Goal: Task Accomplishment & Management: Manage account settings

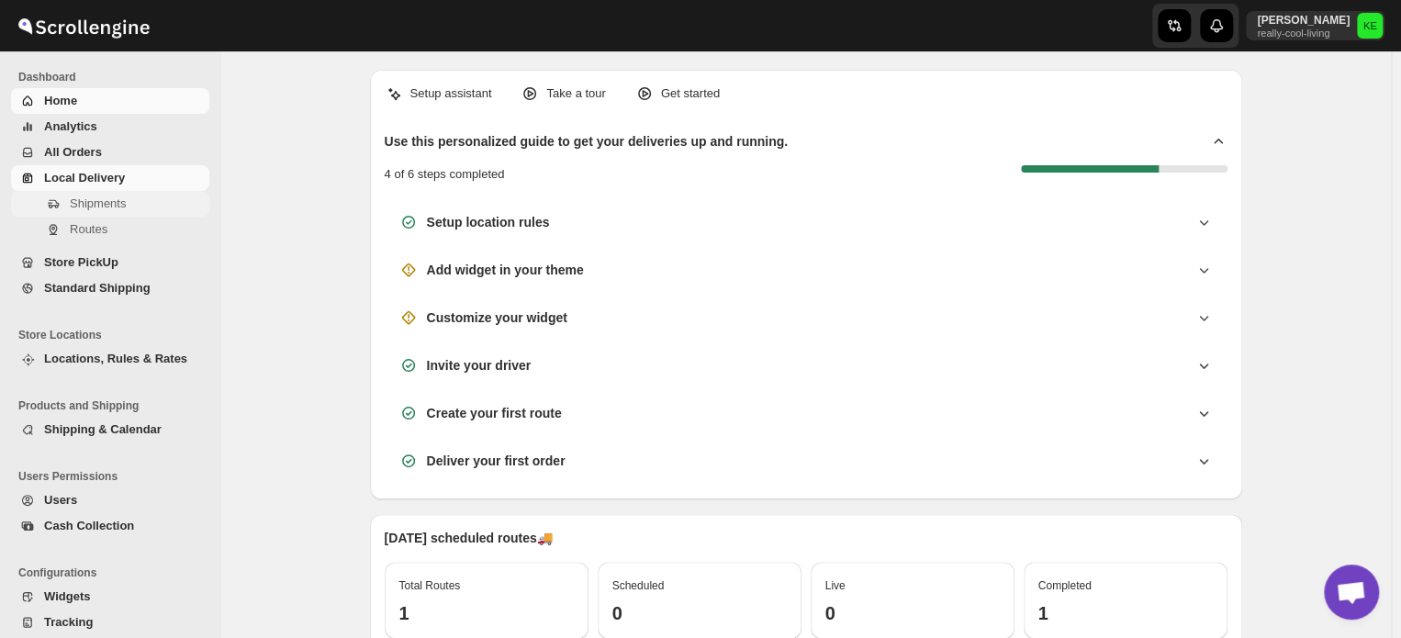
click at [117, 207] on span "Shipments" at bounding box center [98, 203] width 56 height 14
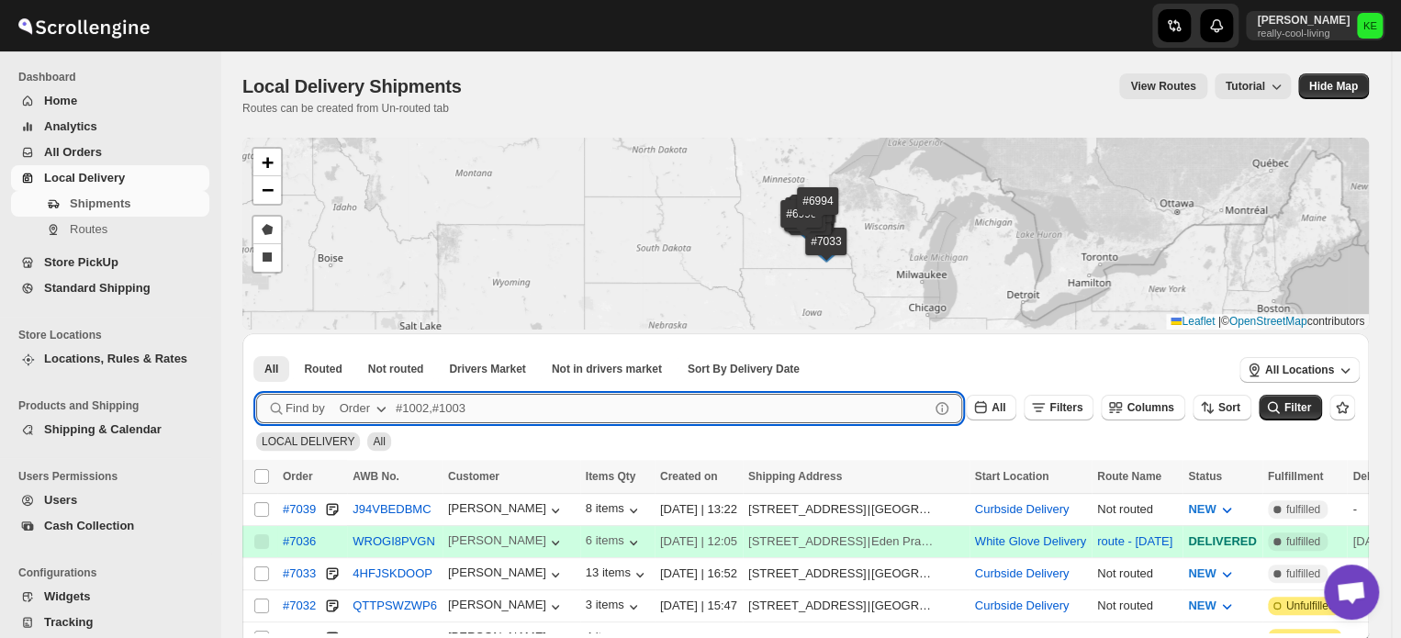
click at [408, 407] on input "text" at bounding box center [662, 408] width 533 height 29
type input "7021,7030,7032"
click button "Submit" at bounding box center [282, 342] width 52 height 19
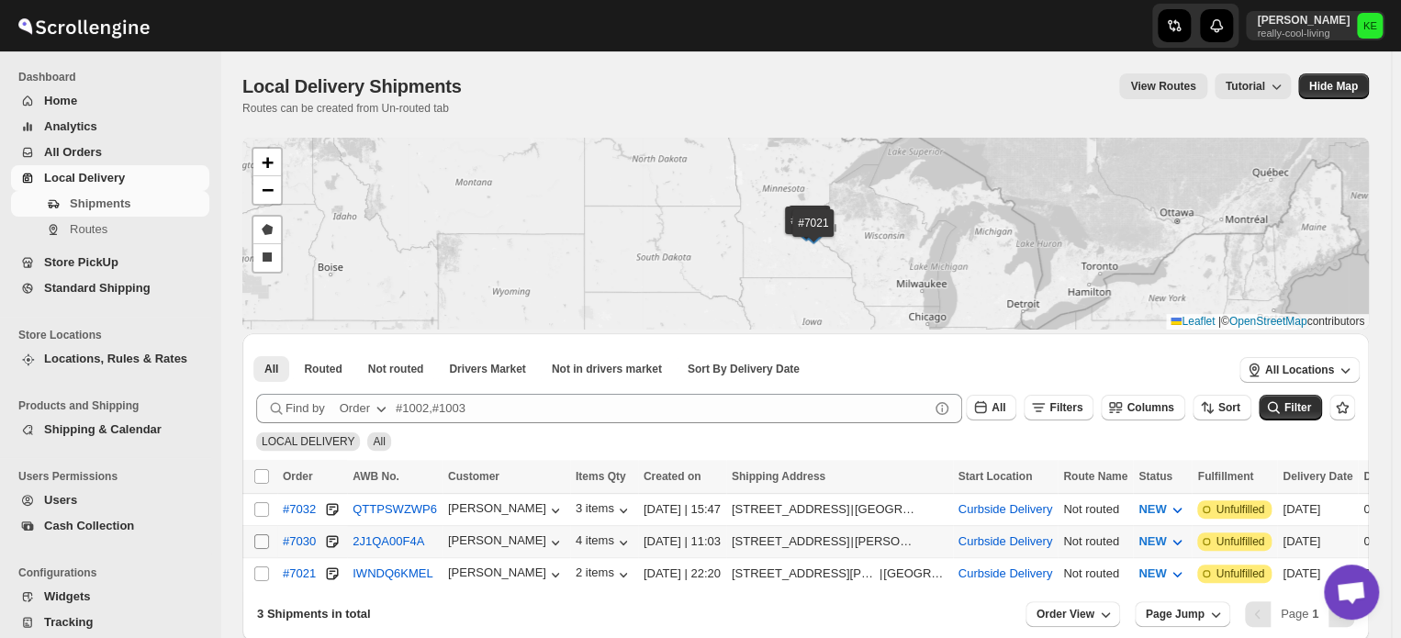
drag, startPoint x: 260, startPoint y: 572, endPoint x: 260, endPoint y: 539, distance: 33.0
click at [260, 539] on tbody "Select shipment #7032 QTTPSWZWP6 [PERSON_NAME] 3 items [DATE] | 15:47 [STREET_A…" at bounding box center [1112, 541] width 1740 height 96
click at [260, 539] on input "Select shipment" at bounding box center [261, 541] width 15 height 15
checkbox input "true"
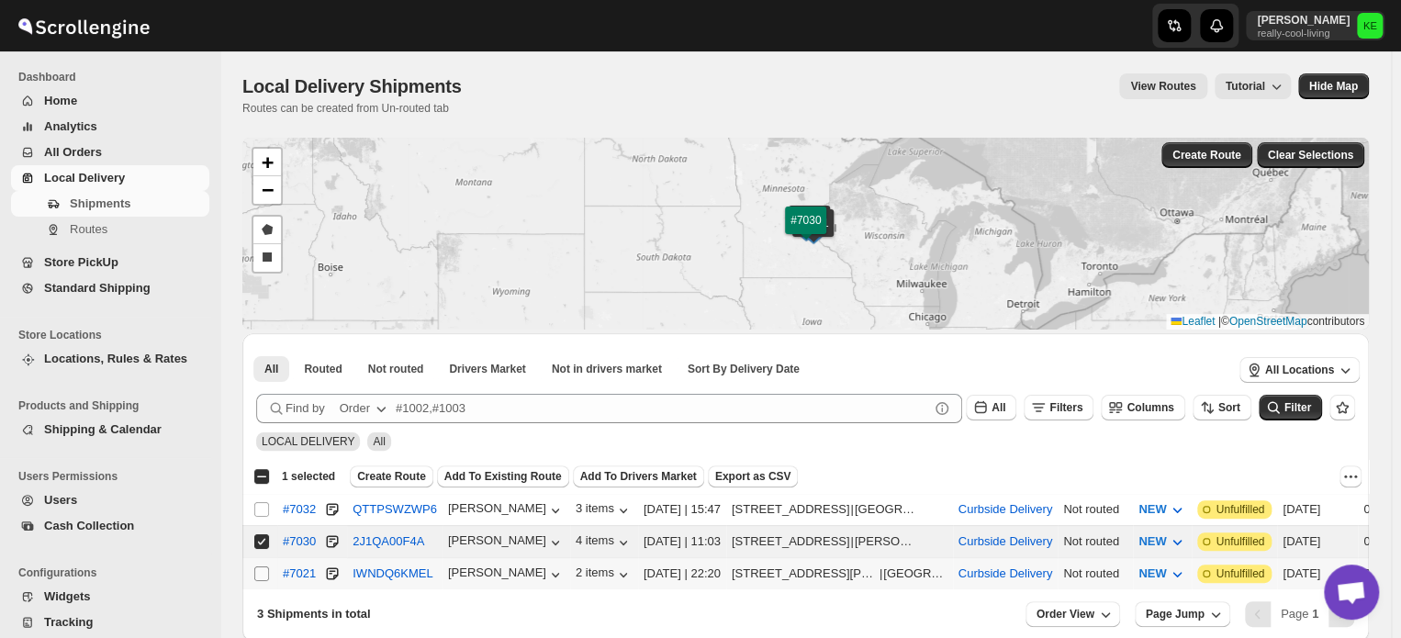
click at [263, 570] on input "Select shipment" at bounding box center [261, 573] width 15 height 15
checkbox input "true"
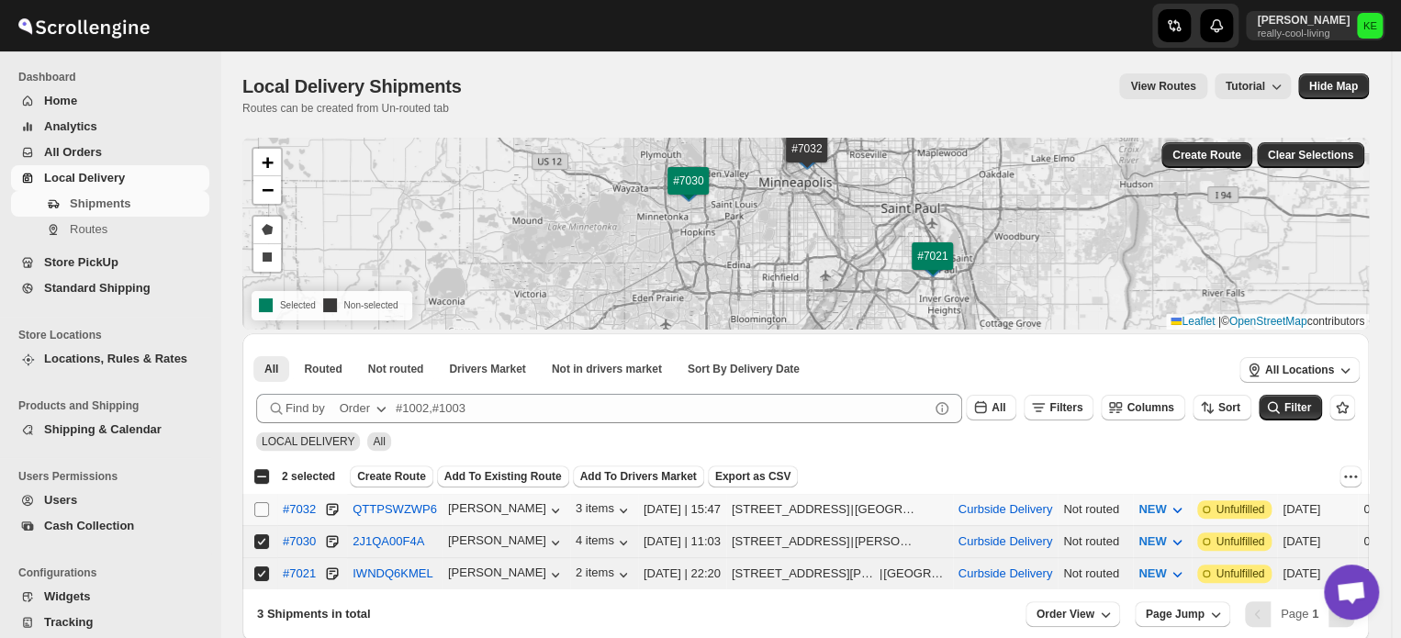
click at [259, 514] on input "Select shipment" at bounding box center [261, 509] width 15 height 15
checkbox input "true"
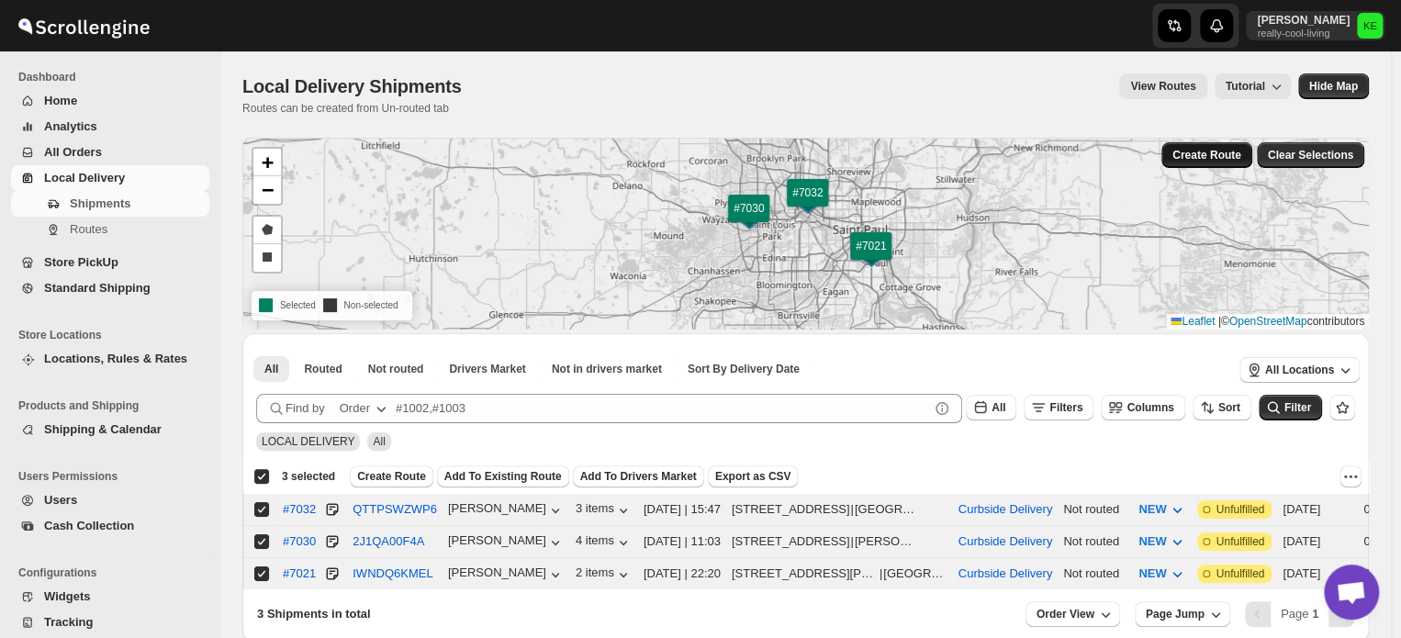
click at [1215, 153] on span "Create Route" at bounding box center [1206, 155] width 69 height 15
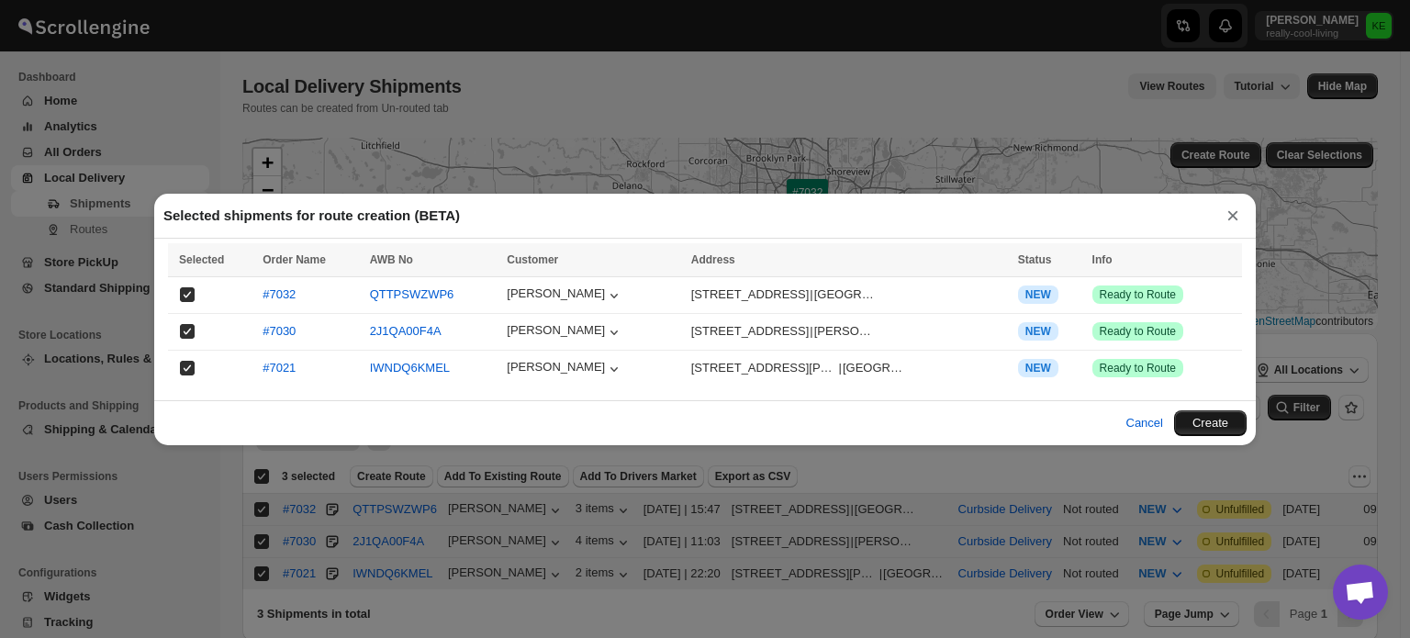
click at [1219, 420] on button "Create" at bounding box center [1210, 423] width 73 height 26
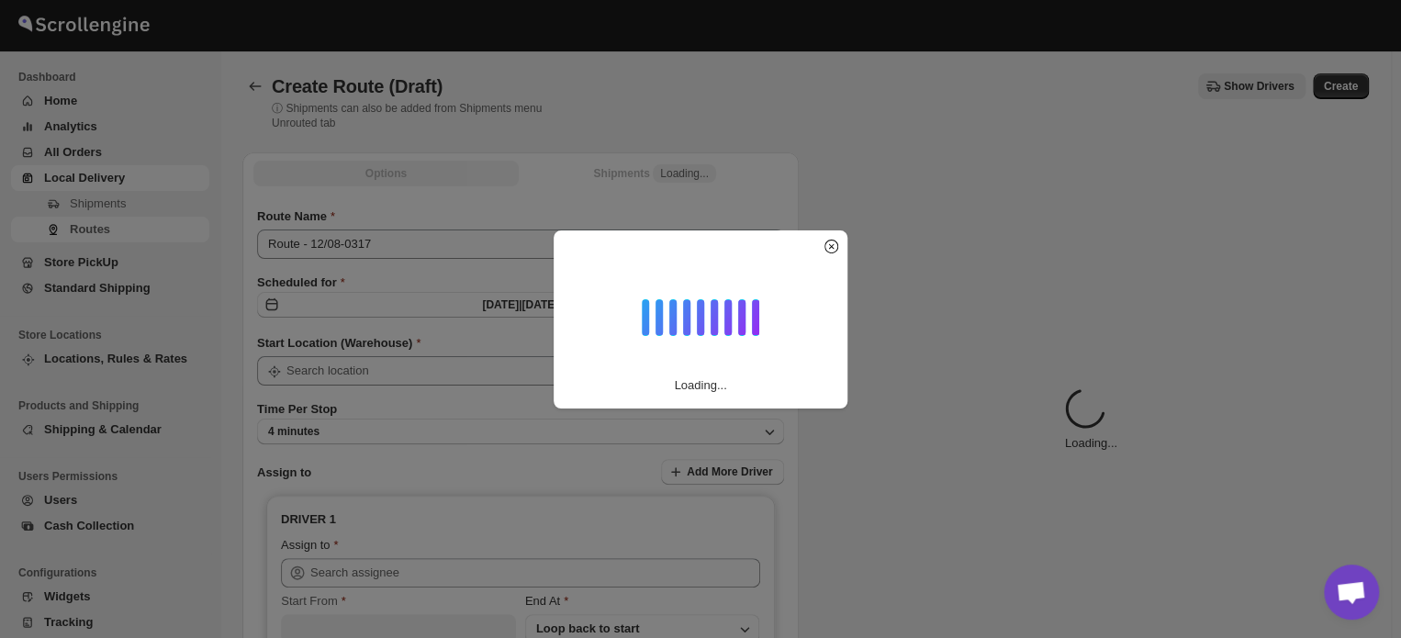
type input "Curbside Delivery"
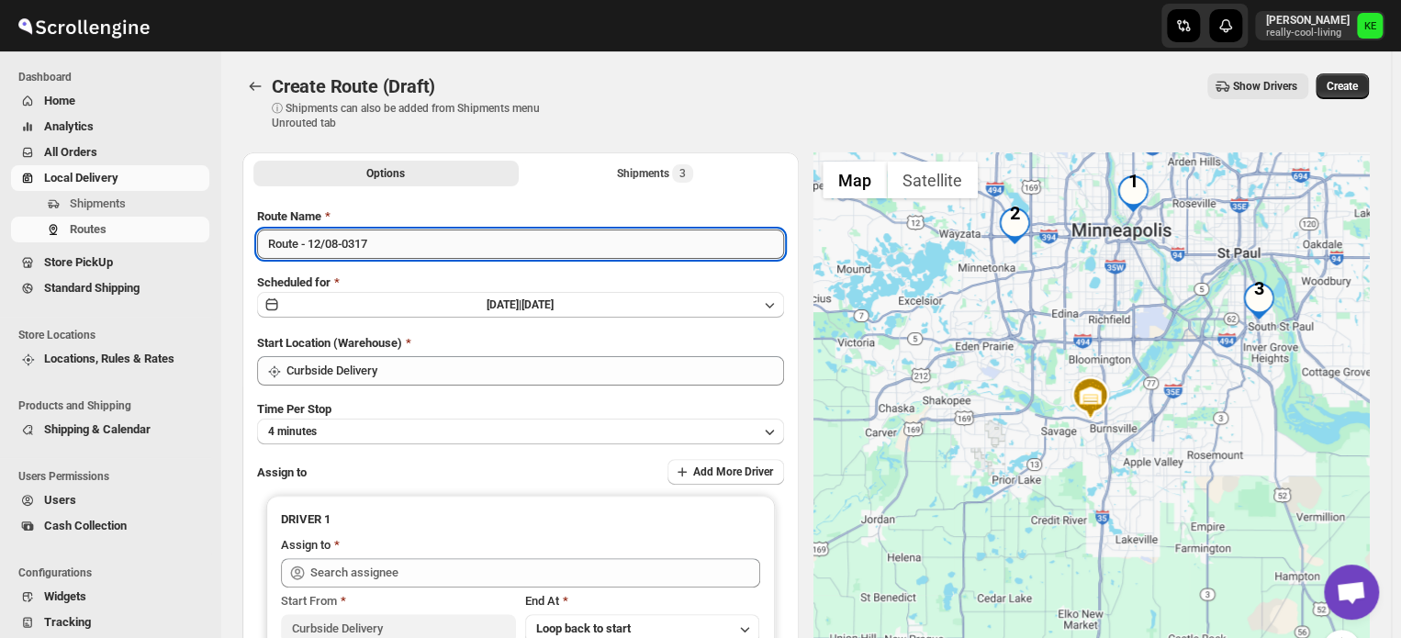
click at [407, 241] on input "Route - 12/08-0317" at bounding box center [520, 243] width 527 height 29
type input "Route - [DATE]"
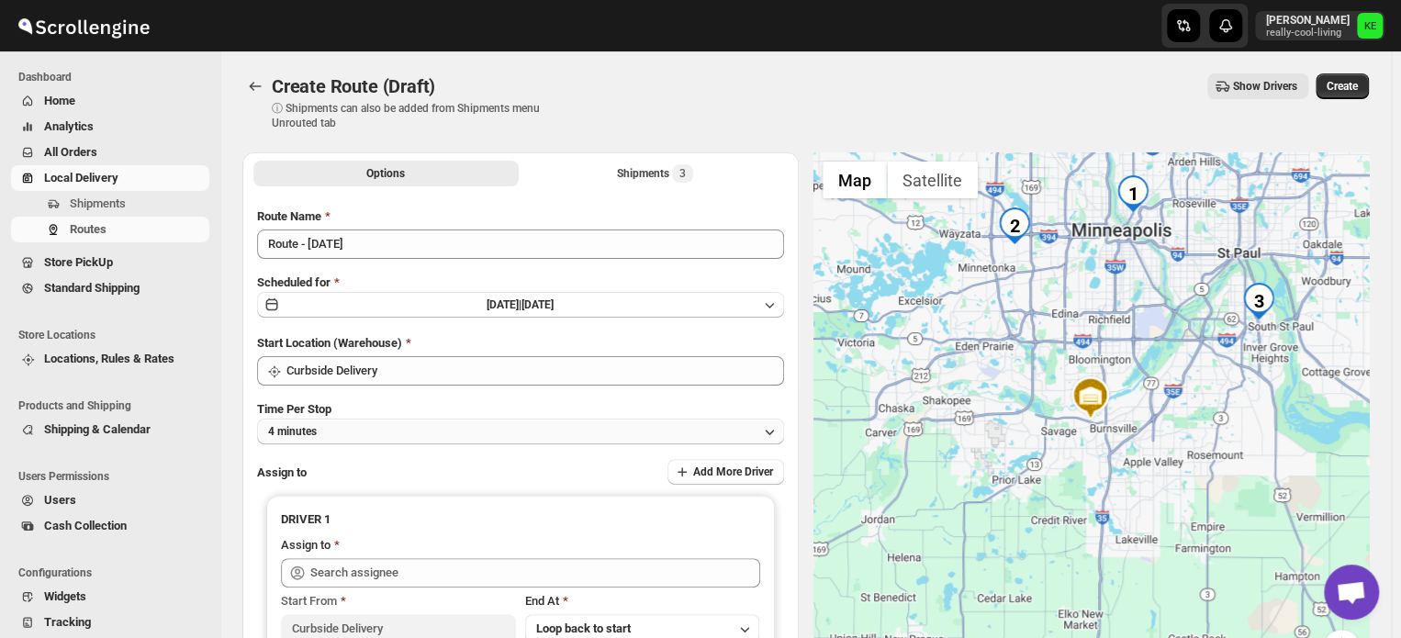
click at [777, 432] on icon "button" at bounding box center [769, 431] width 18 height 18
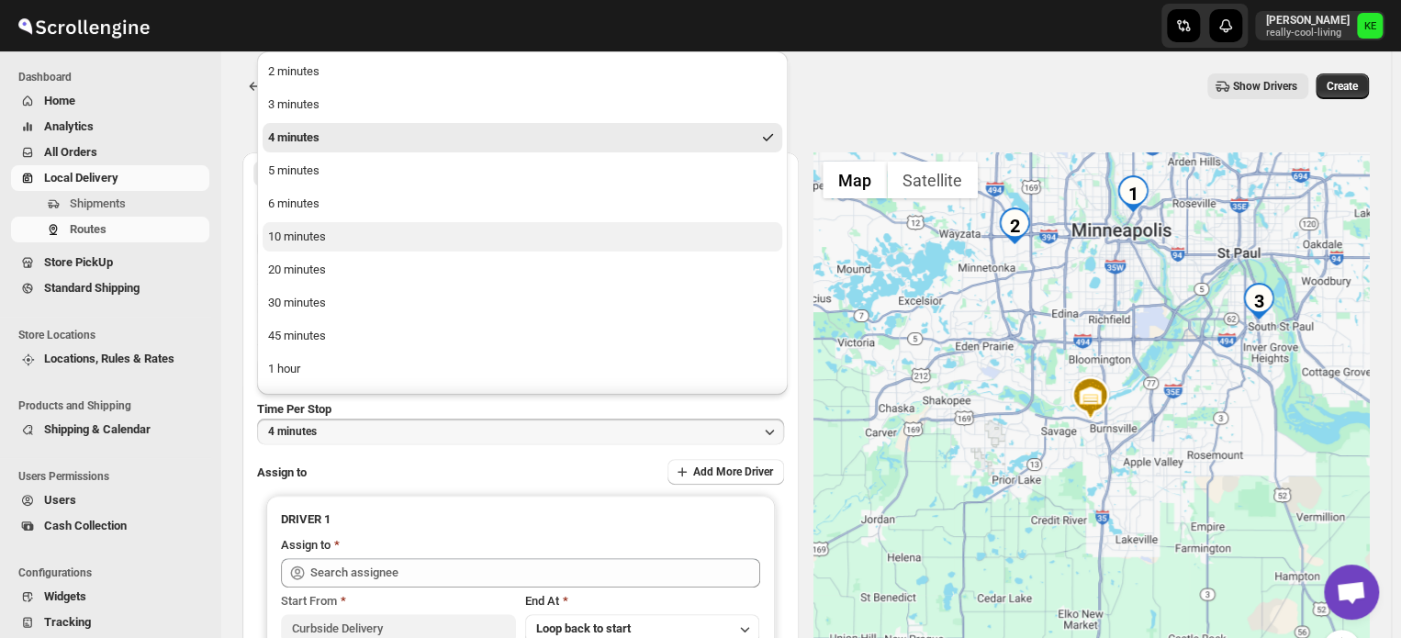
click at [397, 229] on button "10 minutes" at bounding box center [523, 236] width 520 height 29
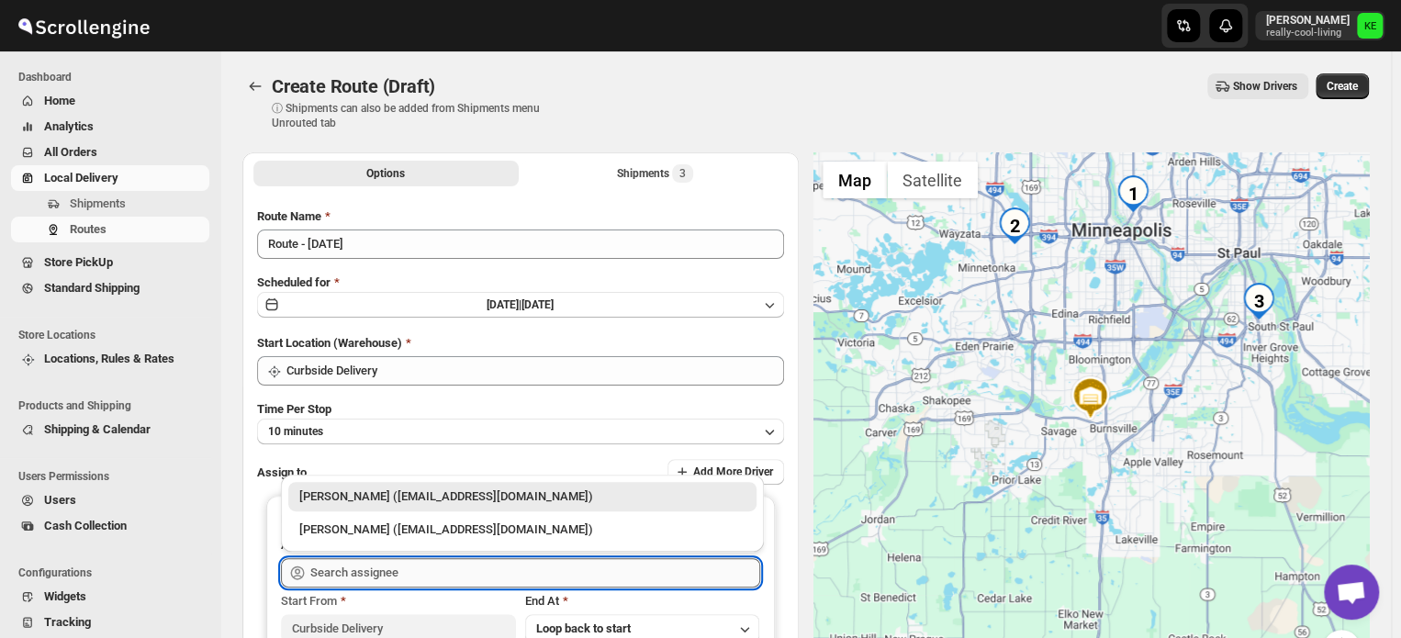
click at [658, 568] on input "text" at bounding box center [535, 572] width 450 height 29
click at [504, 532] on div "[PERSON_NAME] ([EMAIL_ADDRESS][DOMAIN_NAME])" at bounding box center [522, 530] width 446 height 18
type input "[PERSON_NAME] ([EMAIL_ADDRESS][DOMAIN_NAME])"
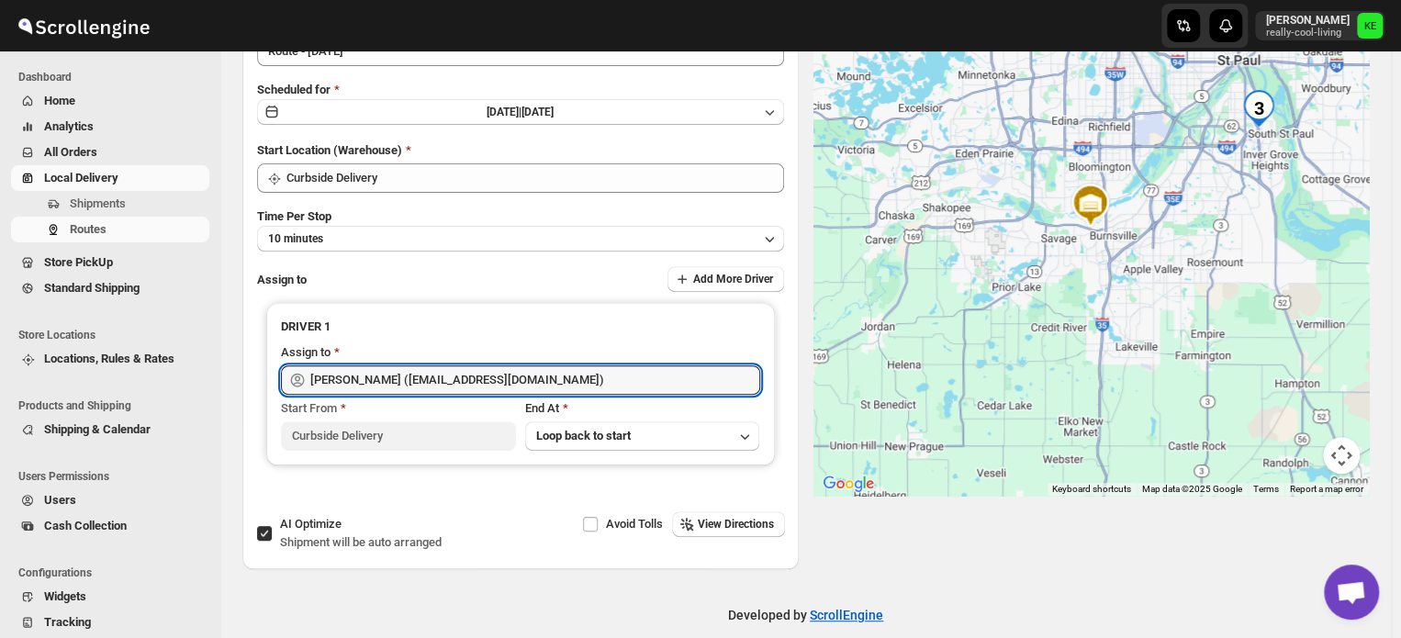
scroll to position [213, 0]
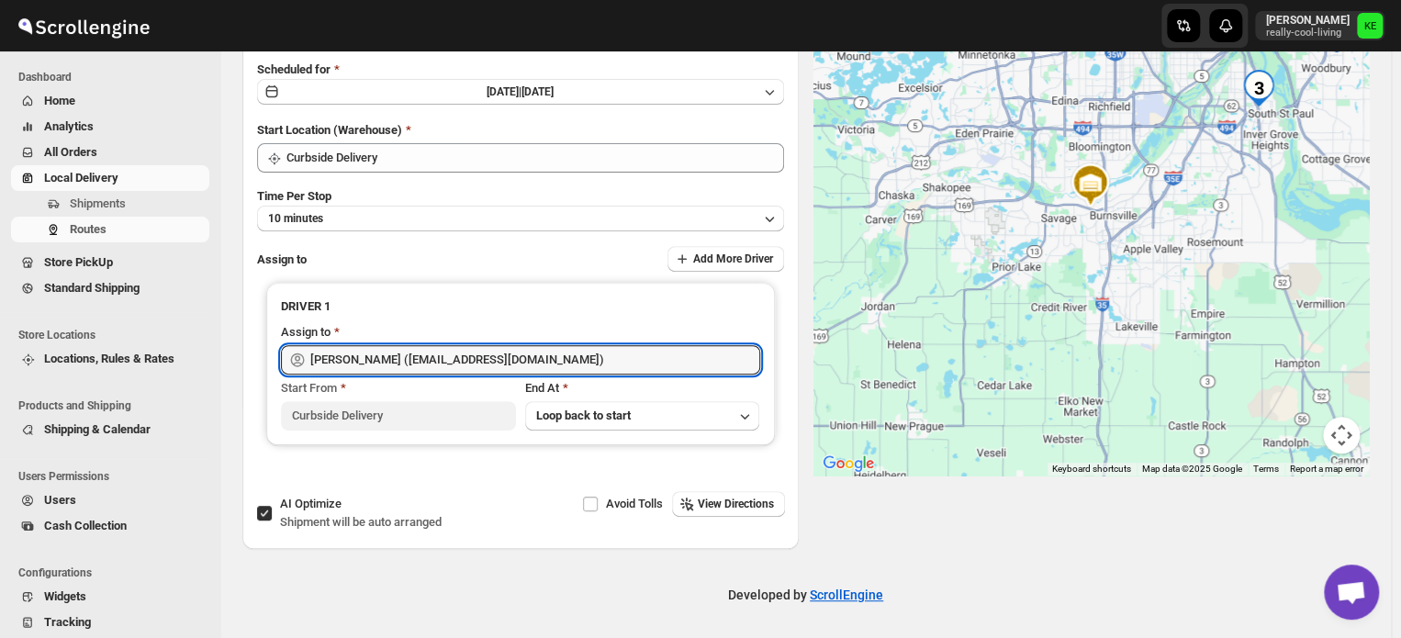
click at [968, 409] on div at bounding box center [1091, 207] width 556 height 536
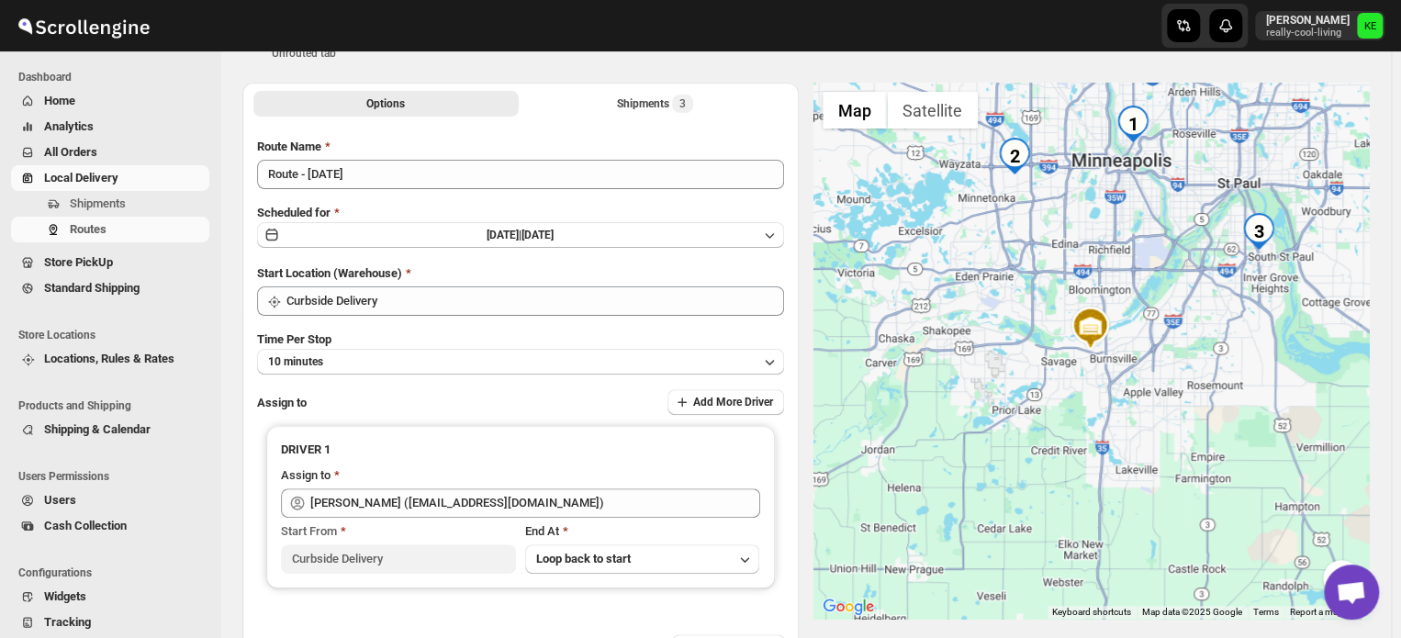
scroll to position [29, 0]
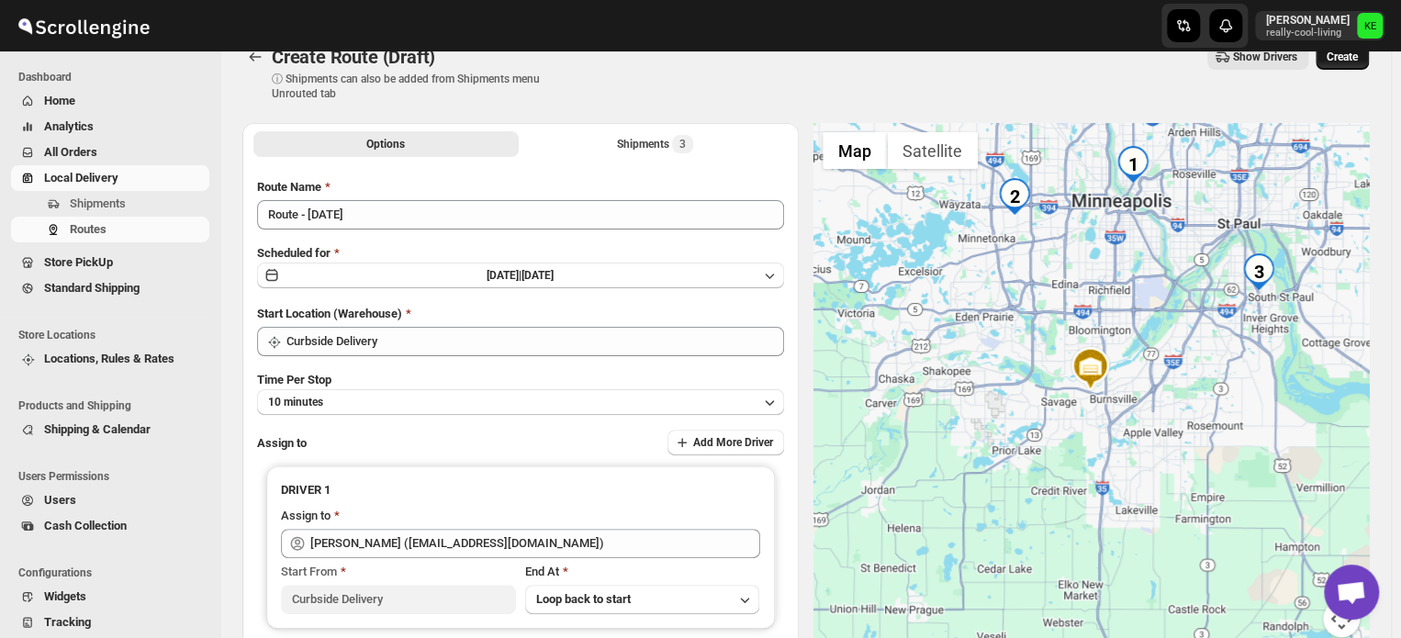
click at [1352, 57] on span "Create" at bounding box center [1342, 57] width 31 height 15
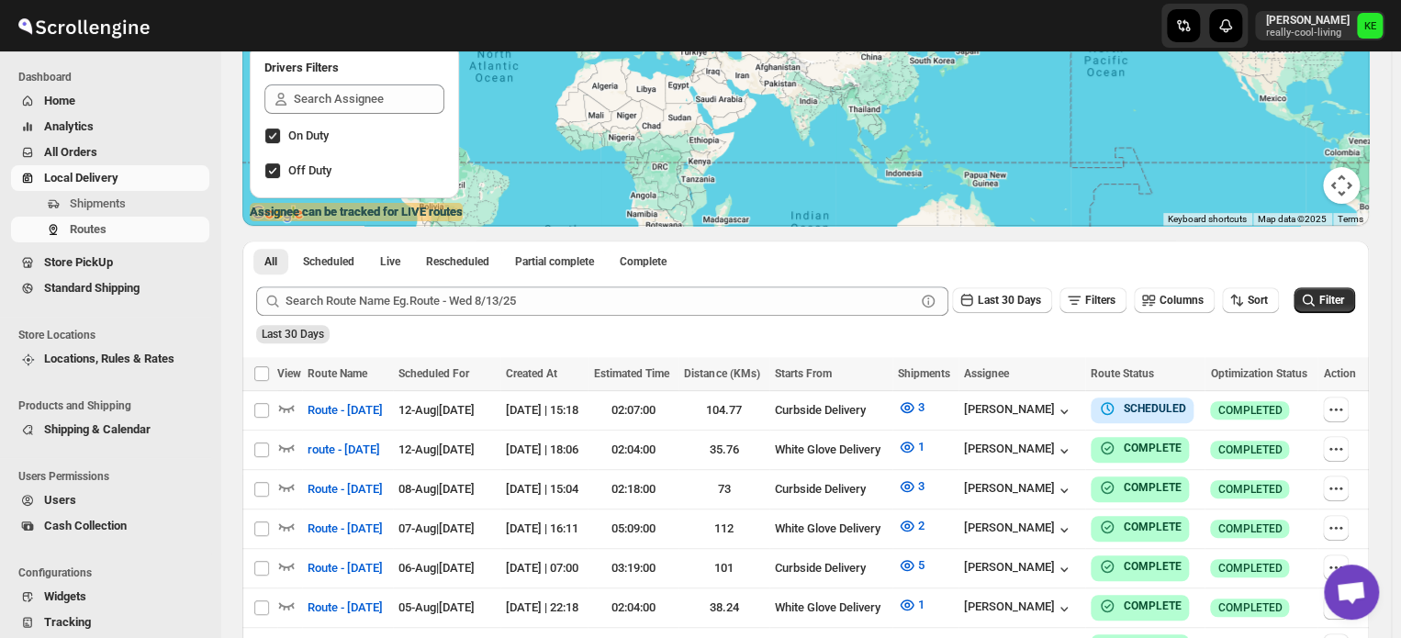
scroll to position [206, 0]
click at [383, 414] on span "Route - [DATE]" at bounding box center [345, 411] width 75 height 18
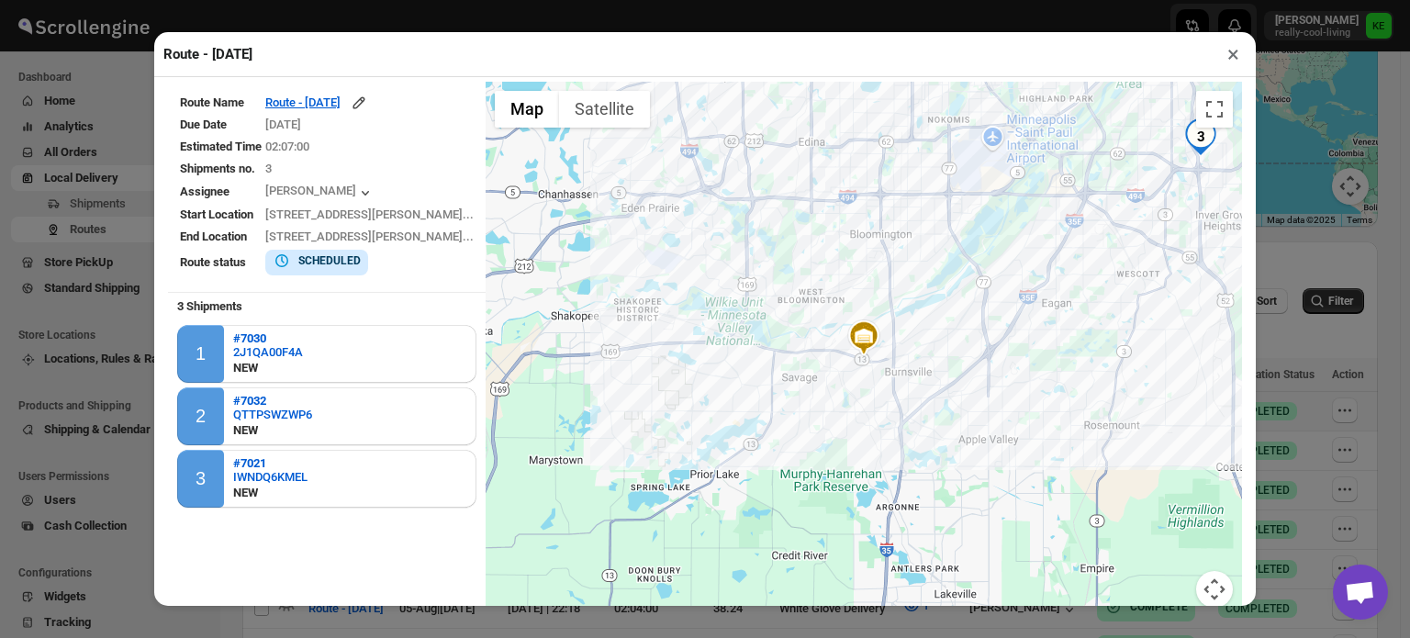
click at [1232, 58] on button "×" at bounding box center [1233, 54] width 27 height 26
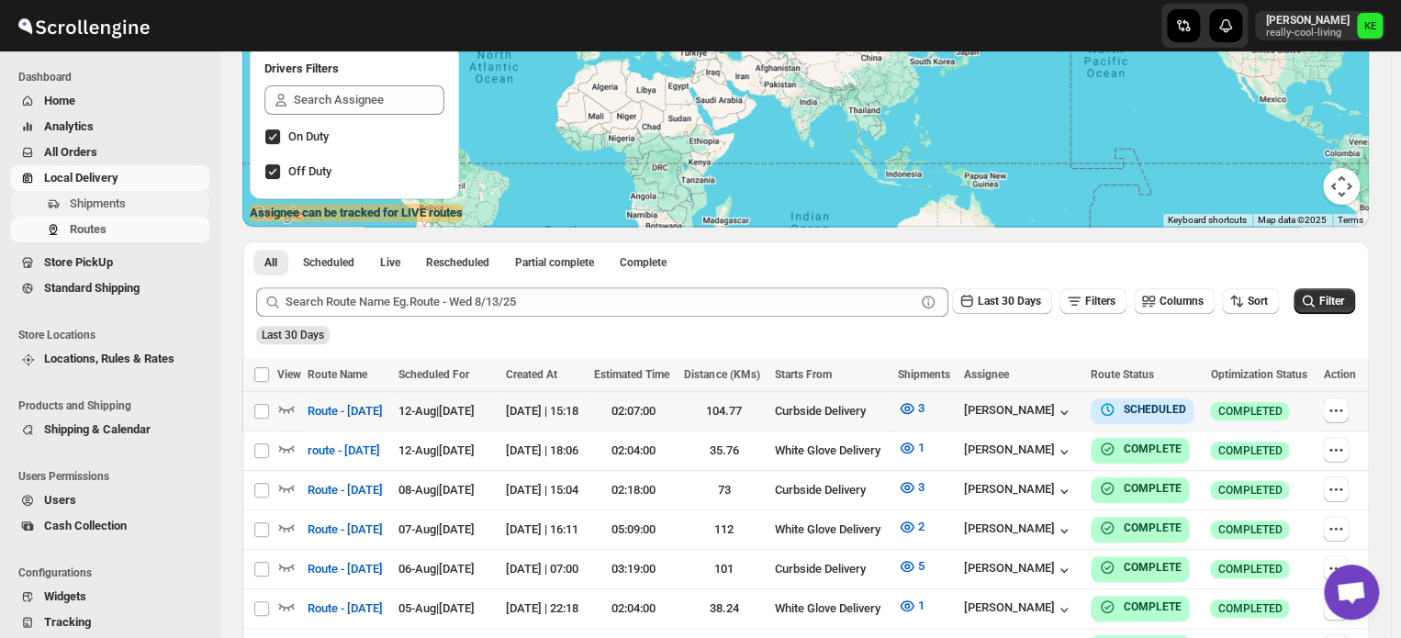
click at [106, 203] on span "Shipments" at bounding box center [98, 203] width 56 height 14
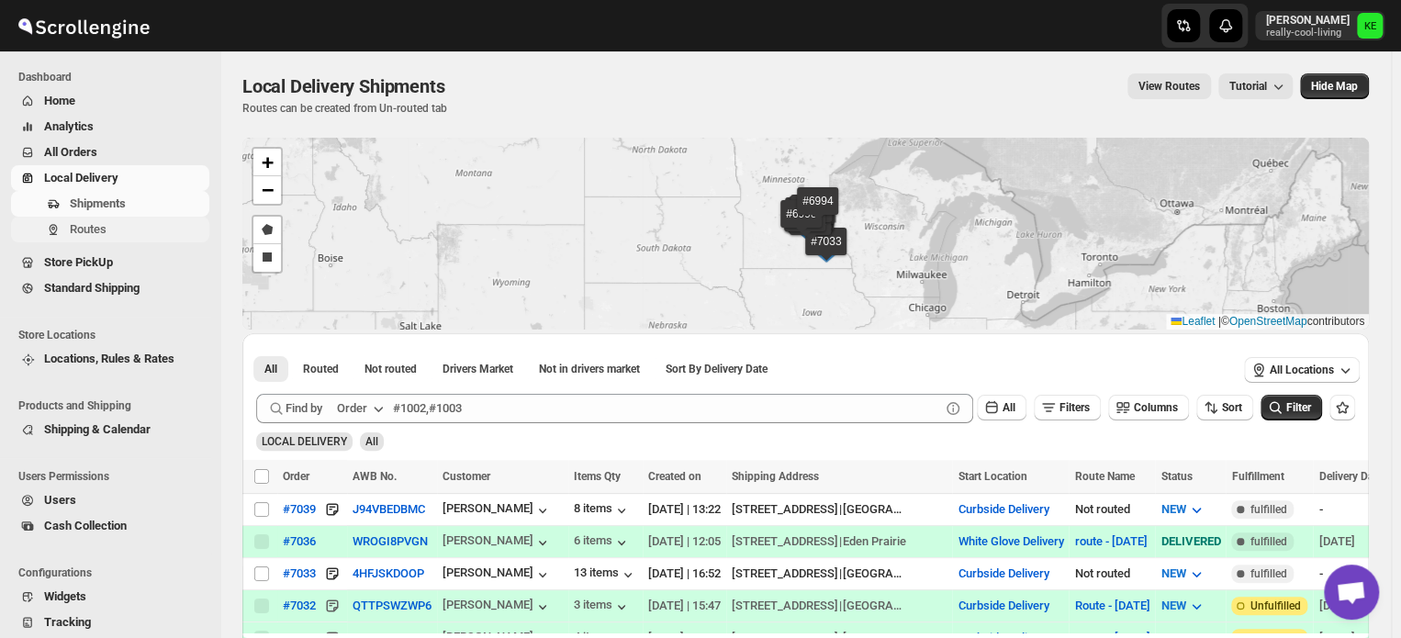
click at [93, 232] on span "Routes" at bounding box center [88, 229] width 37 height 14
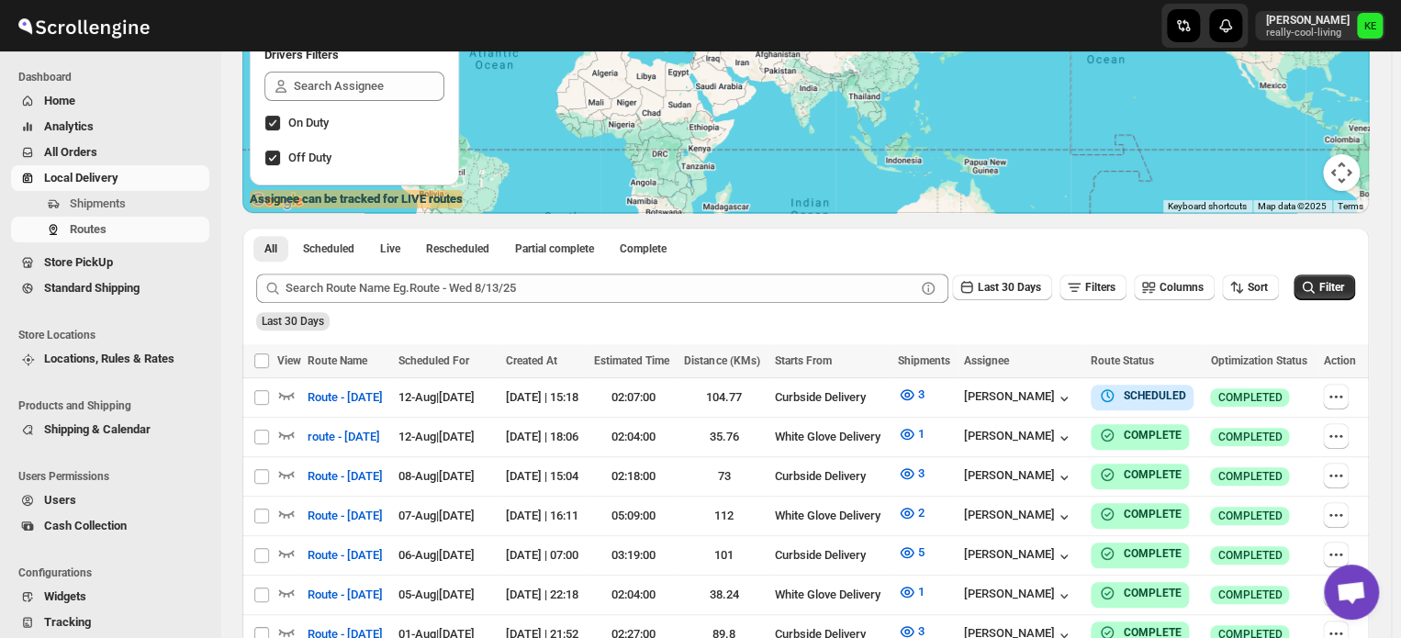
scroll to position [220, 0]
click at [383, 396] on span "Route - [DATE]" at bounding box center [345, 396] width 75 height 18
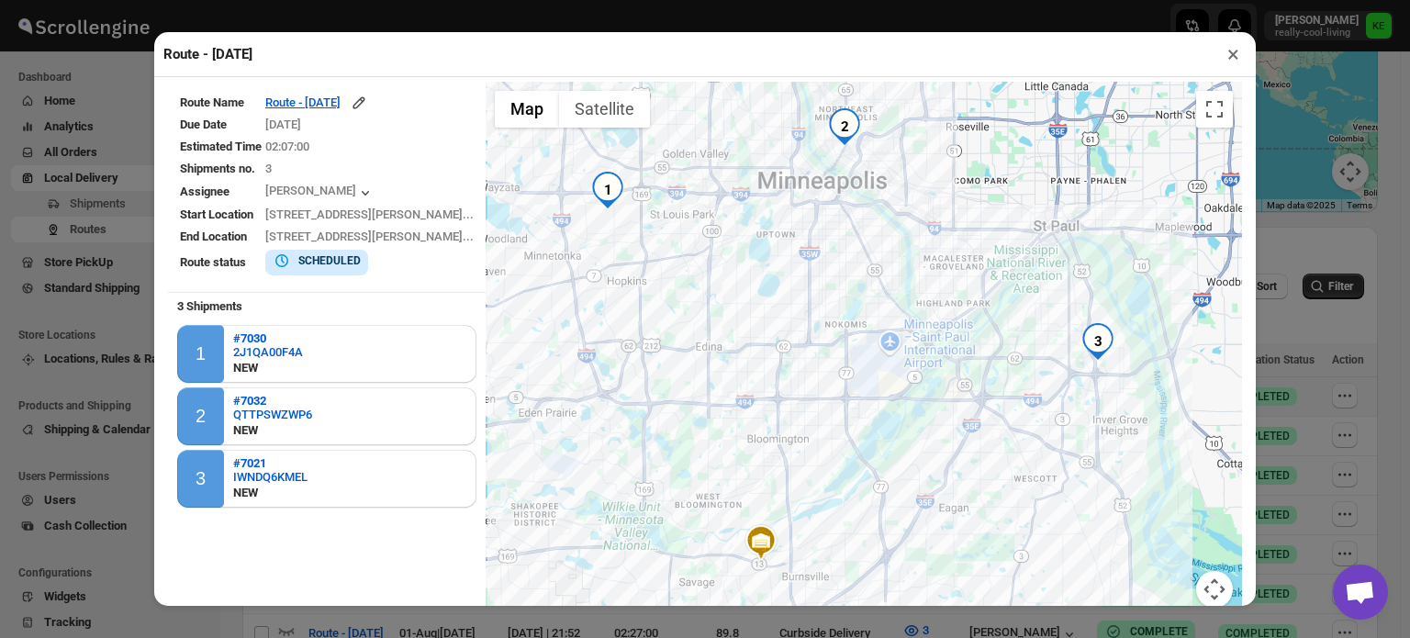
click at [1230, 61] on button "×" at bounding box center [1233, 54] width 27 height 26
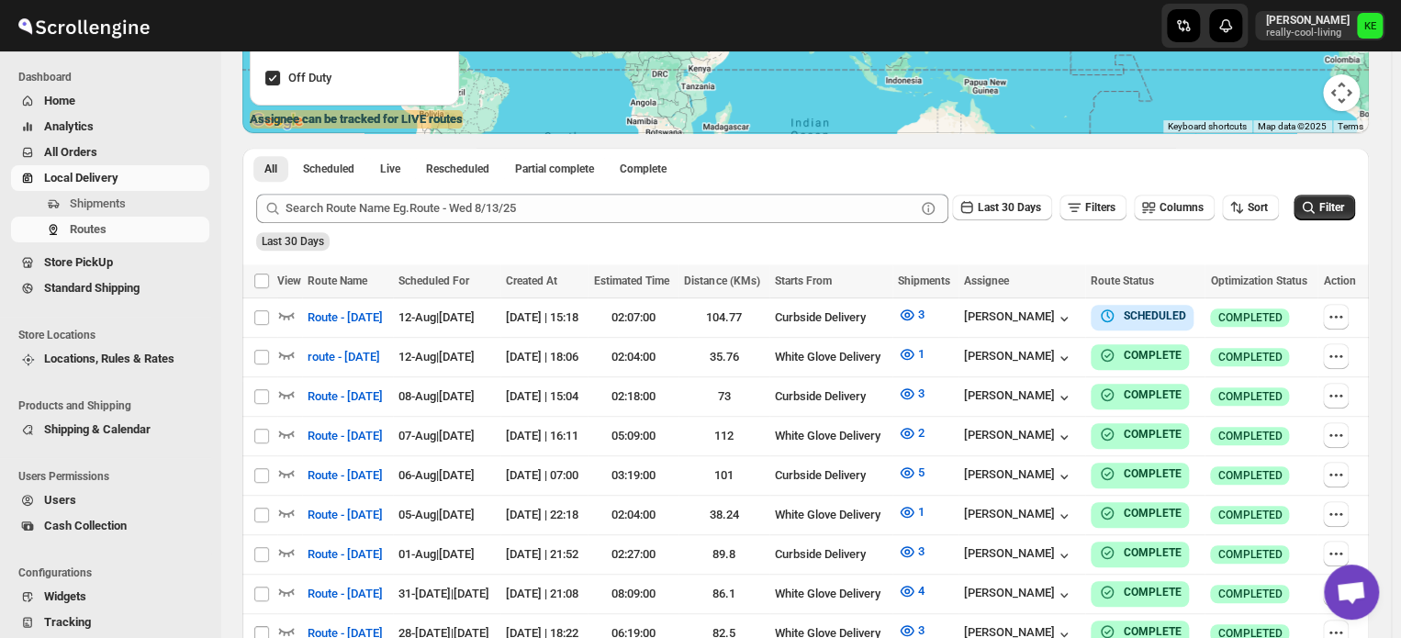
scroll to position [261, 0]
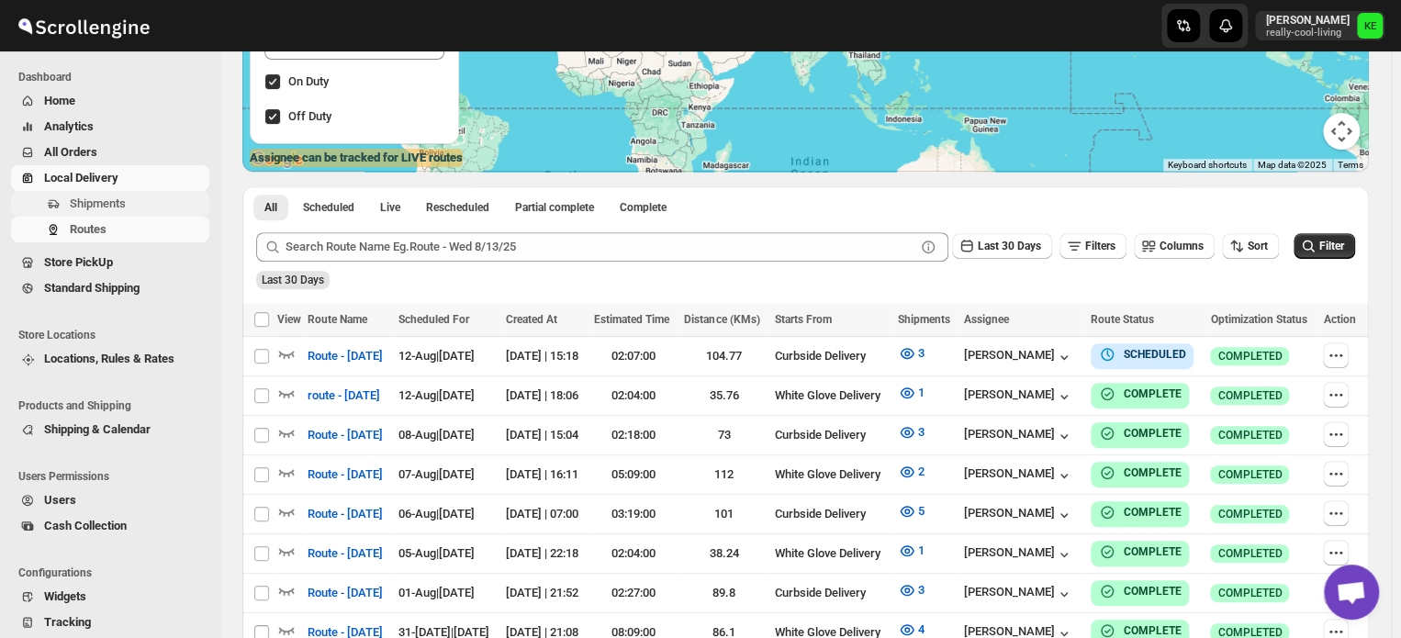
click at [116, 200] on span "Shipments" at bounding box center [98, 203] width 56 height 14
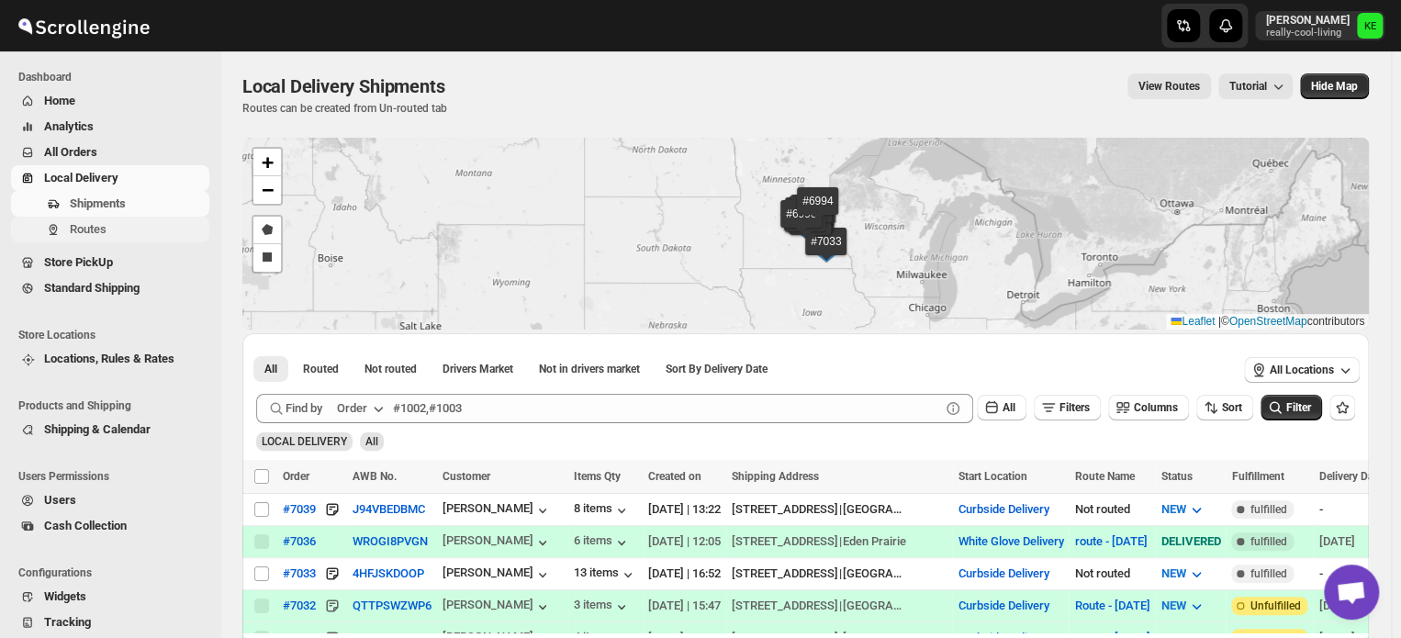
click at [94, 232] on span "Routes" at bounding box center [88, 229] width 37 height 14
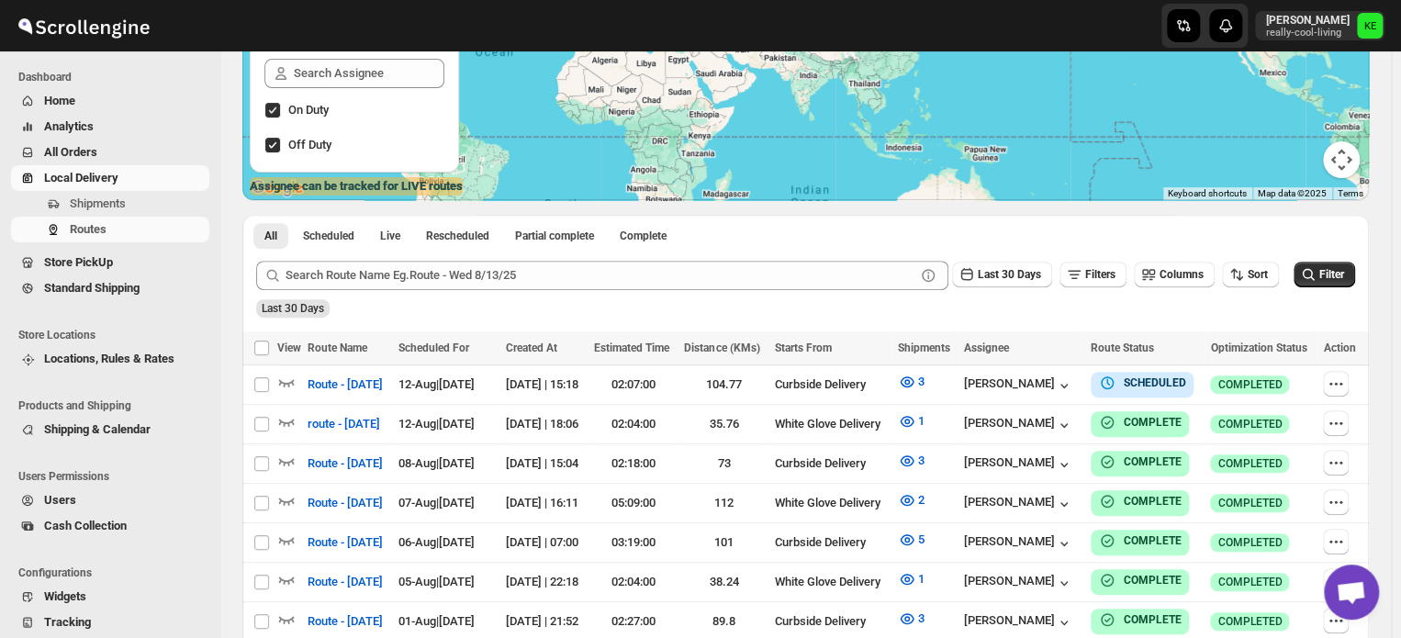
scroll to position [257, 0]
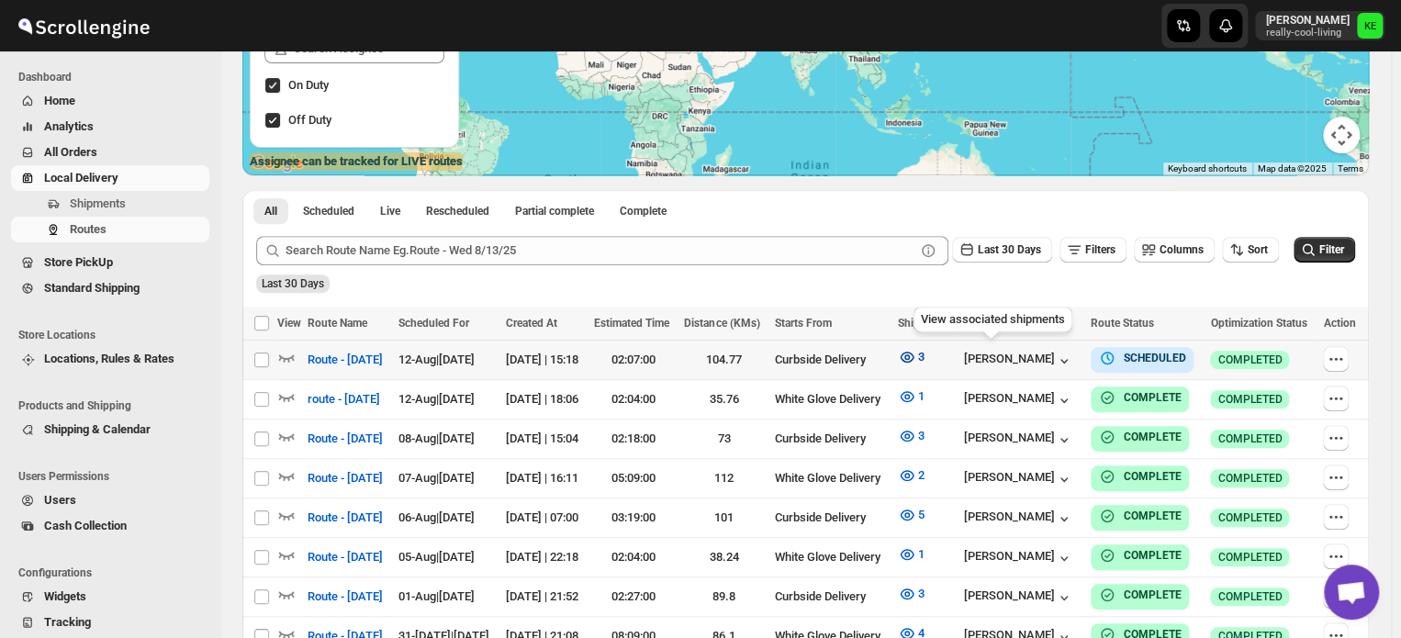
click at [916, 364] on icon "button" at bounding box center [907, 357] width 18 height 18
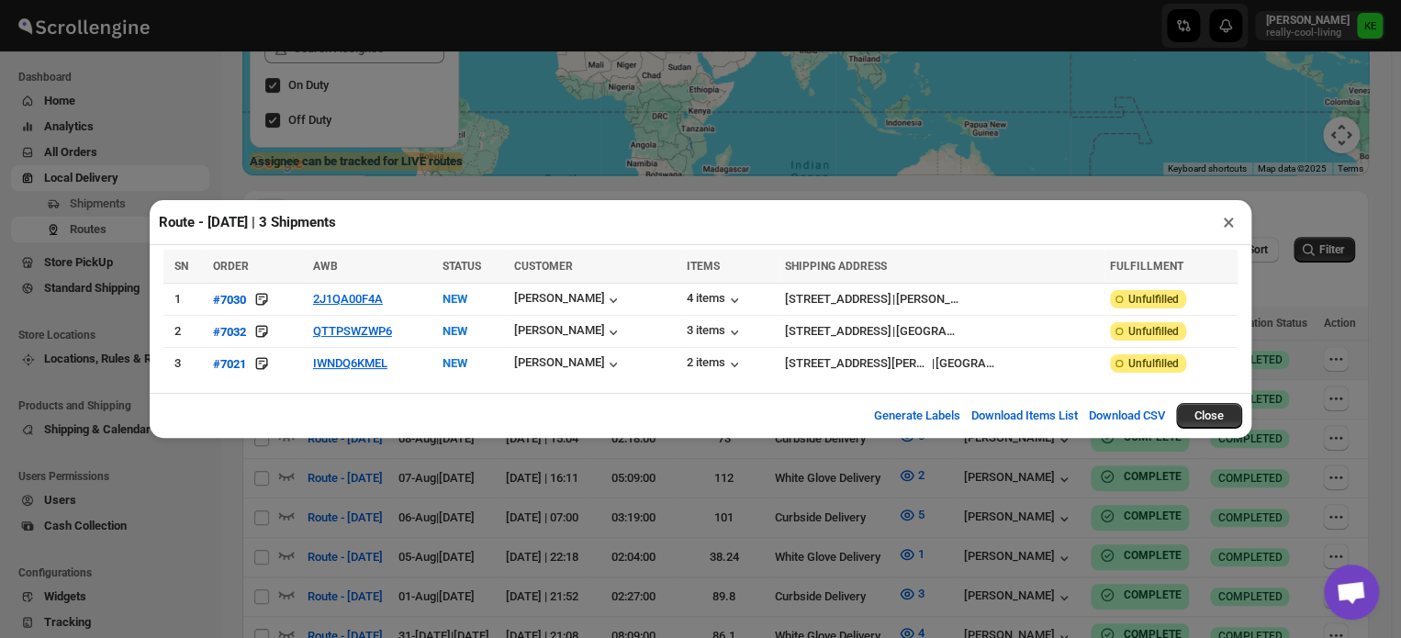
click at [1226, 230] on button "×" at bounding box center [1228, 222] width 27 height 26
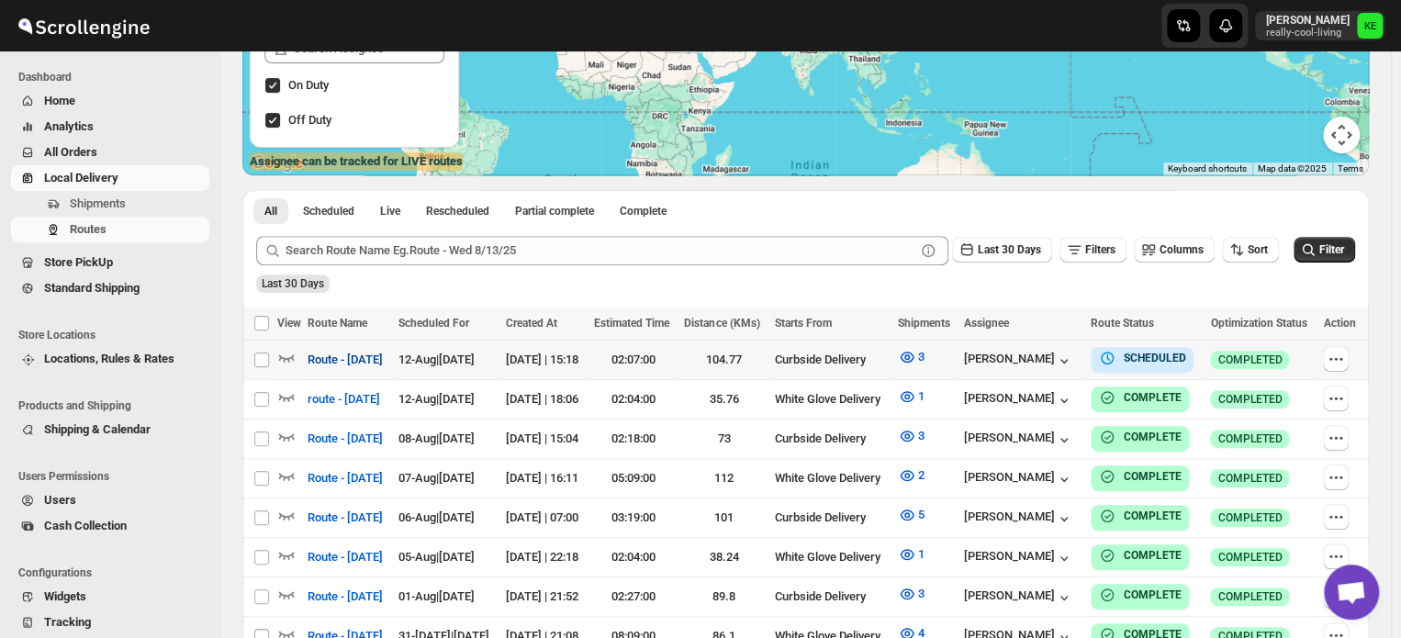
click at [383, 359] on span "Route - [DATE]" at bounding box center [345, 360] width 75 height 18
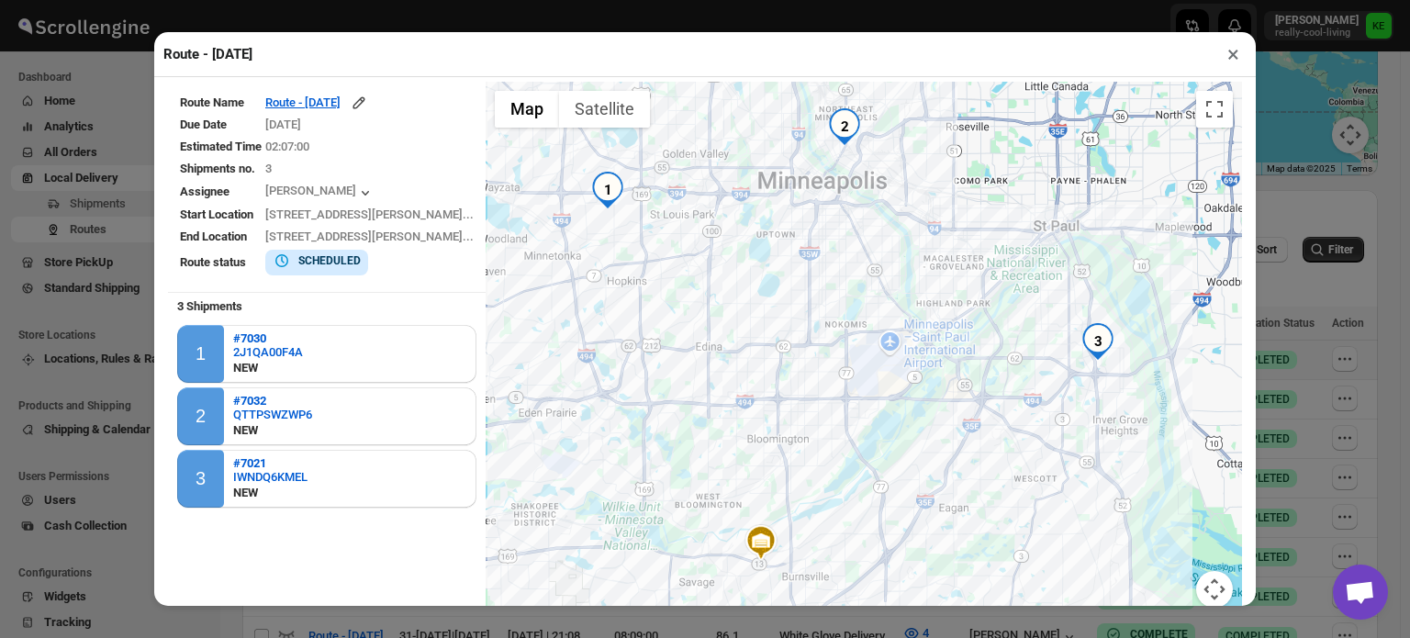
click at [1231, 57] on button "×" at bounding box center [1233, 54] width 27 height 26
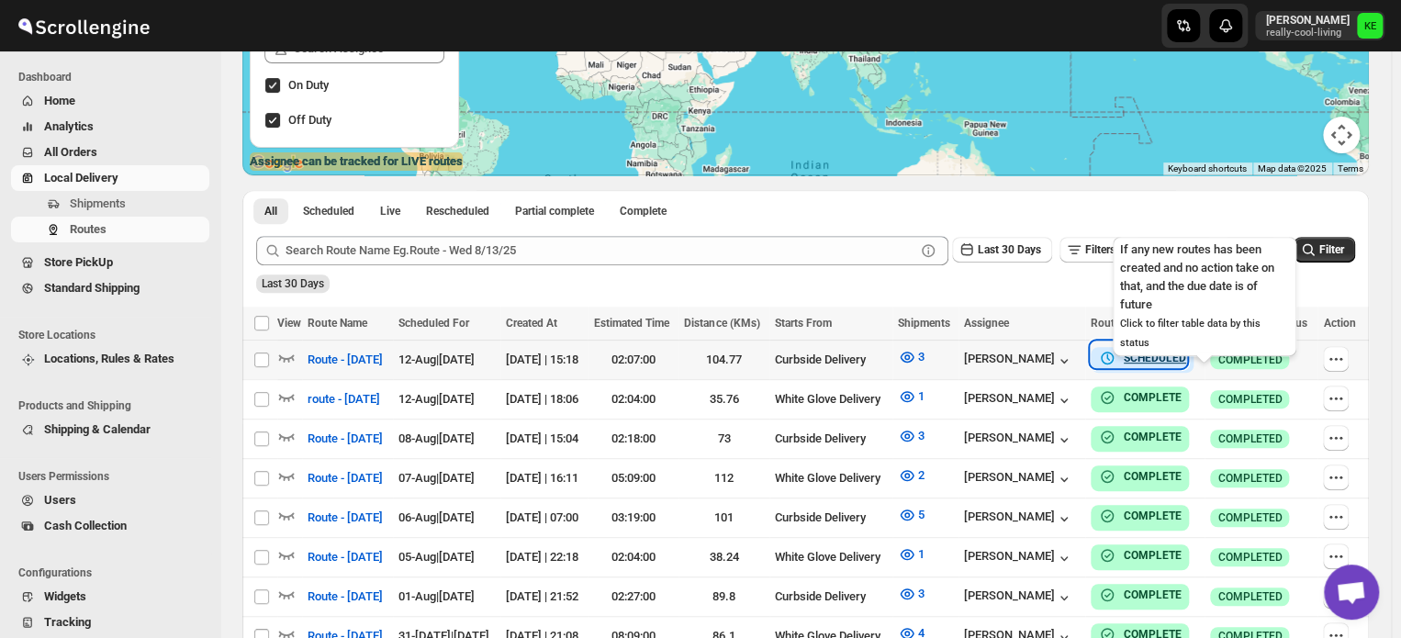
click at [1186, 355] on b "SCHEDULED" at bounding box center [1155, 358] width 62 height 13
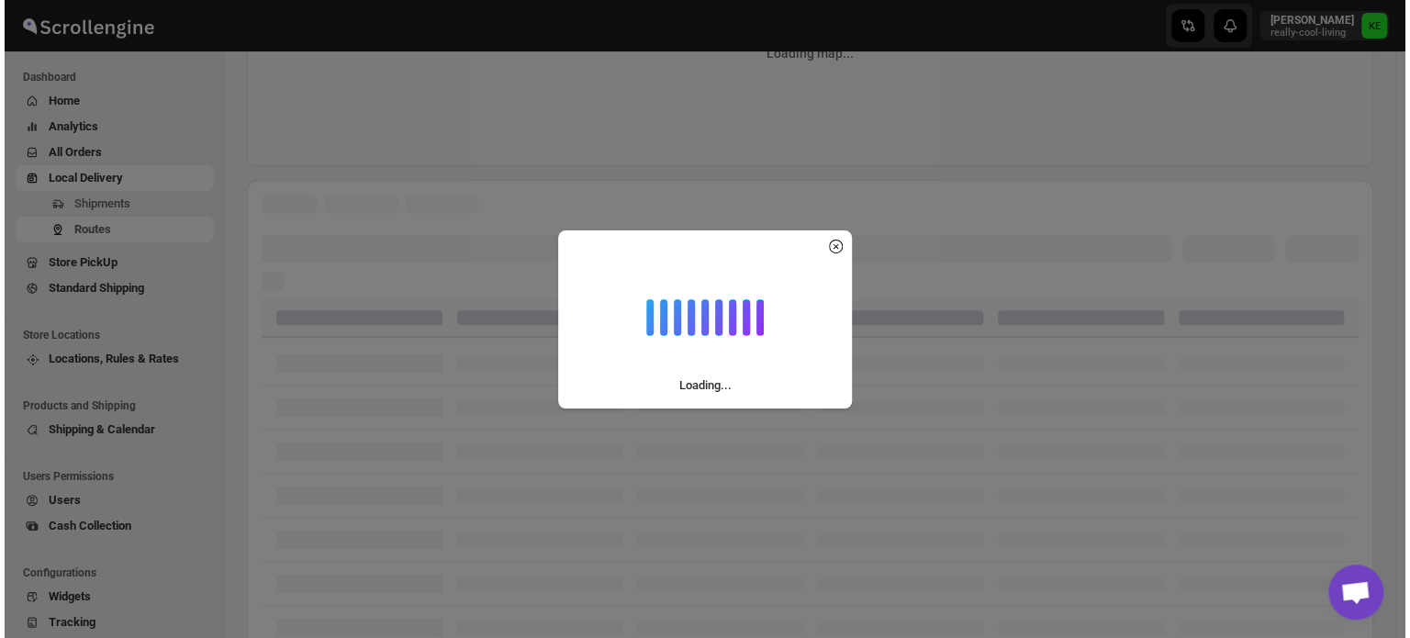
scroll to position [137, 0]
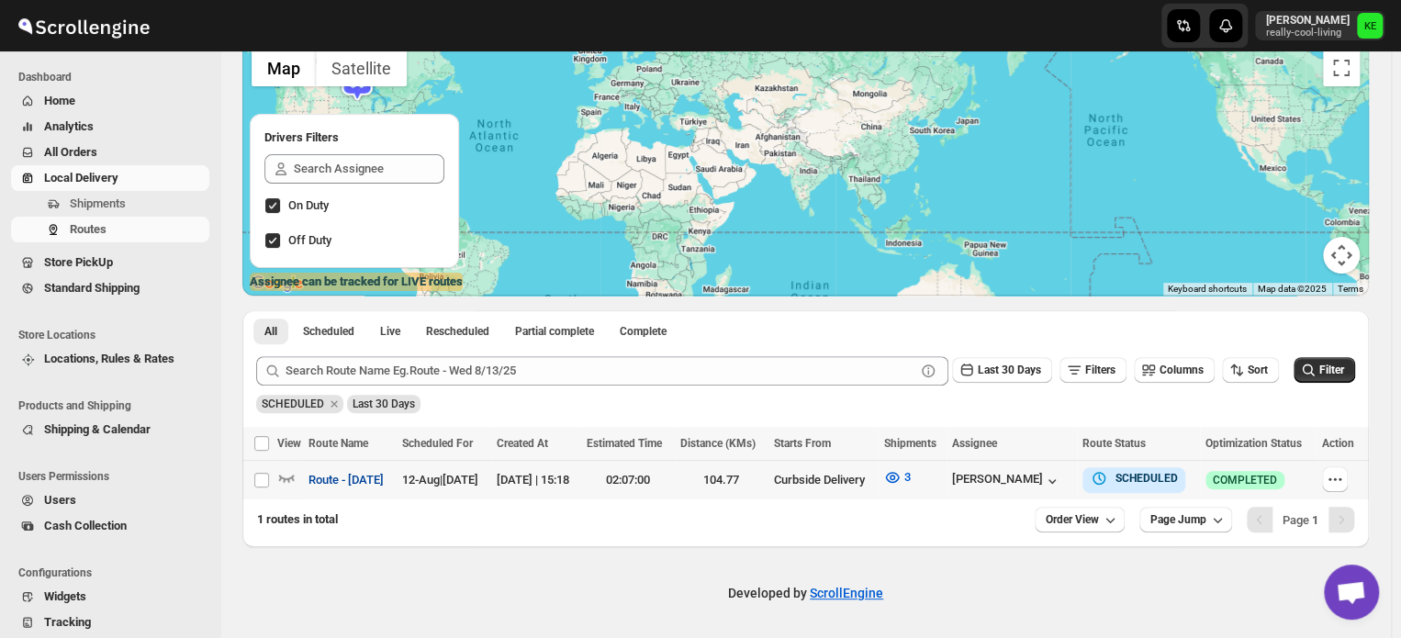
click at [384, 482] on span "Route - [DATE]" at bounding box center [345, 480] width 75 height 18
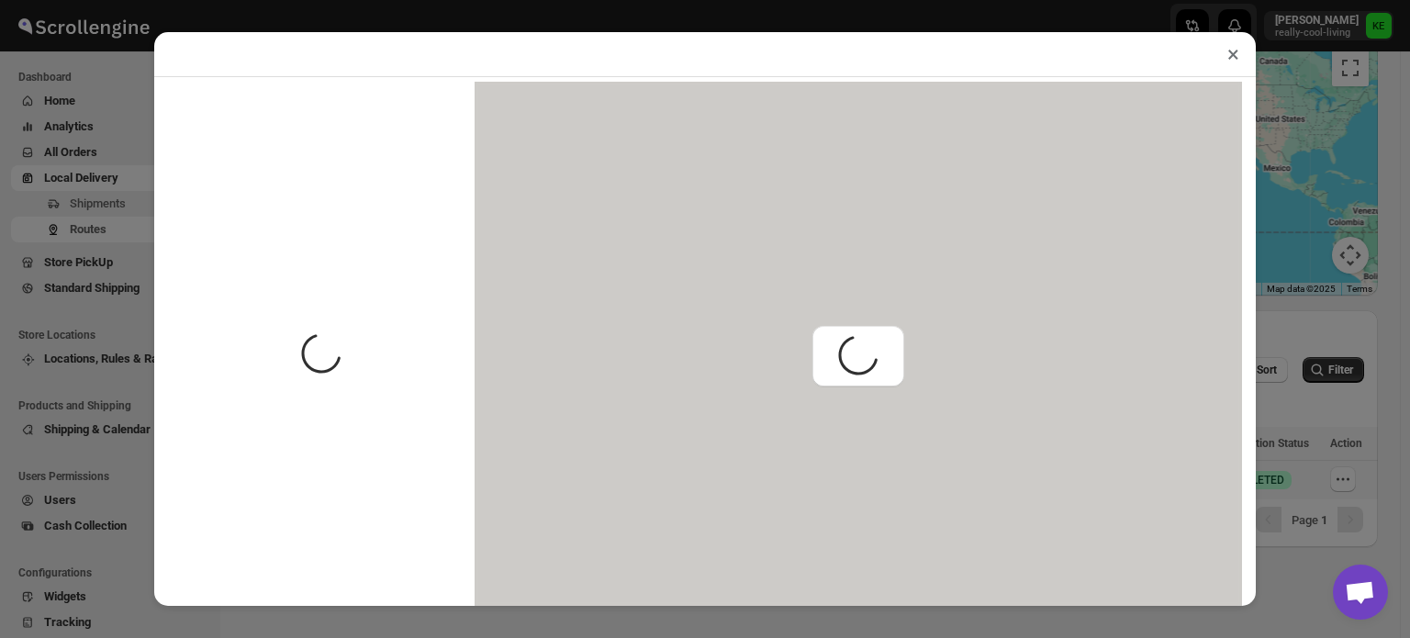
click at [395, 482] on div "× Spinner example Assignee can be tracked for LIVE routes" at bounding box center [705, 319] width 1410 height 638
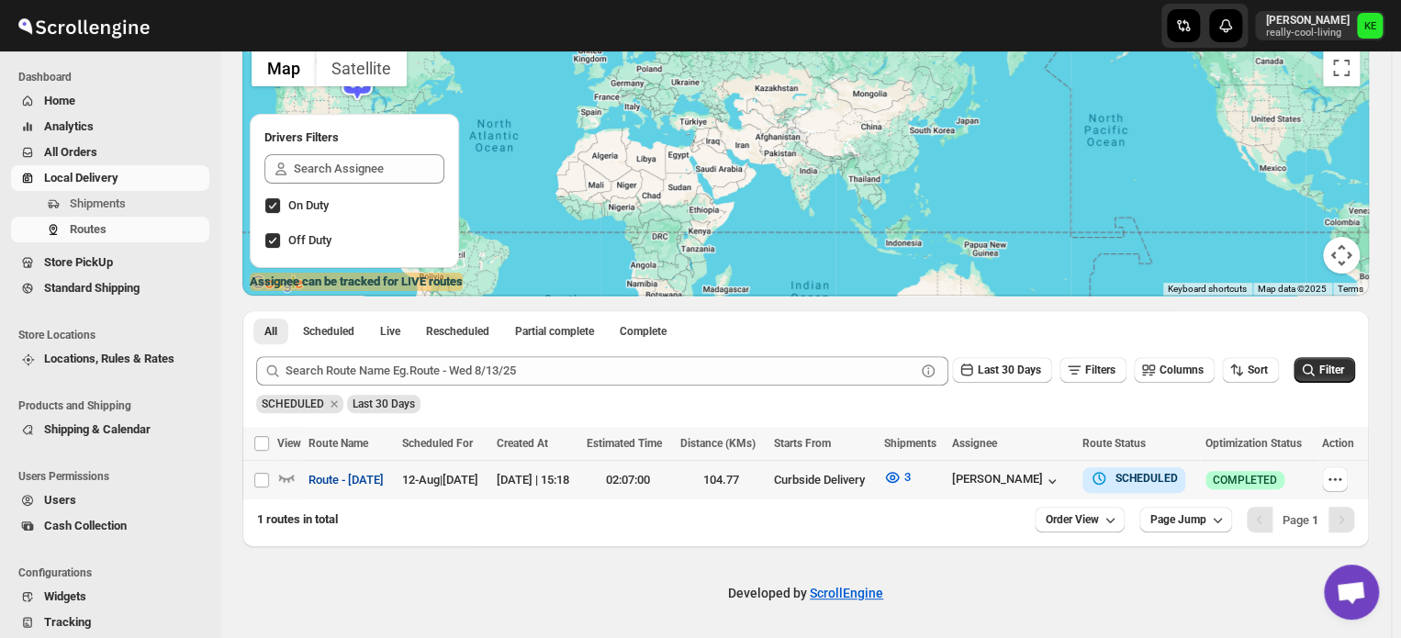
click at [346, 480] on span "Route - [DATE]" at bounding box center [345, 480] width 75 height 18
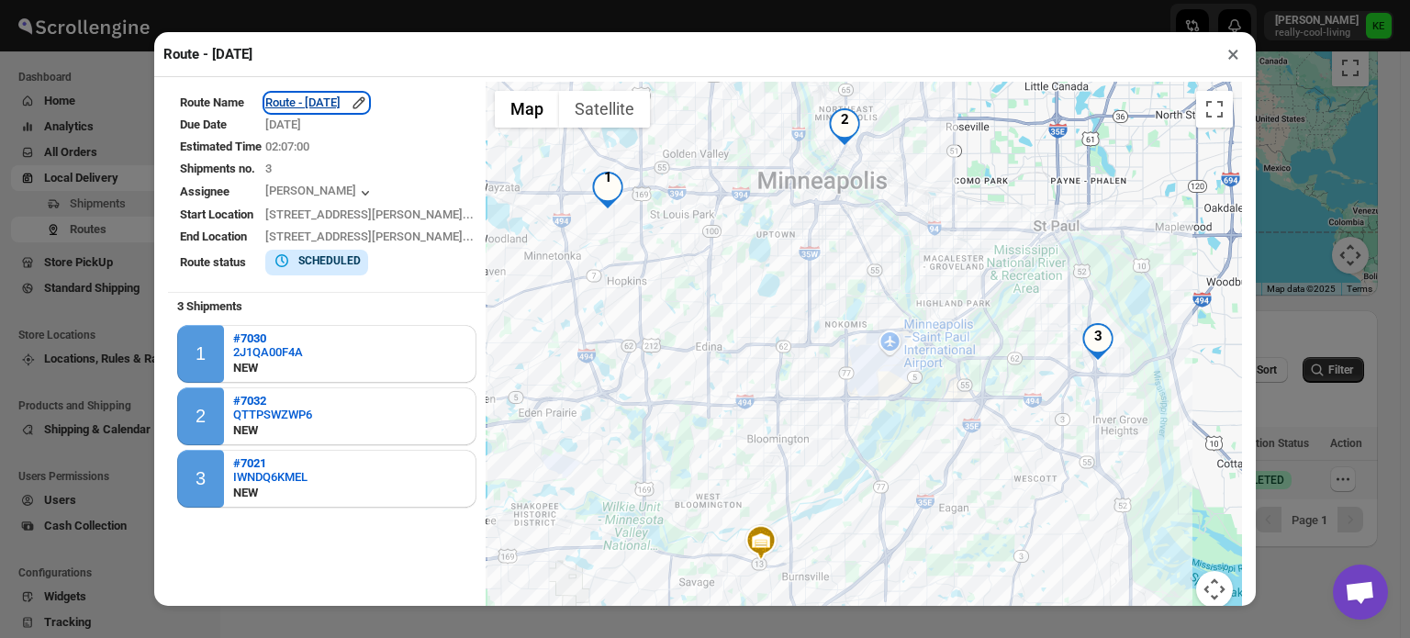
click at [346, 111] on div "Route - [DATE]" at bounding box center [316, 103] width 103 height 18
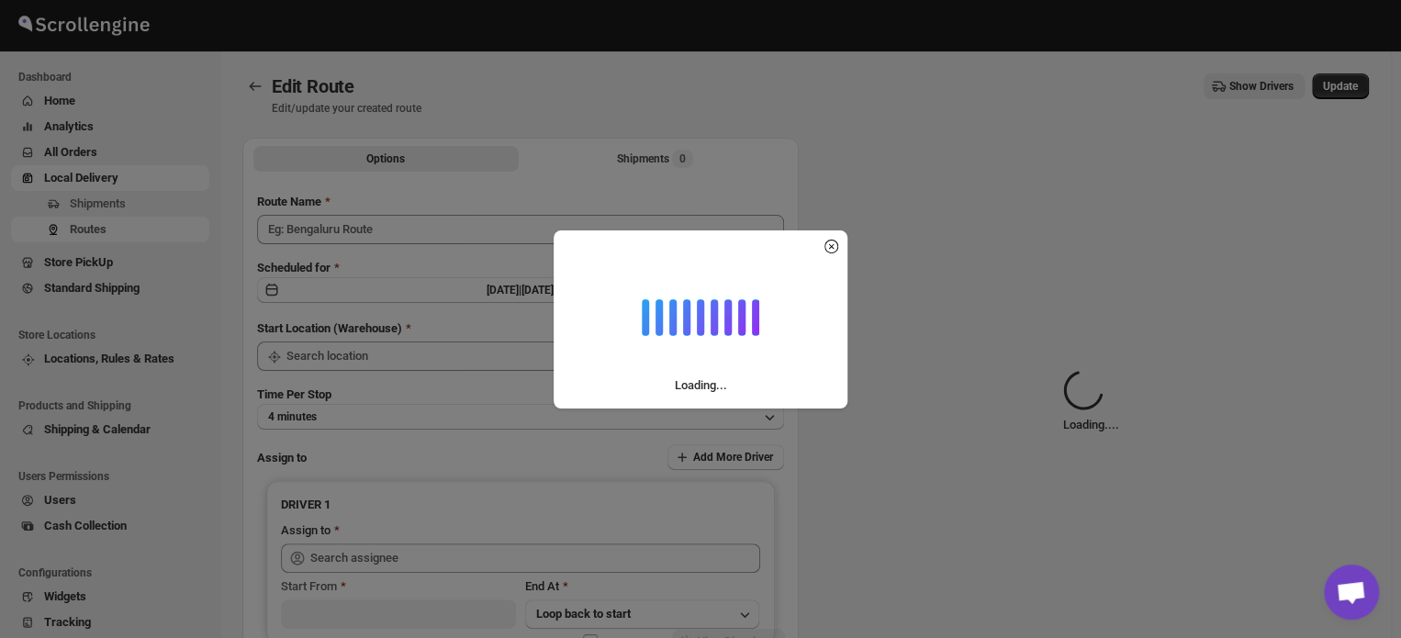
type input "Route - [DATE]"
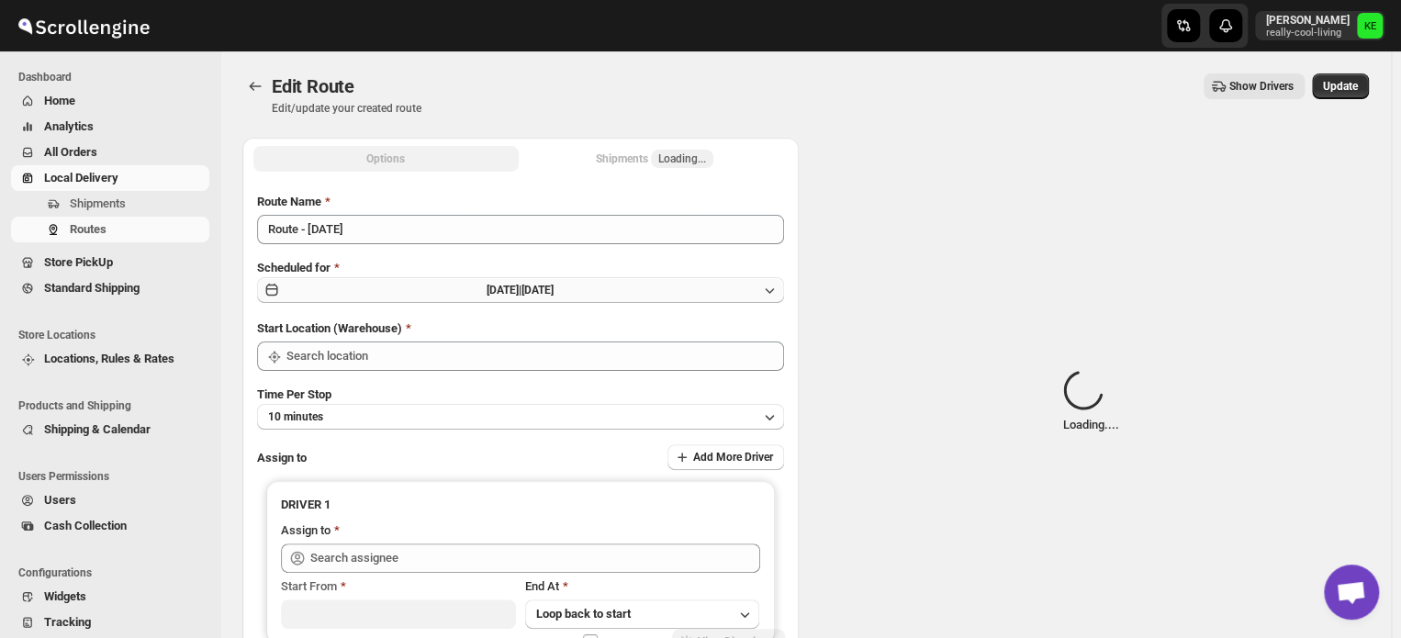
type input "[PERSON_NAME] ([EMAIL_ADDRESS][DOMAIN_NAME])"
type input "Curbside Delivery"
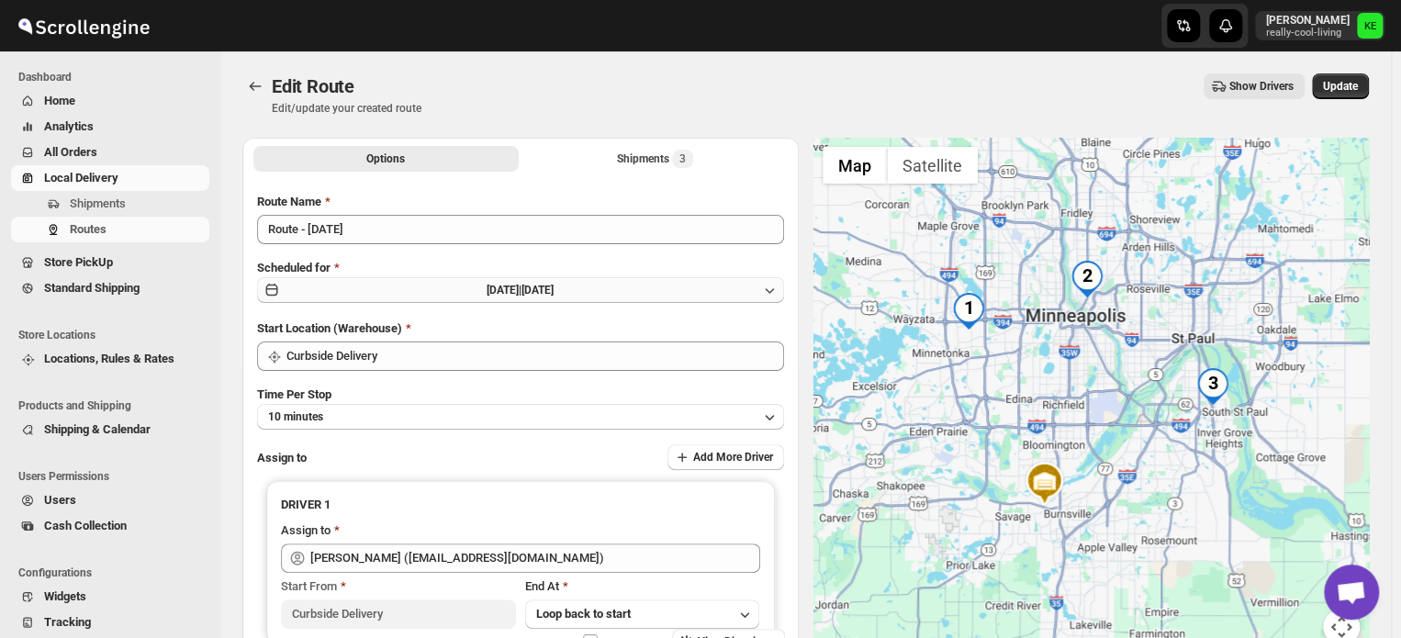
click at [774, 289] on icon "button" at bounding box center [769, 291] width 9 height 6
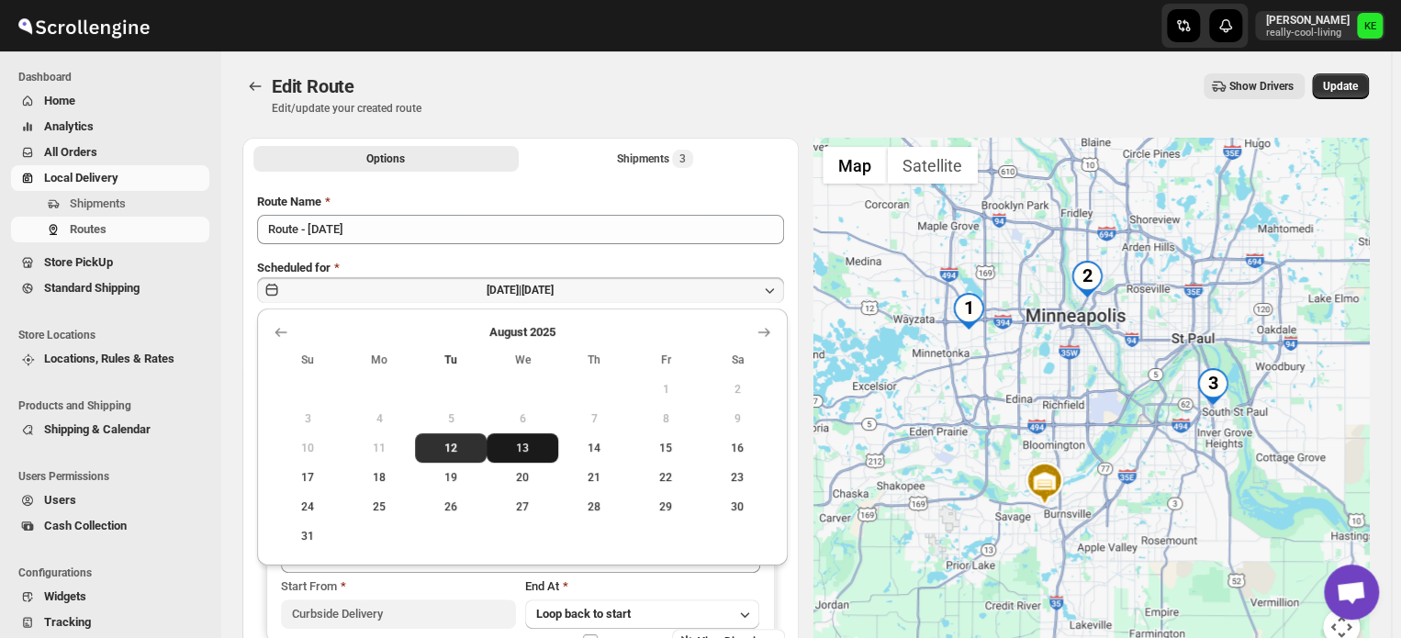
click at [529, 446] on span "13" at bounding box center [522, 448] width 57 height 15
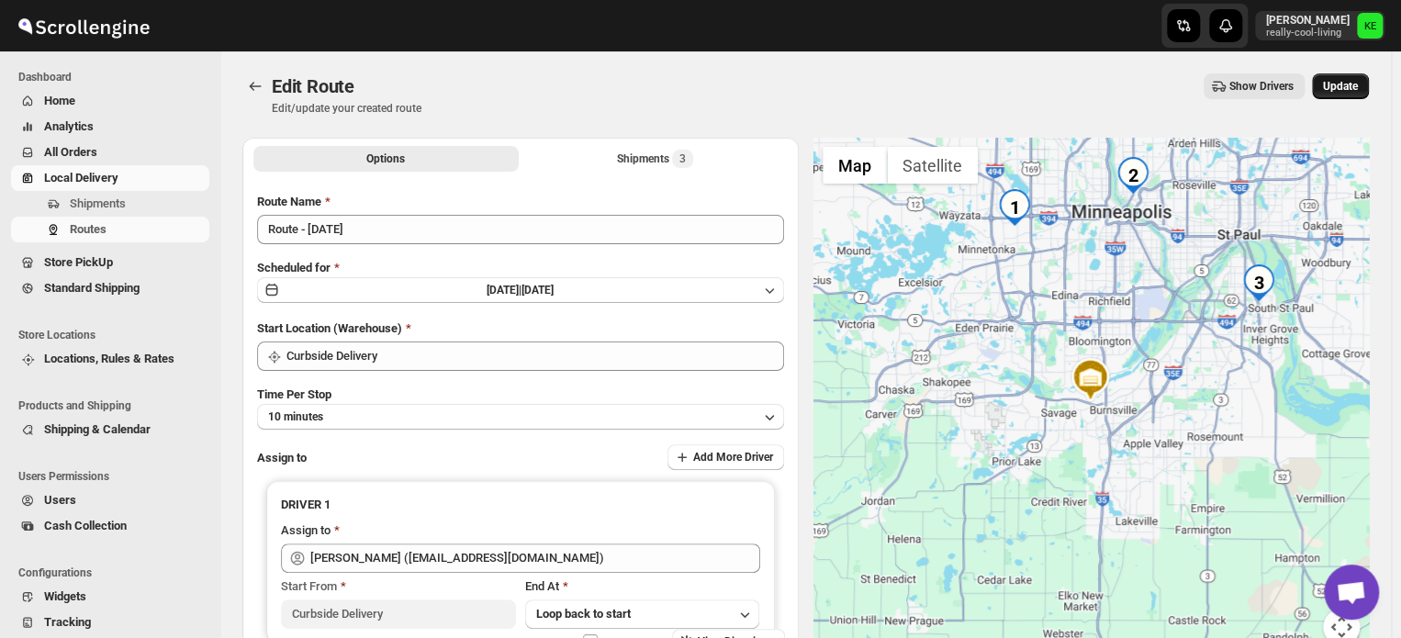
click at [1341, 84] on span "Update" at bounding box center [1340, 86] width 35 height 15
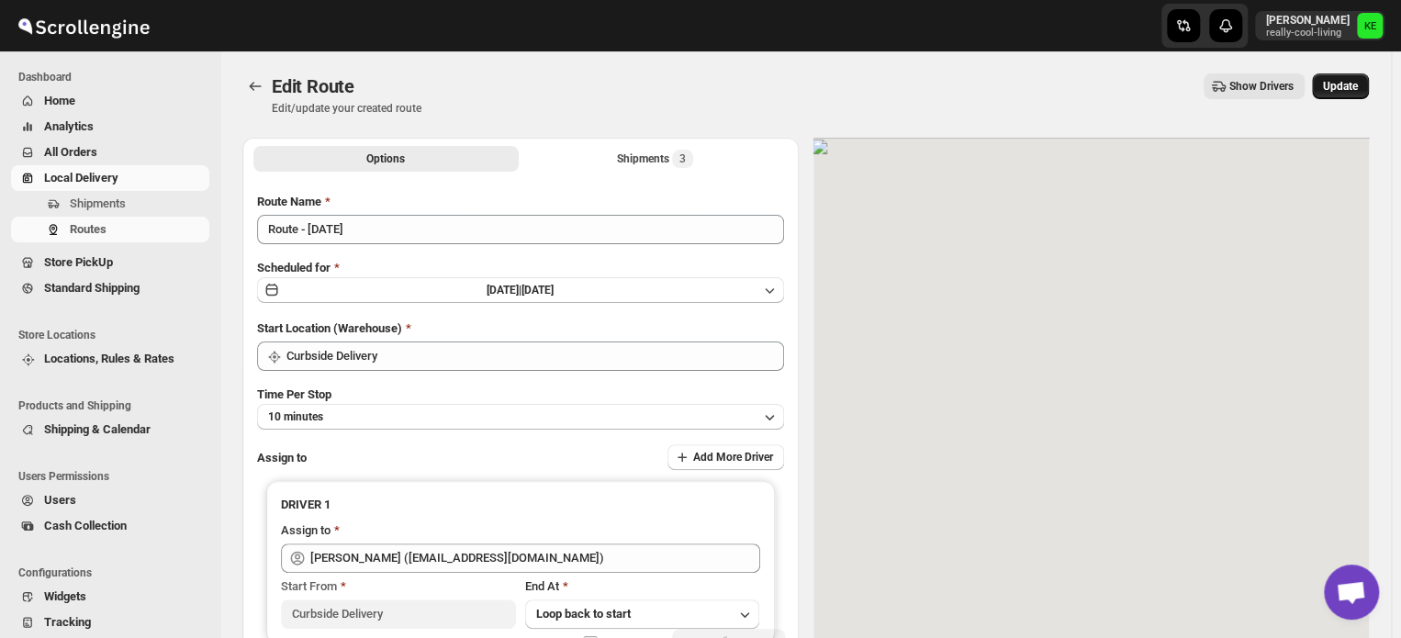
click at [1341, 84] on span "Update" at bounding box center [1340, 86] width 35 height 15
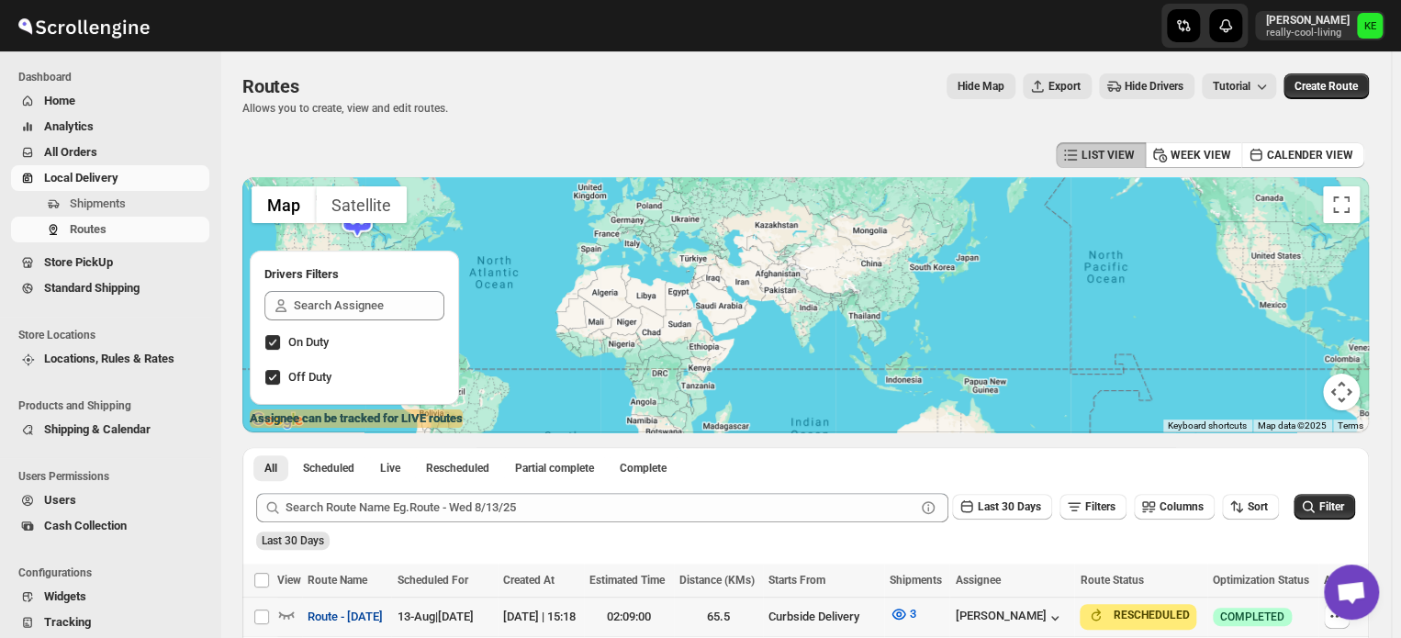
click at [383, 617] on span "Route - [DATE]" at bounding box center [345, 617] width 75 height 18
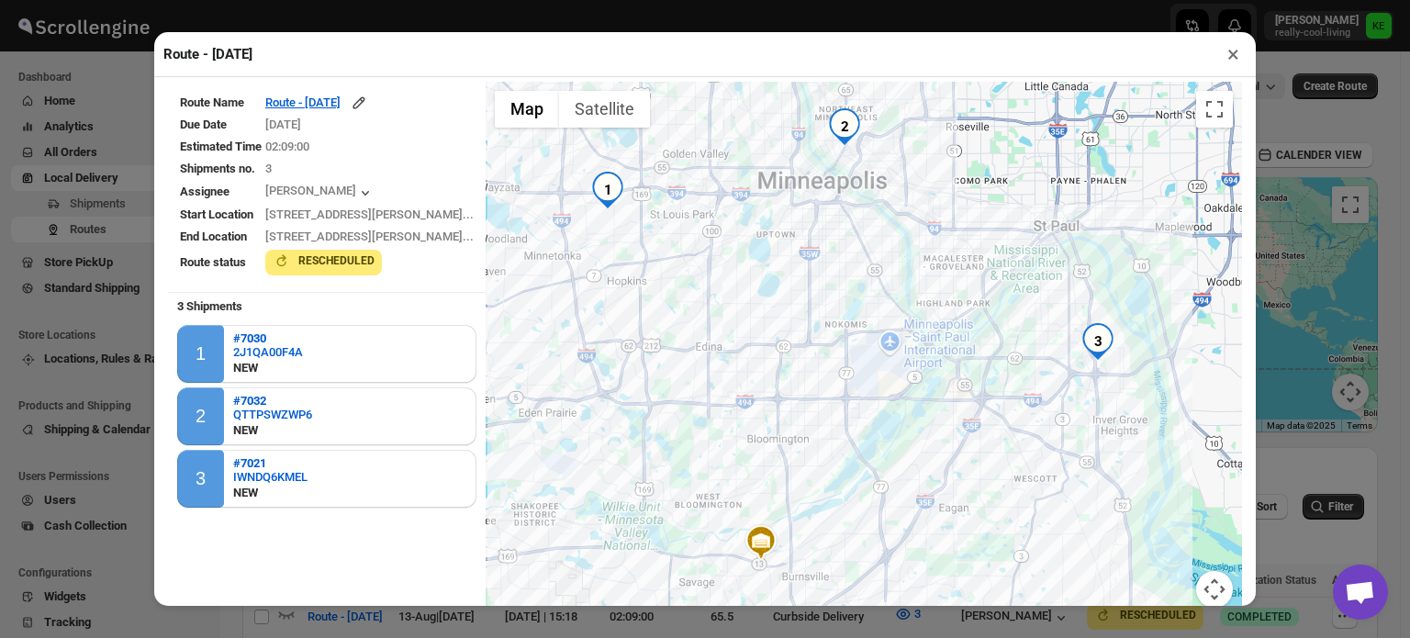
click at [1228, 62] on button "×" at bounding box center [1233, 54] width 27 height 26
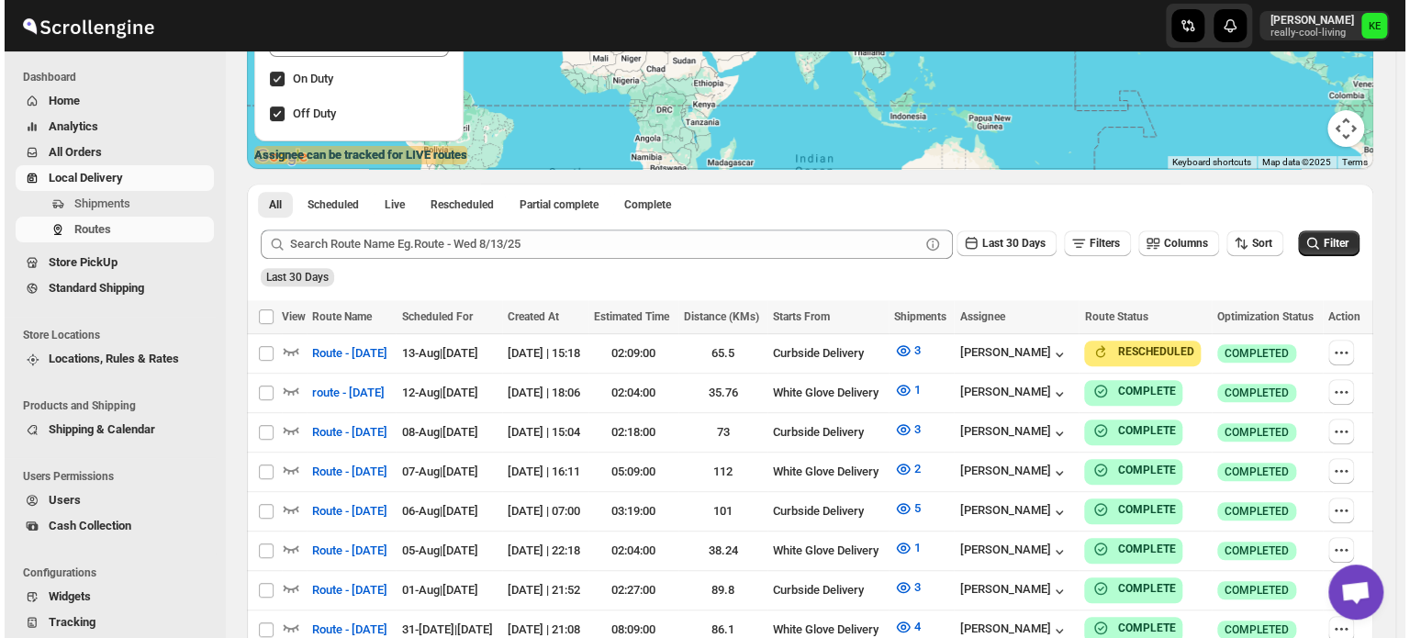
scroll to position [294, 0]
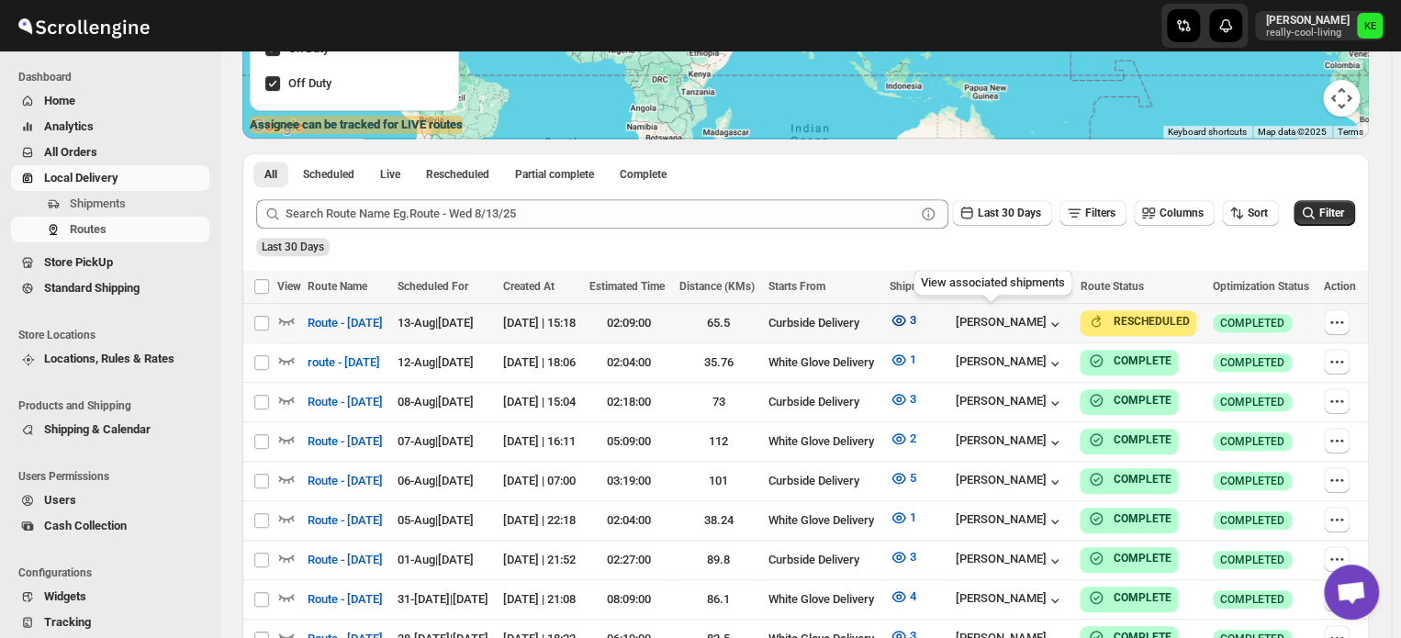
click at [908, 320] on icon "button" at bounding box center [899, 320] width 18 height 18
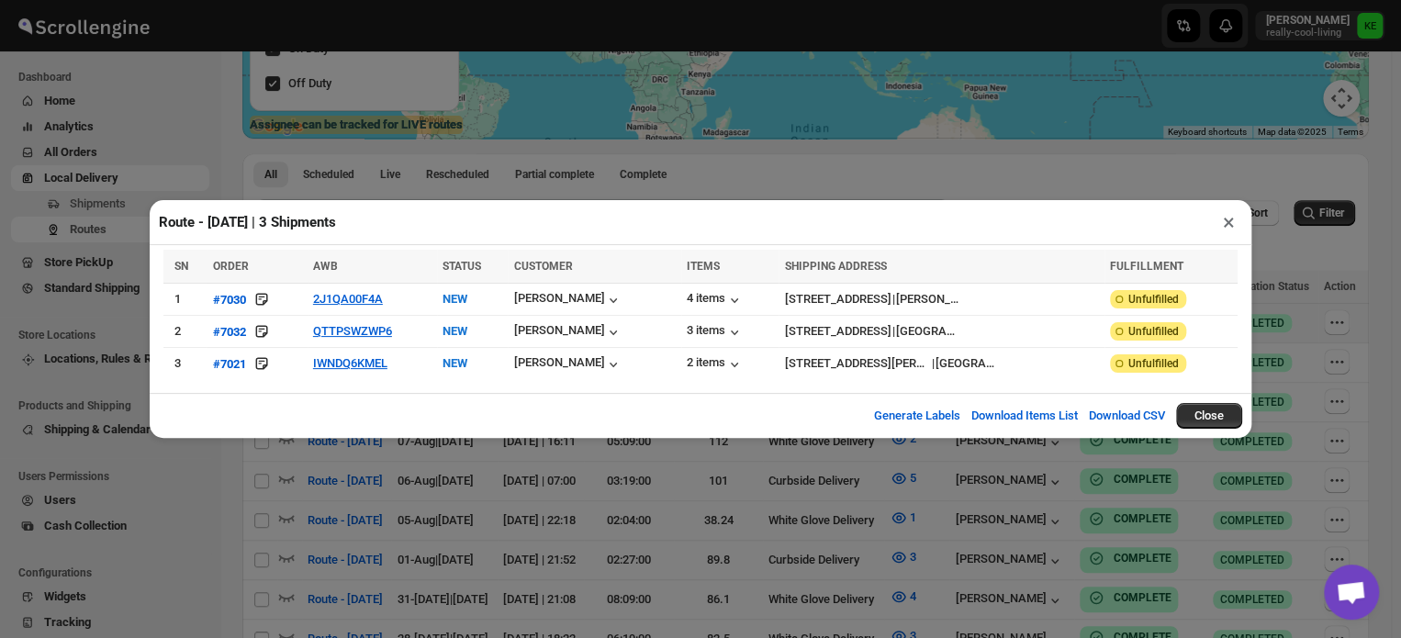
click at [1227, 223] on button "×" at bounding box center [1228, 222] width 27 height 26
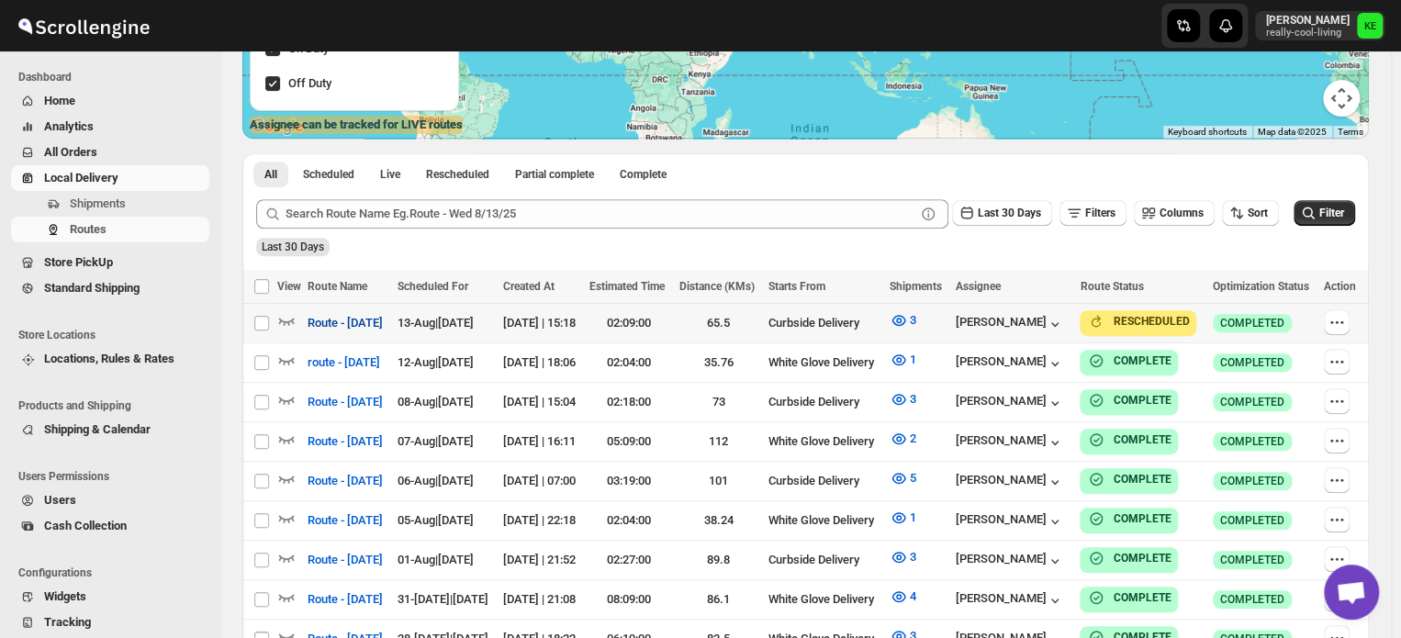
click at [379, 326] on span "Route - [DATE]" at bounding box center [345, 323] width 75 height 18
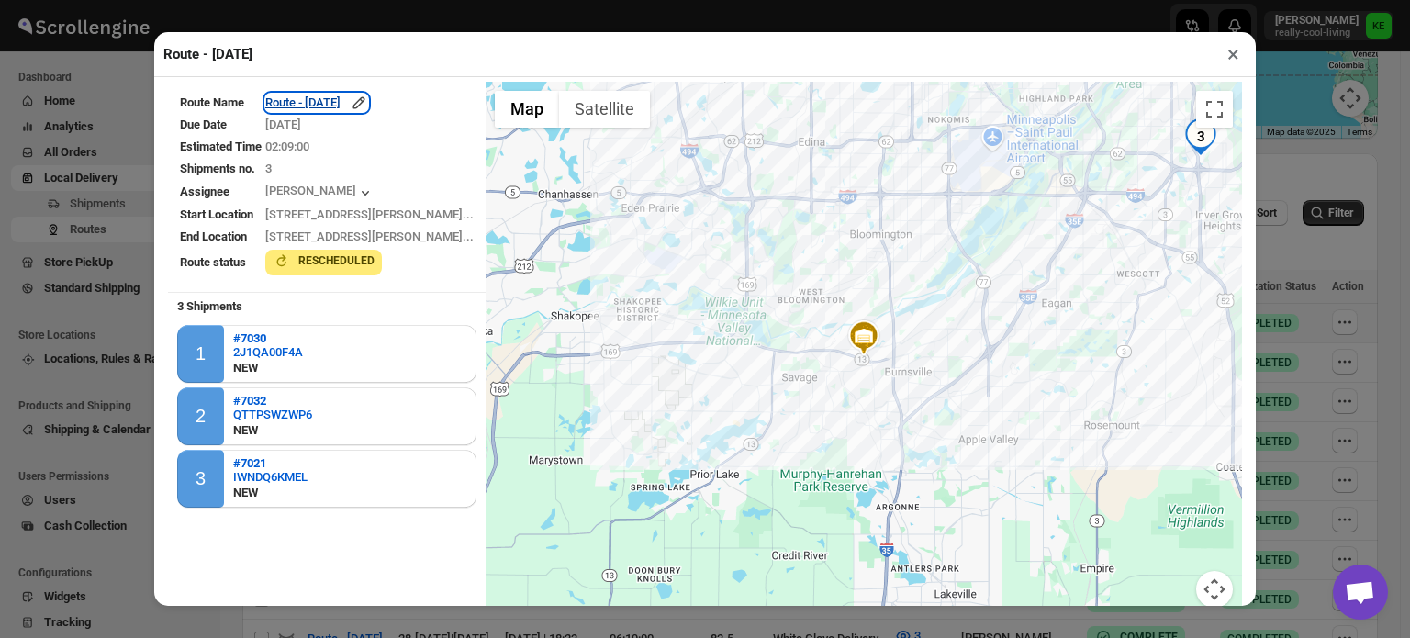
click at [368, 106] on div "Route - [DATE]" at bounding box center [316, 103] width 103 height 18
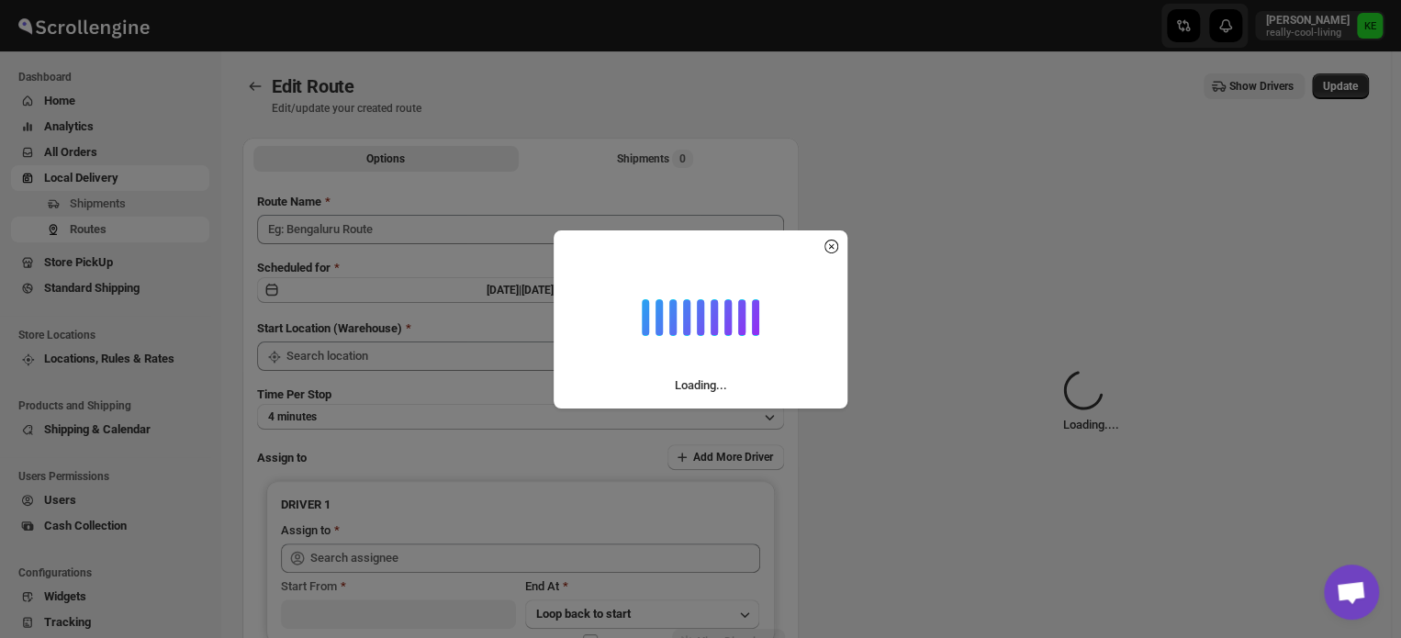
type input "Route - [DATE]"
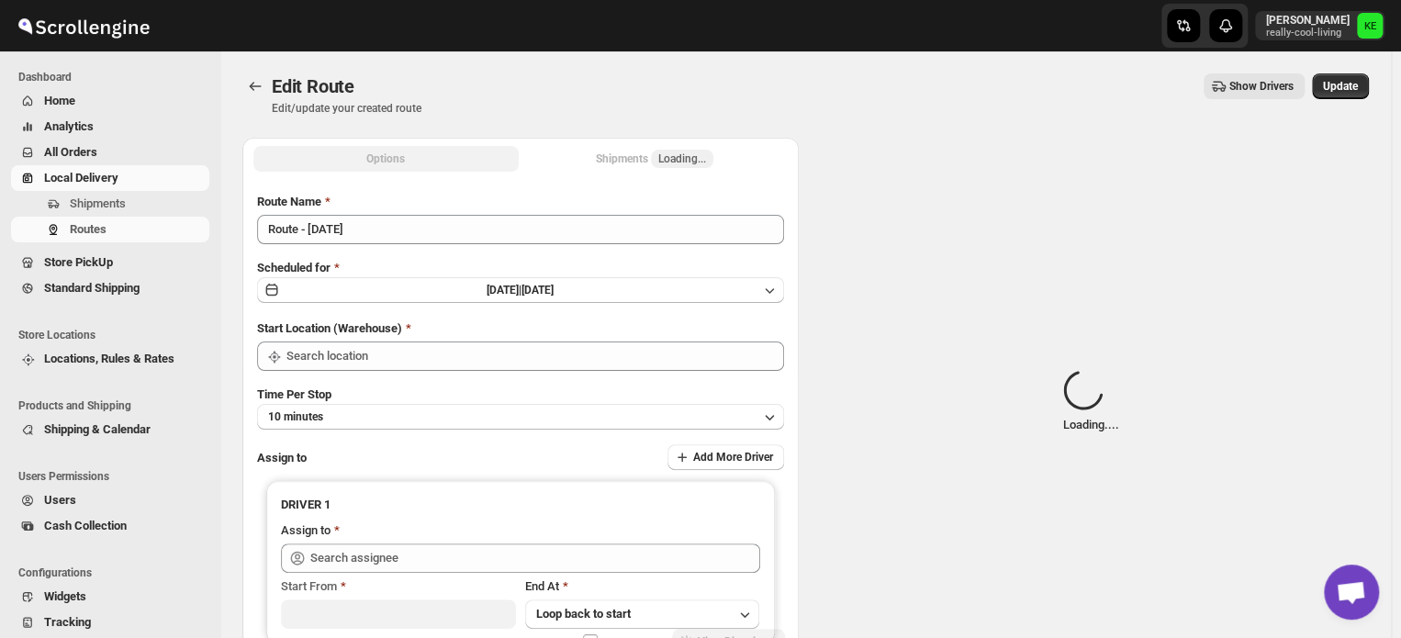
type input "[PERSON_NAME] ([EMAIL_ADDRESS][DOMAIN_NAME])"
type input "Curbside Delivery"
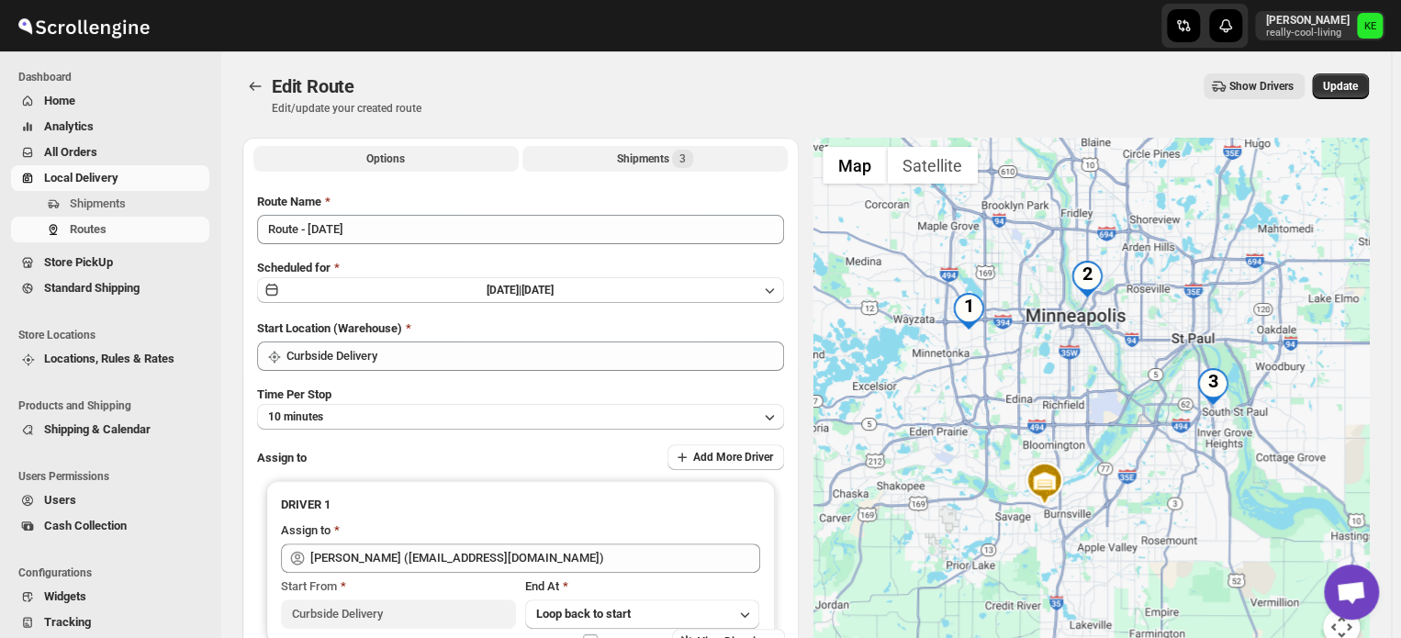
click at [660, 163] on div "Shipments 3" at bounding box center [655, 159] width 76 height 18
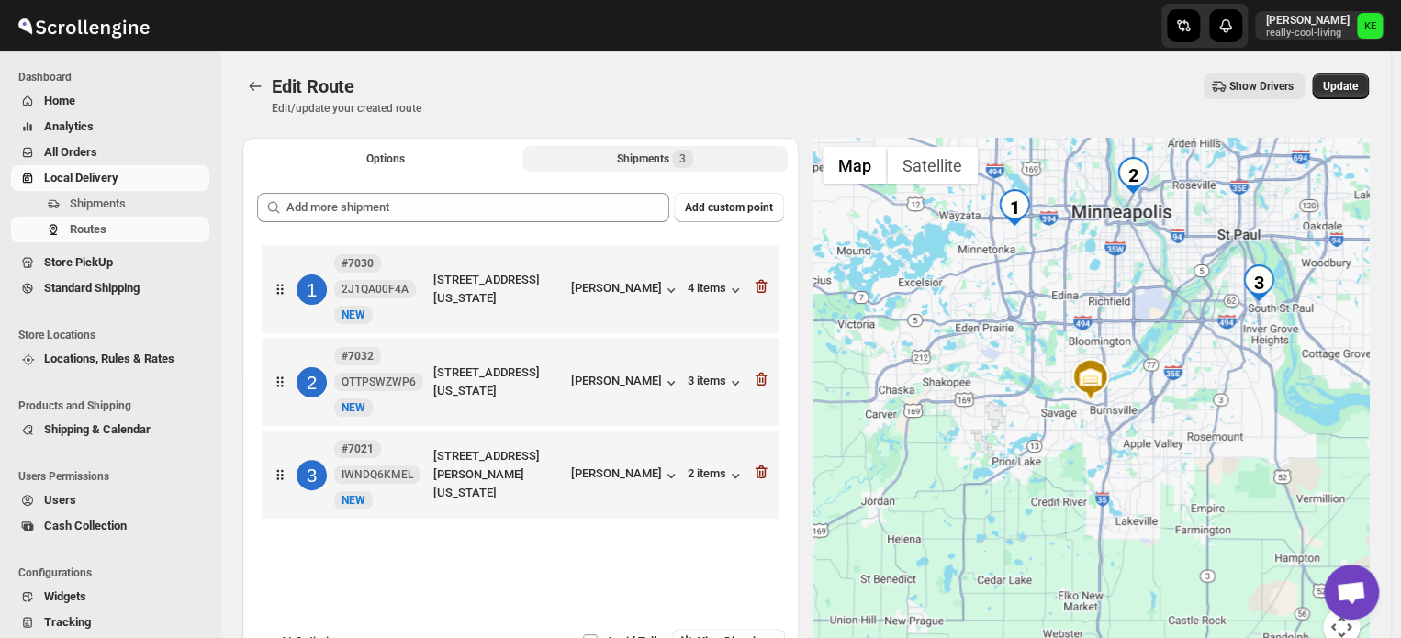
click at [316, 482] on div "3" at bounding box center [312, 475] width 30 height 30
click at [735, 477] on icon "button" at bounding box center [734, 476] width 7 height 5
drag, startPoint x: 401, startPoint y: 453, endPoint x: 400, endPoint y: 396, distance: 56.9
click at [401, 411] on div "1 #7030 2J1QA00F4A New NEW [STREET_ADDRESS][US_STATE] [PERSON_NAME] 4 items 2 #…" at bounding box center [520, 384] width 527 height 287
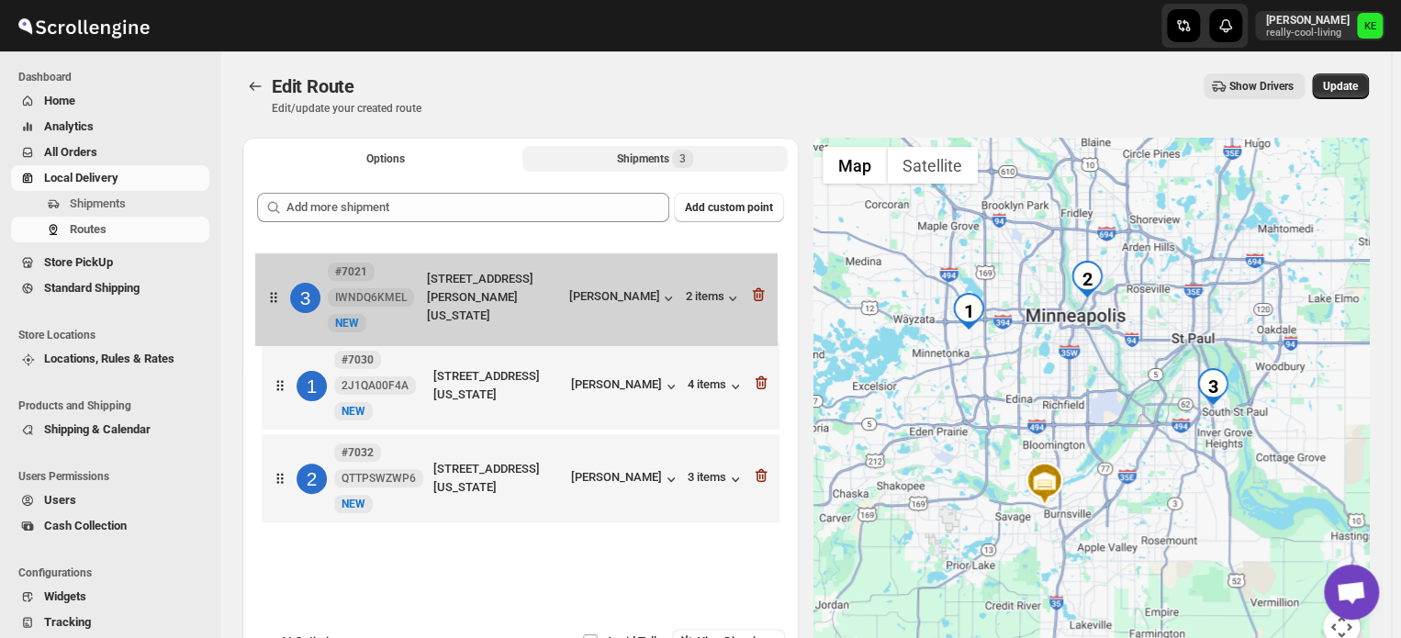
drag, startPoint x: 364, startPoint y: 491, endPoint x: 356, endPoint y: 300, distance: 191.1
click at [356, 300] on div "1 #7030 2J1QA00F4A New NEW [STREET_ADDRESS][US_STATE] [PERSON_NAME] 4 items 2 #…" at bounding box center [520, 386] width 527 height 291
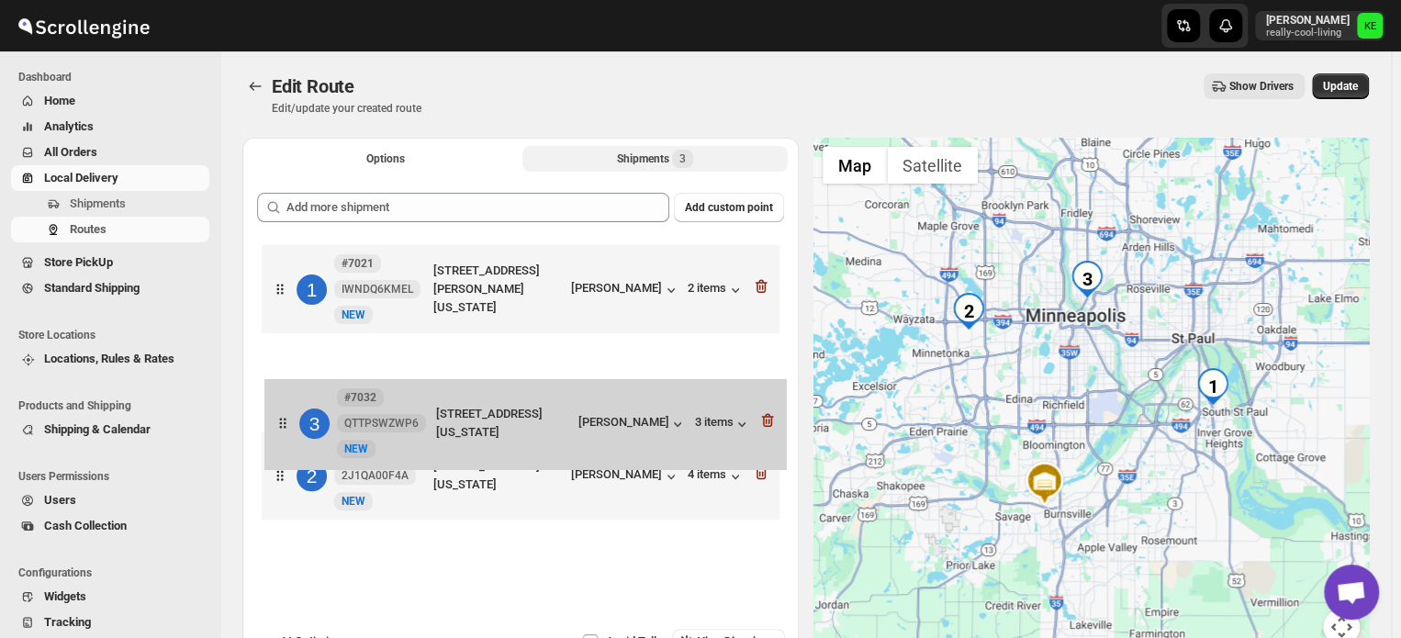
scroll to position [1, 0]
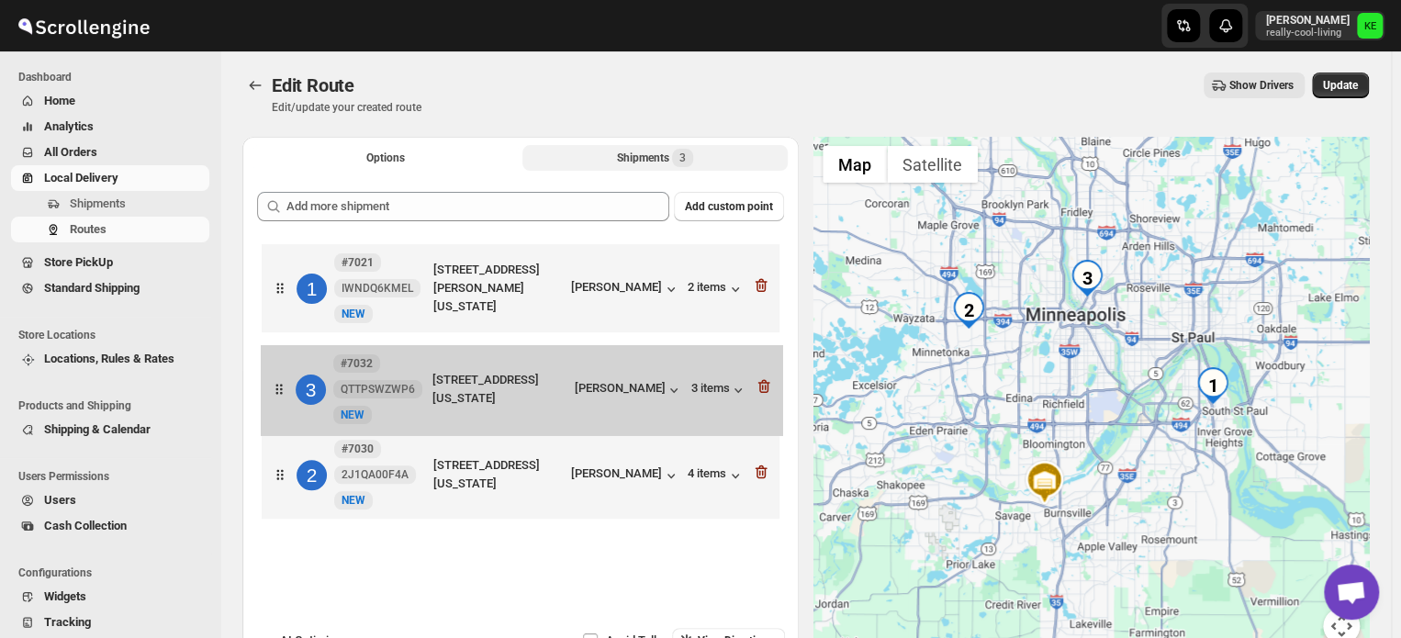
drag, startPoint x: 379, startPoint y: 492, endPoint x: 378, endPoint y: 399, distance: 92.7
click at [378, 399] on div "1 #7021 IWNDQ6KMEL New NEW [STREET_ADDRESS][PERSON_NAME][US_STATE] [PERSON_NAME…" at bounding box center [520, 384] width 527 height 288
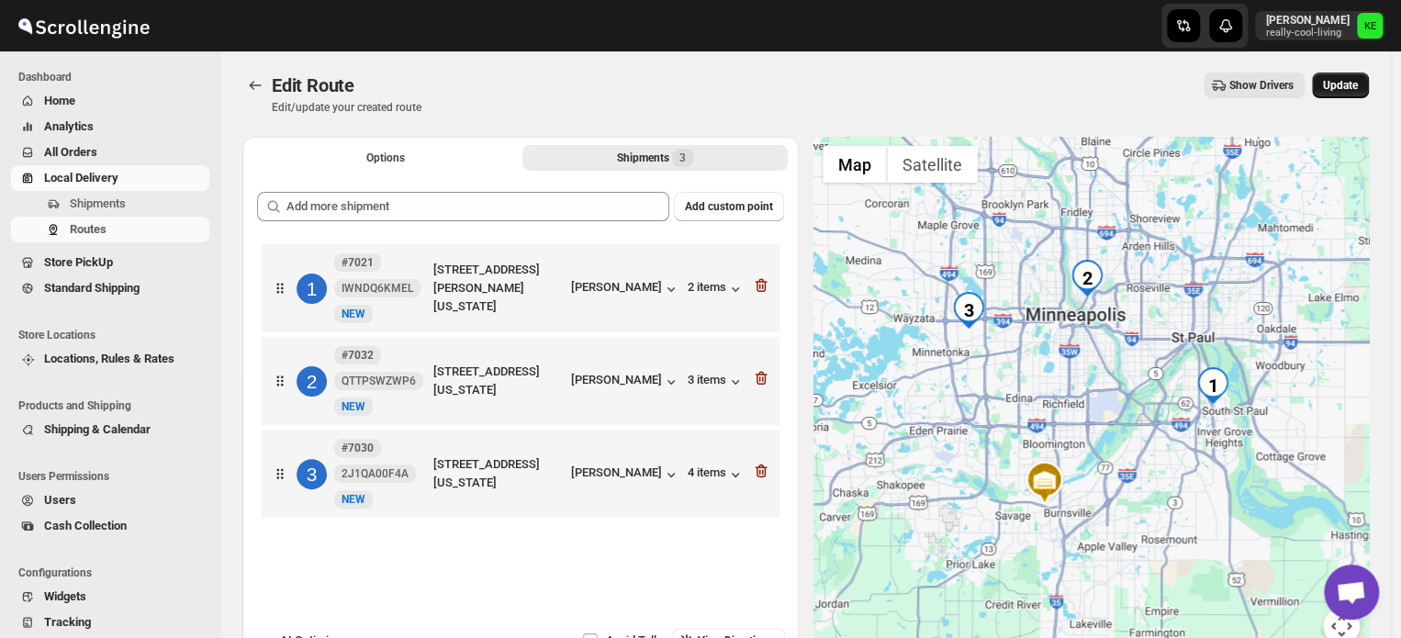
click at [1340, 87] on span "Update" at bounding box center [1340, 85] width 35 height 15
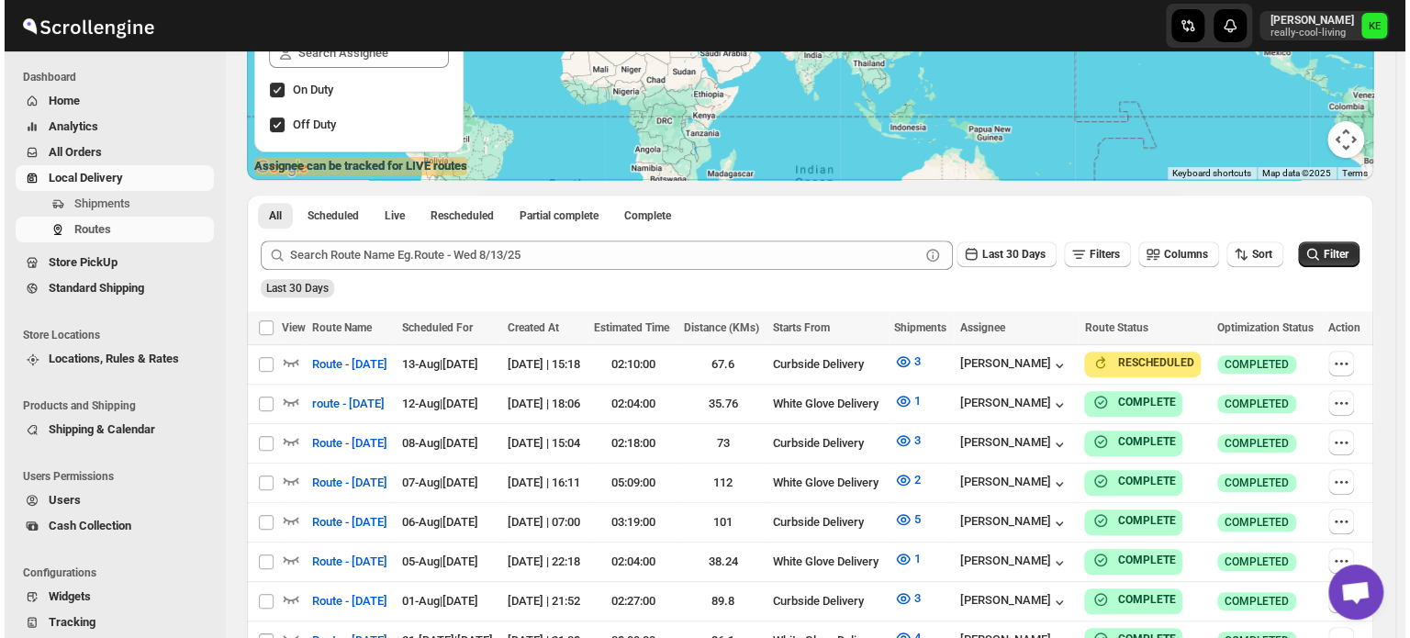
scroll to position [257, 0]
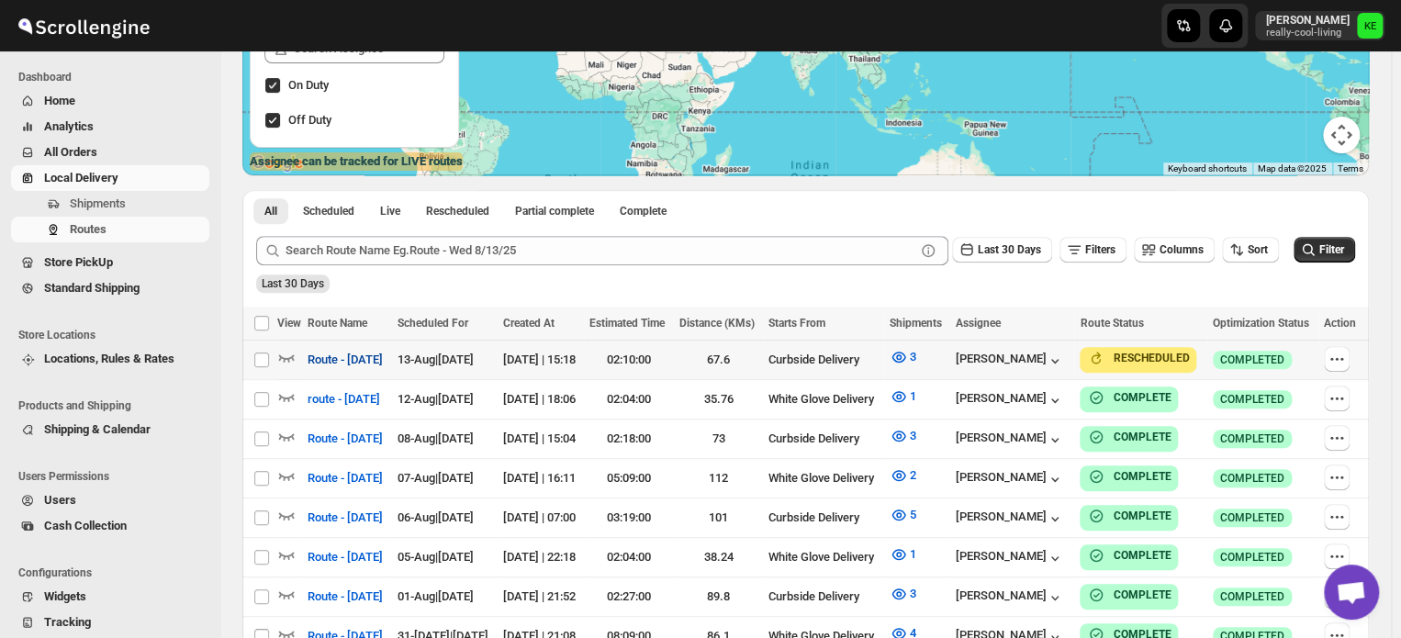
click at [380, 363] on span "Route - [DATE]" at bounding box center [345, 360] width 75 height 18
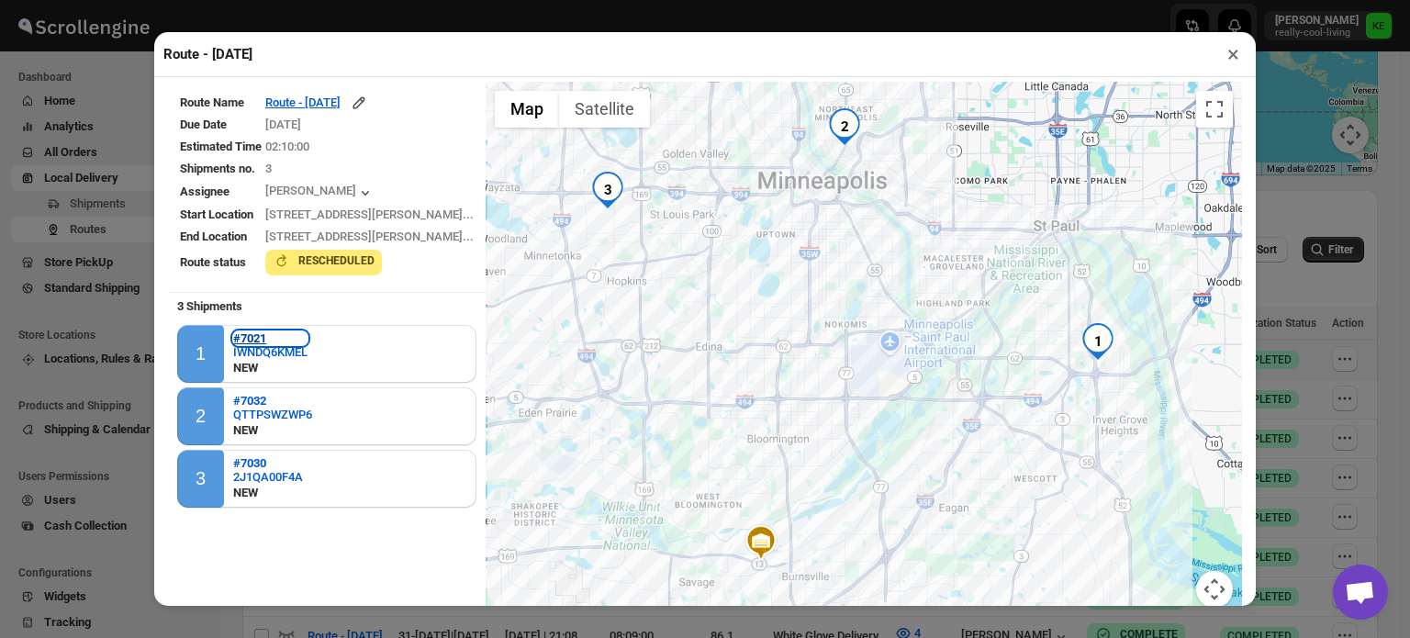
click at [261, 337] on b "#7021" at bounding box center [249, 338] width 33 height 14
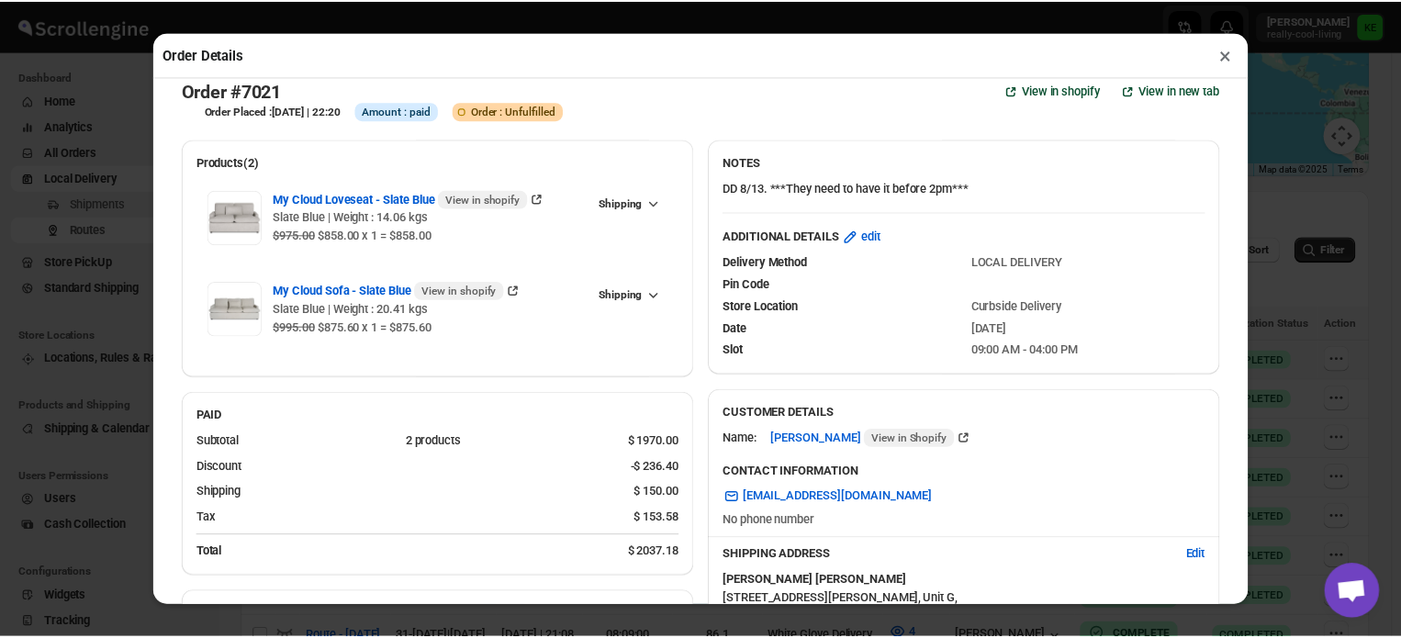
scroll to position [0, 0]
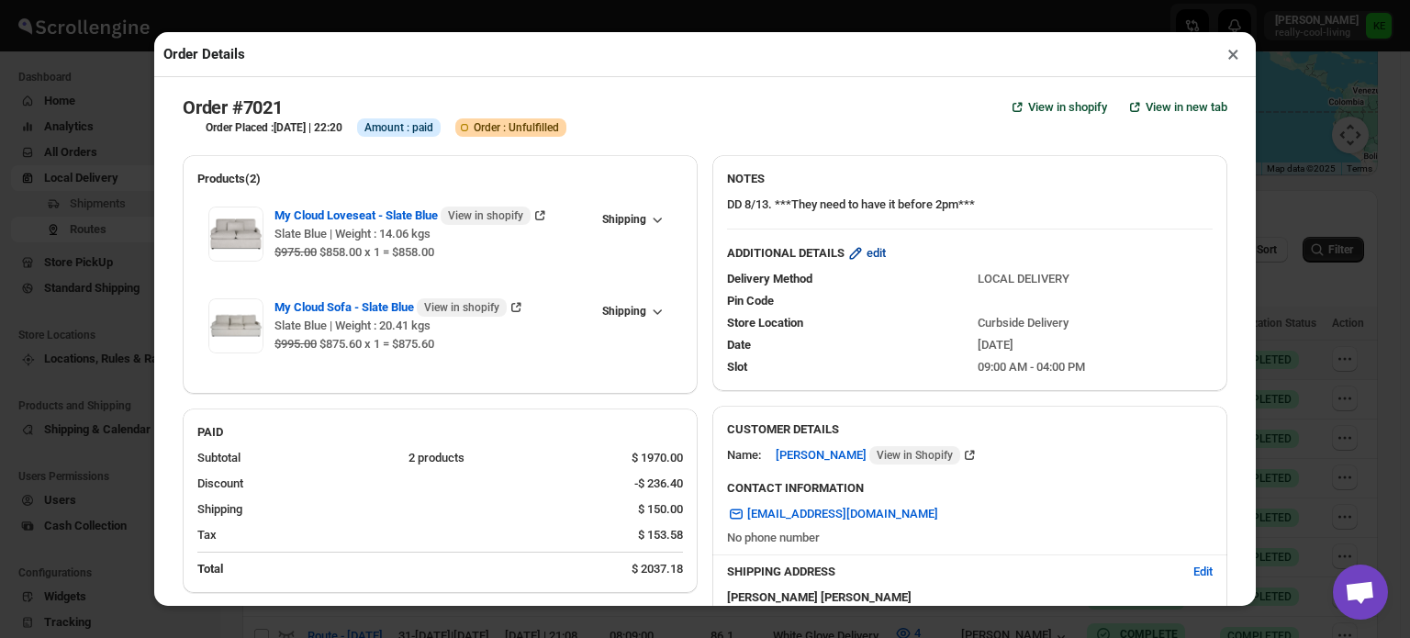
click at [872, 263] on span "edit" at bounding box center [876, 253] width 19 height 18
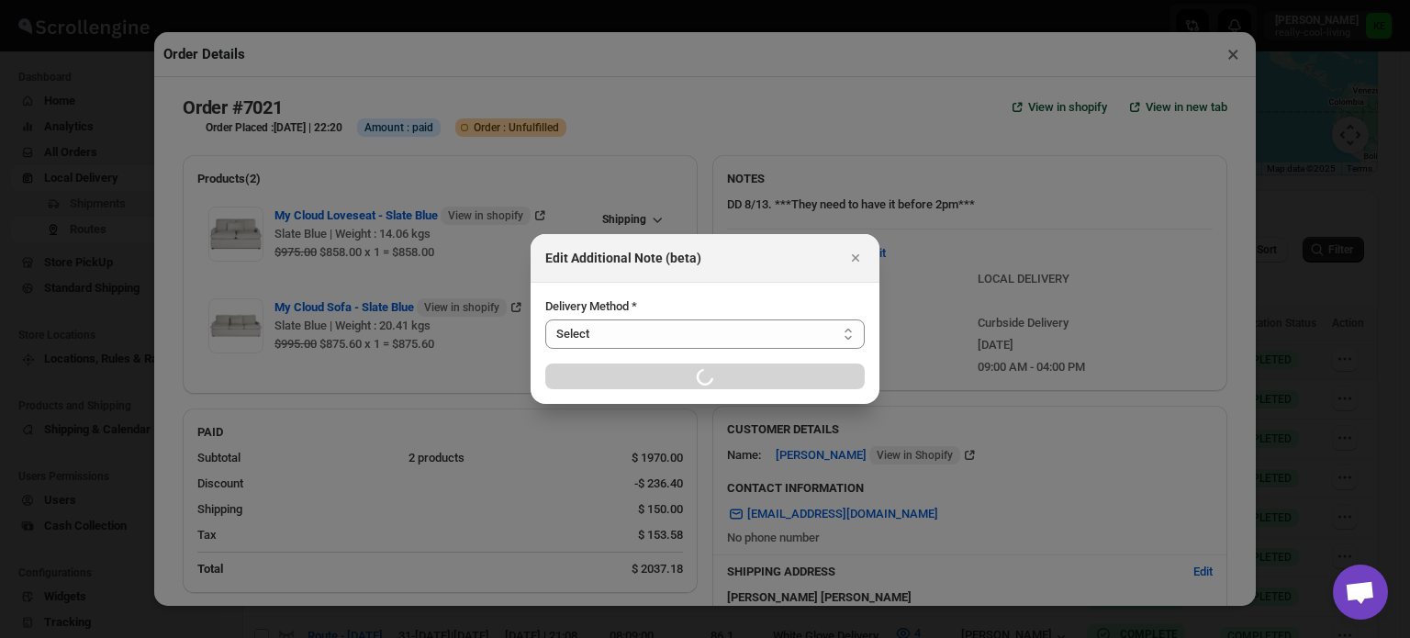
select select "LOCAL_DELIVERY"
select select "LOCATION_BASES"
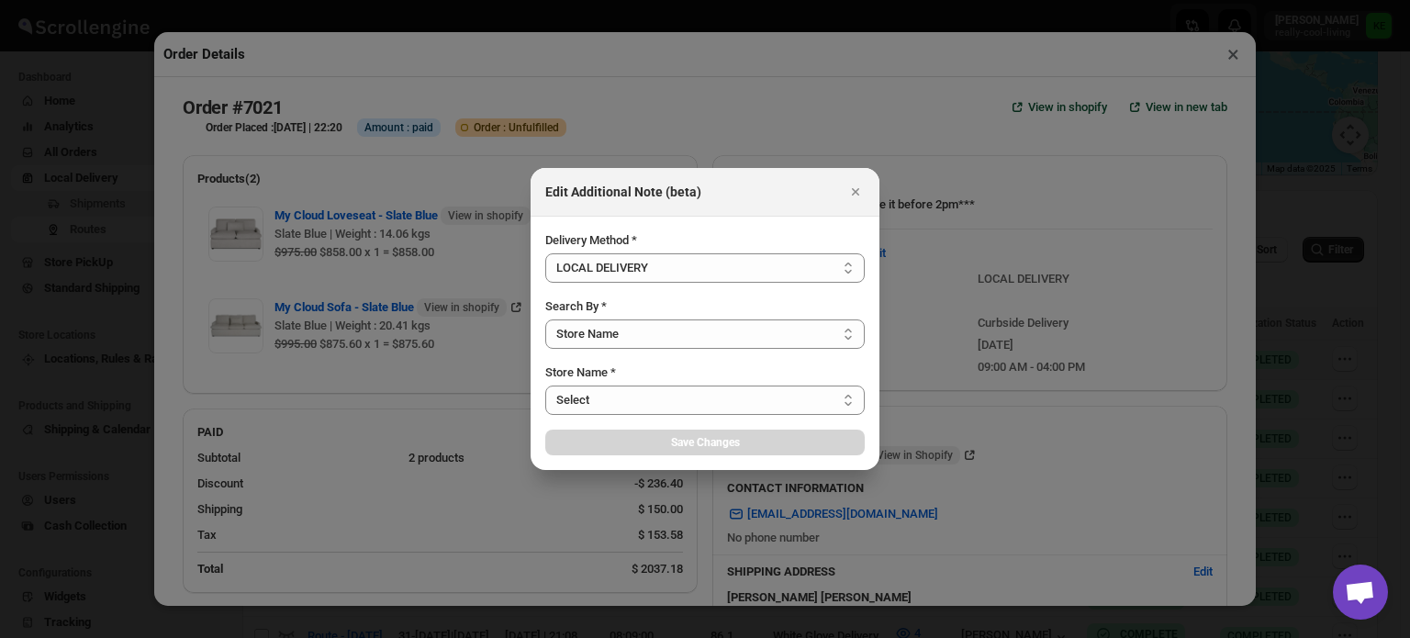
select select "656744df154a64d9bb065b6d"
select select "[DATE]"
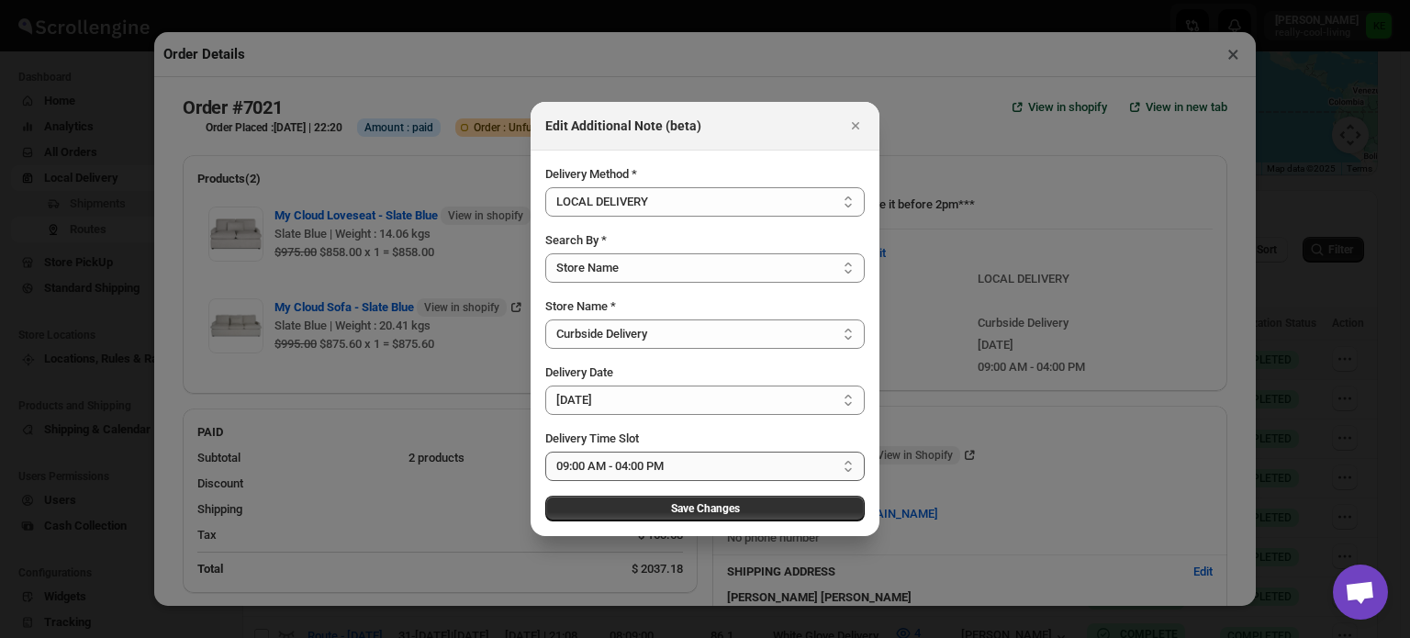
click at [853, 463] on select "Select 09:00 AM - 04:00 PM 09:00 AM - 11:00 AM 10:00 AM - 12:00 PM 11:00 AM - 0…" at bounding box center [704, 466] width 319 height 29
select select "673ffc4d35296b8d311f7cc3"
click at [545, 452] on select "Select 09:00 AM - 04:00 PM 09:00 AM - 11:00 AM 10:00 AM - 12:00 PM 11:00 AM - 0…" at bounding box center [704, 466] width 319 height 29
click at [729, 508] on span "Save Changes" at bounding box center [705, 508] width 69 height 15
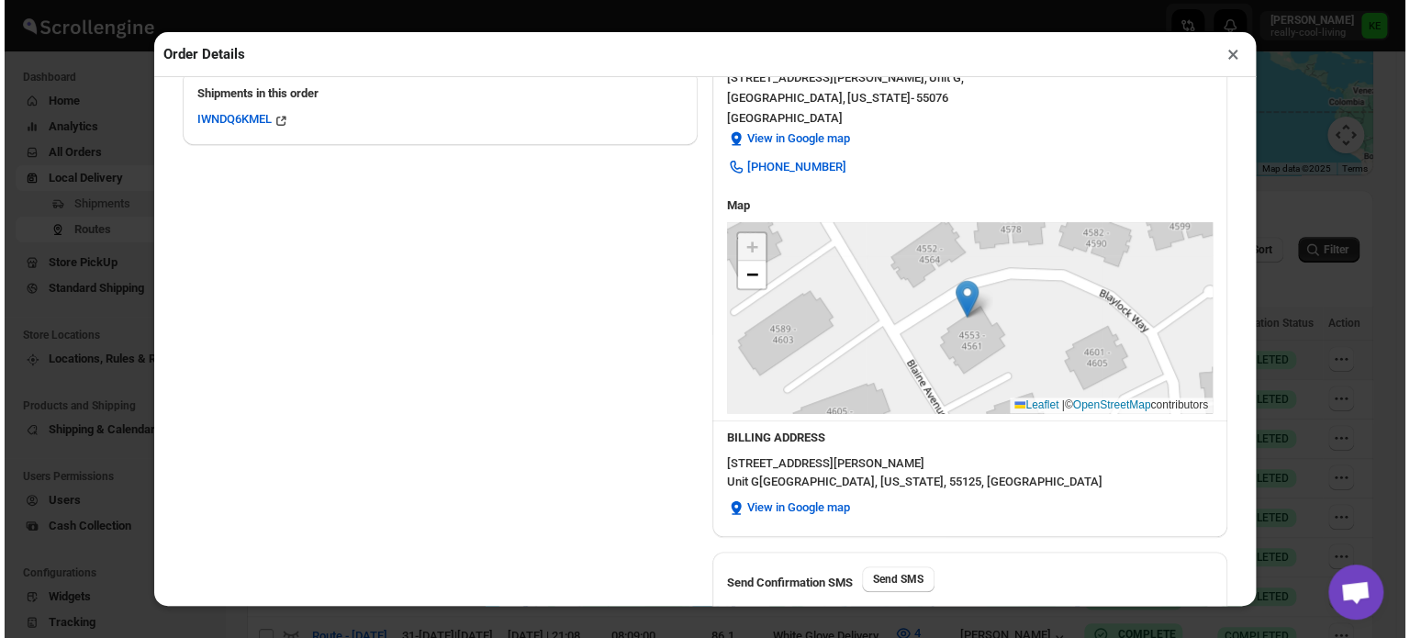
scroll to position [659, 0]
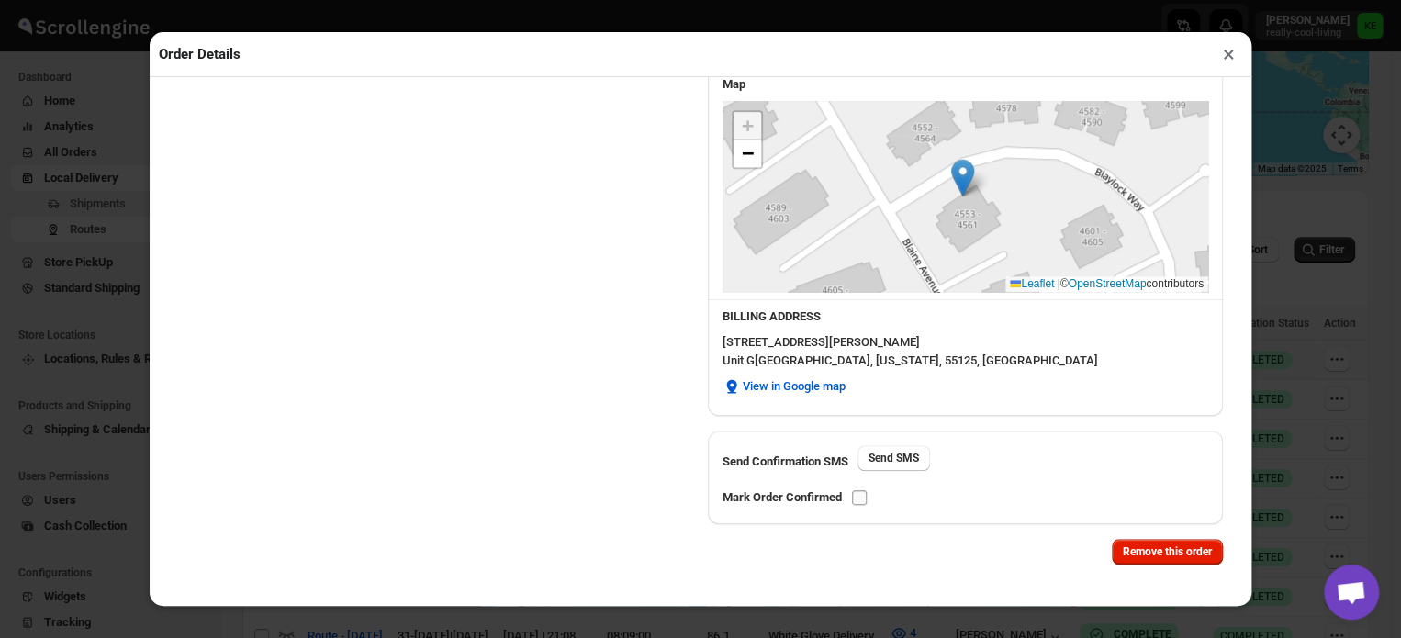
click at [861, 495] on input "checkbox" at bounding box center [859, 497] width 15 height 15
checkbox input "true"
click at [1226, 58] on button "×" at bounding box center [1228, 54] width 27 height 26
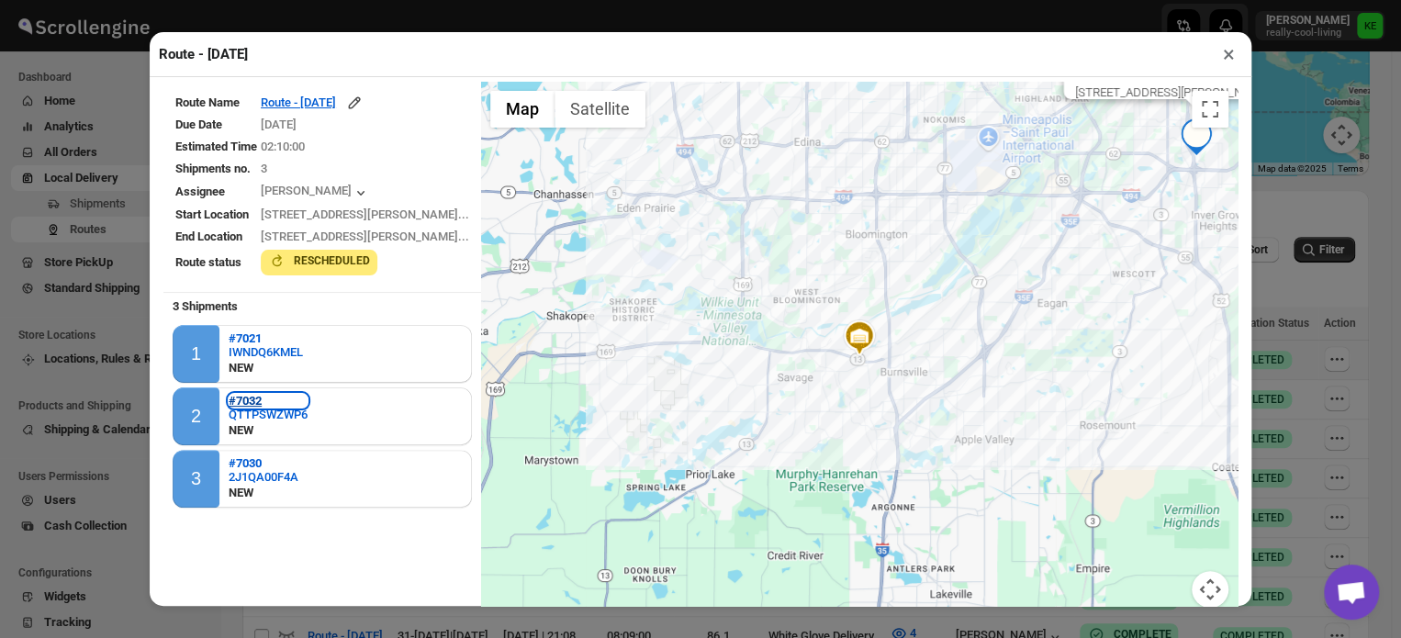
click at [247, 397] on b "#7032" at bounding box center [245, 401] width 33 height 14
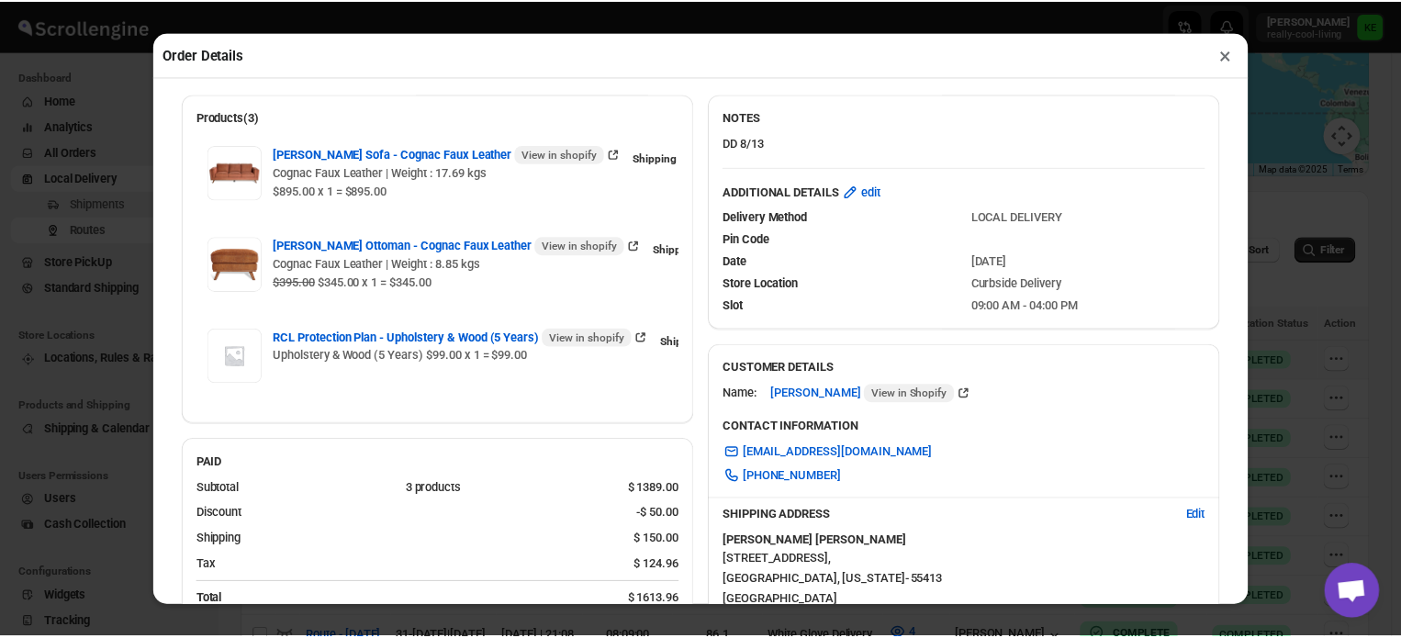
scroll to position [0, 0]
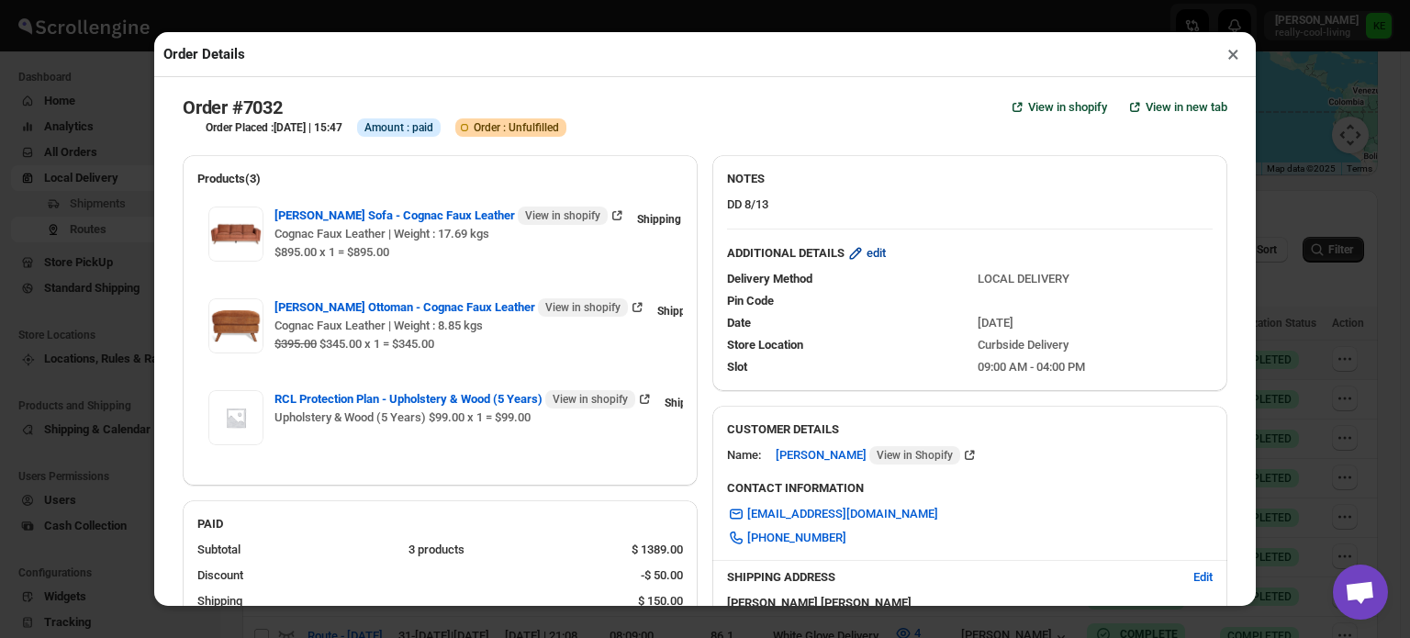
click at [877, 263] on span "edit" at bounding box center [876, 253] width 19 height 18
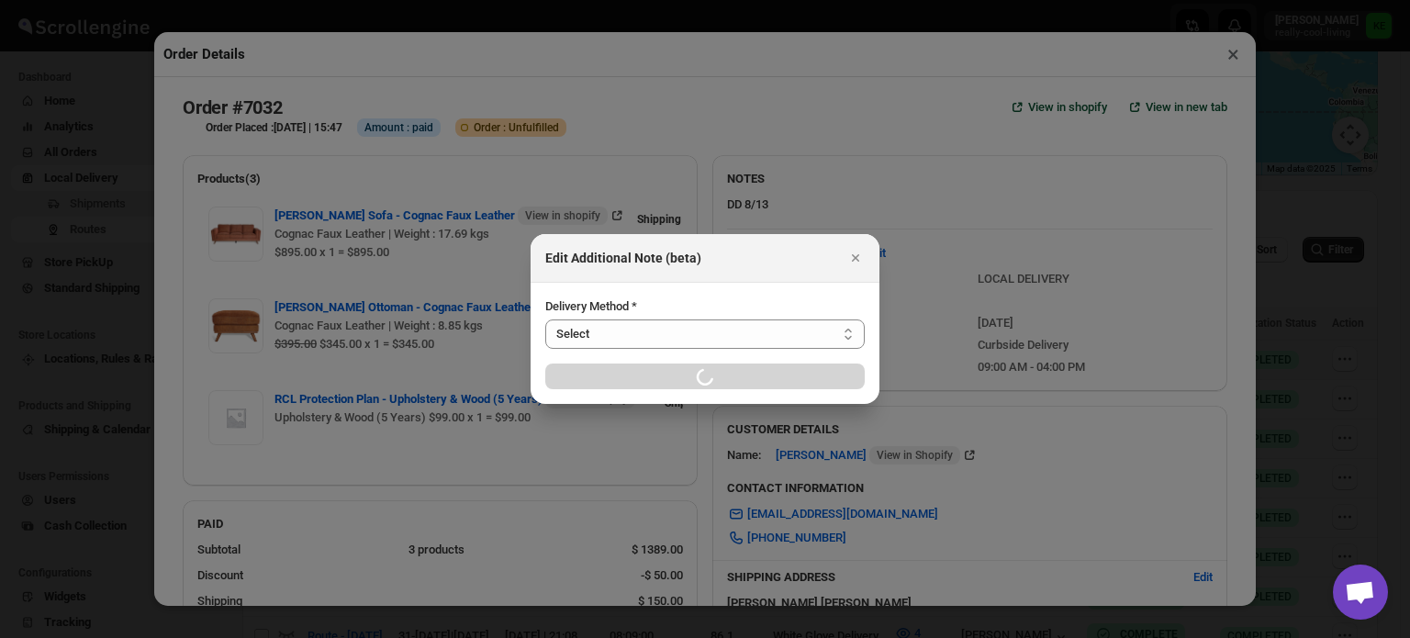
select select "LOCAL_DELIVERY"
select select "LOCATION_BASES"
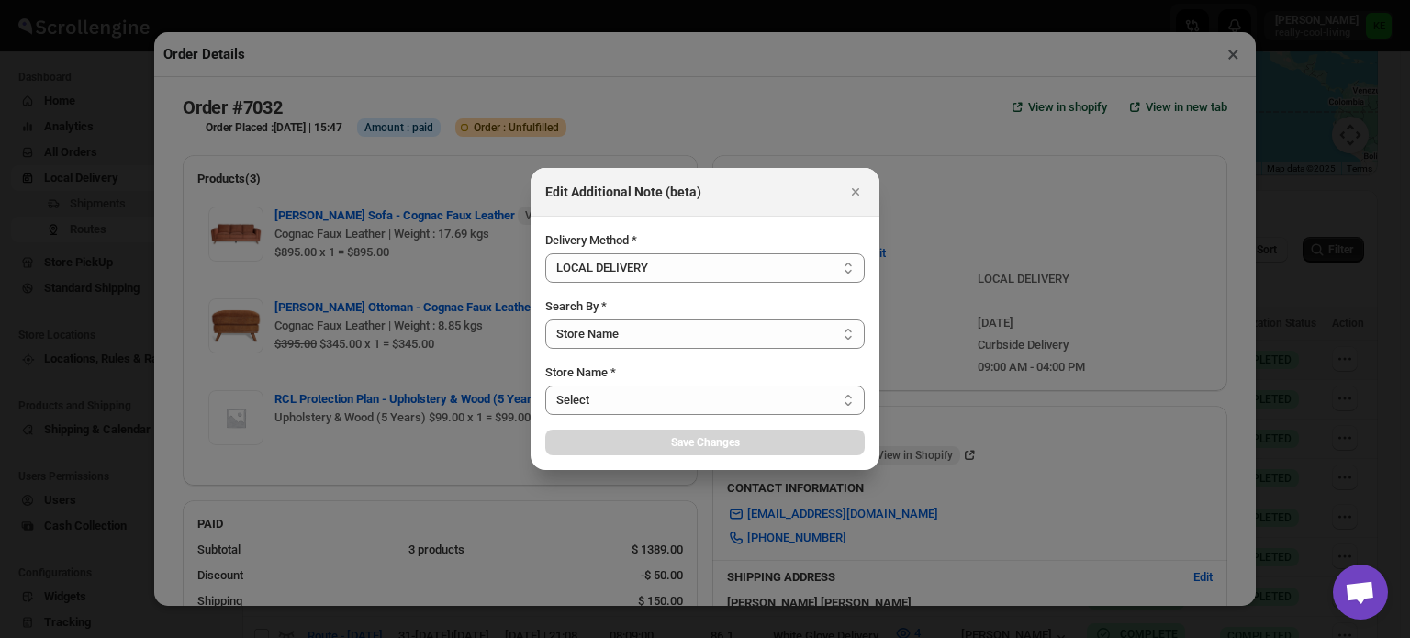
select select "656744df154a64d9bb065b6d"
select select "[DATE]"
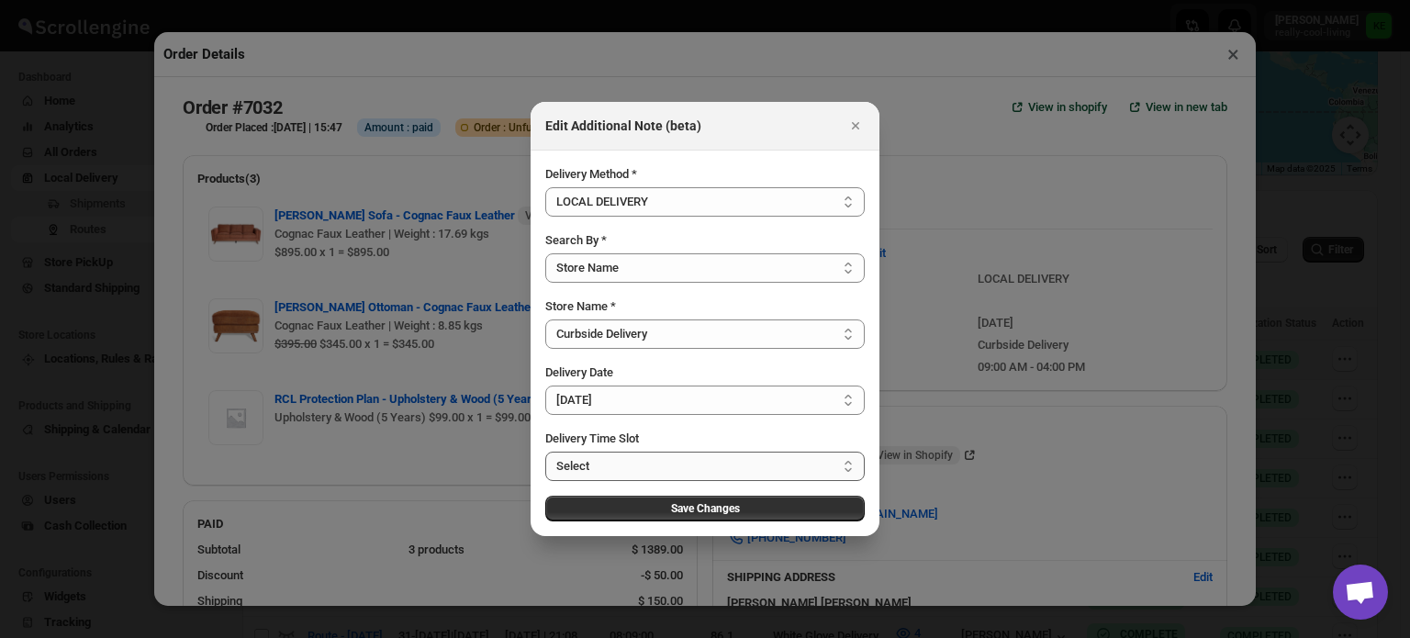
click at [848, 463] on select "Select 09:00 AM - 04:00 PM 09:00 AM - 11:00 AM 10:00 AM - 12:00 PM 11:00 AM - 0…" at bounding box center [704, 466] width 319 height 29
select select "673ffc4d35296b8d311f7cc4"
click at [545, 452] on select "Select 09:00 AM - 04:00 PM 09:00 AM - 11:00 AM 10:00 AM - 12:00 PM 11:00 AM - 0…" at bounding box center [704, 466] width 319 height 29
click at [715, 509] on span "Save Changes" at bounding box center [705, 508] width 69 height 15
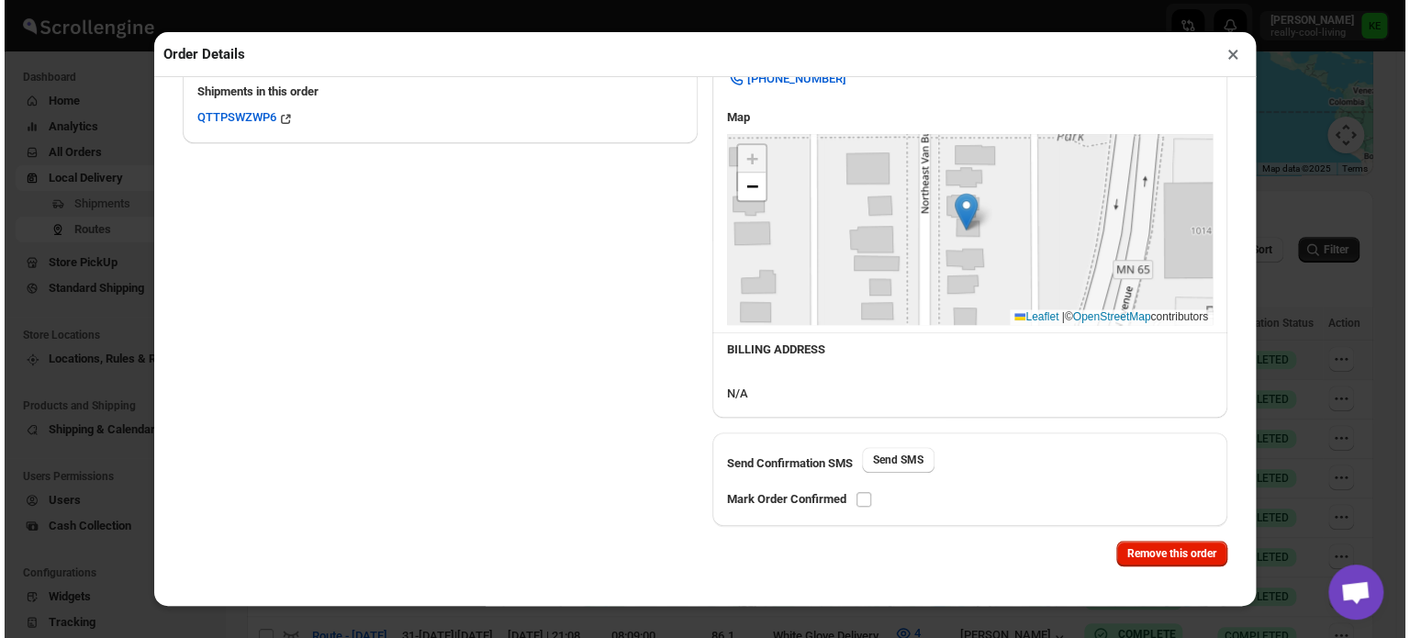
scroll to position [633, 0]
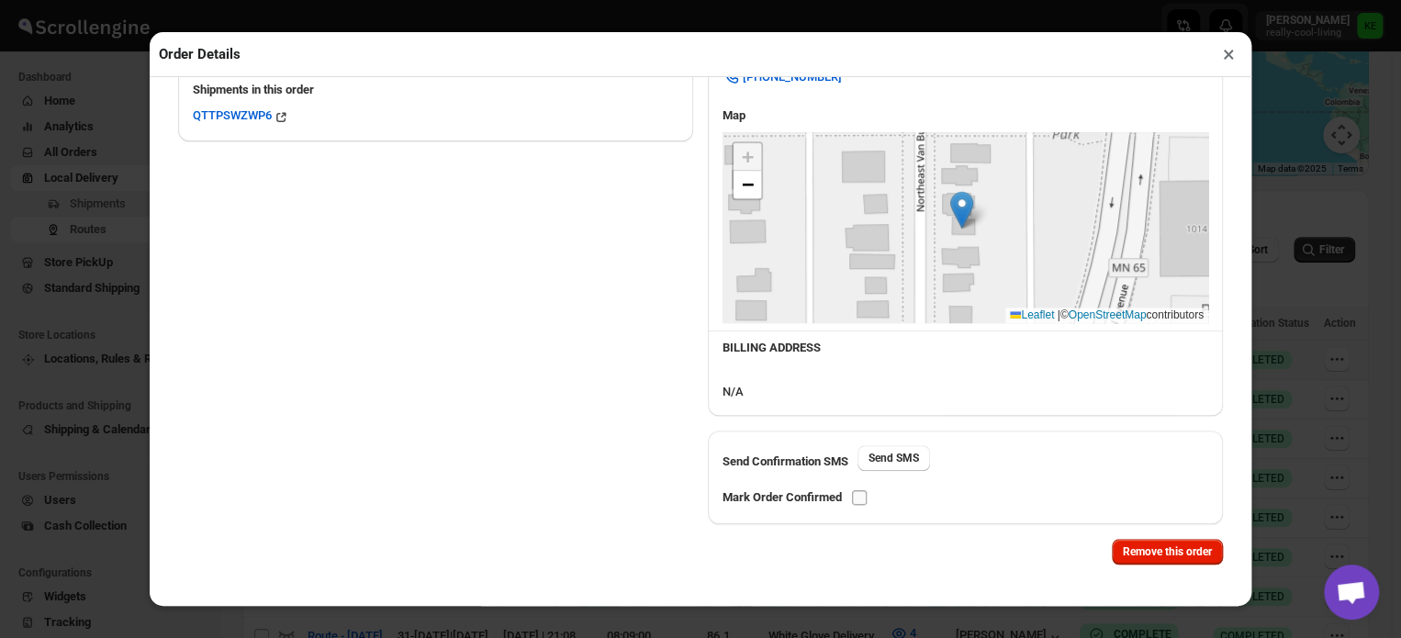
click at [859, 500] on input "checkbox" at bounding box center [859, 497] width 15 height 15
checkbox input "true"
click at [1226, 60] on button "×" at bounding box center [1228, 54] width 27 height 26
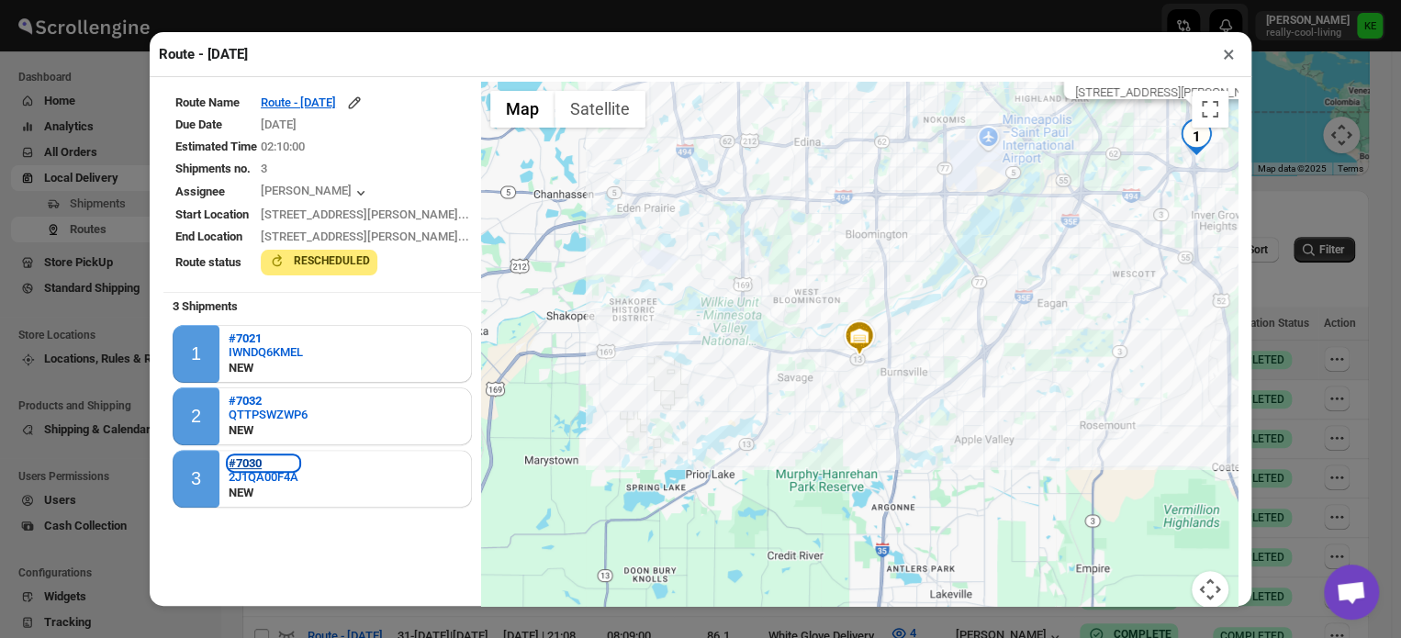
click at [249, 461] on b "#7030" at bounding box center [245, 463] width 33 height 14
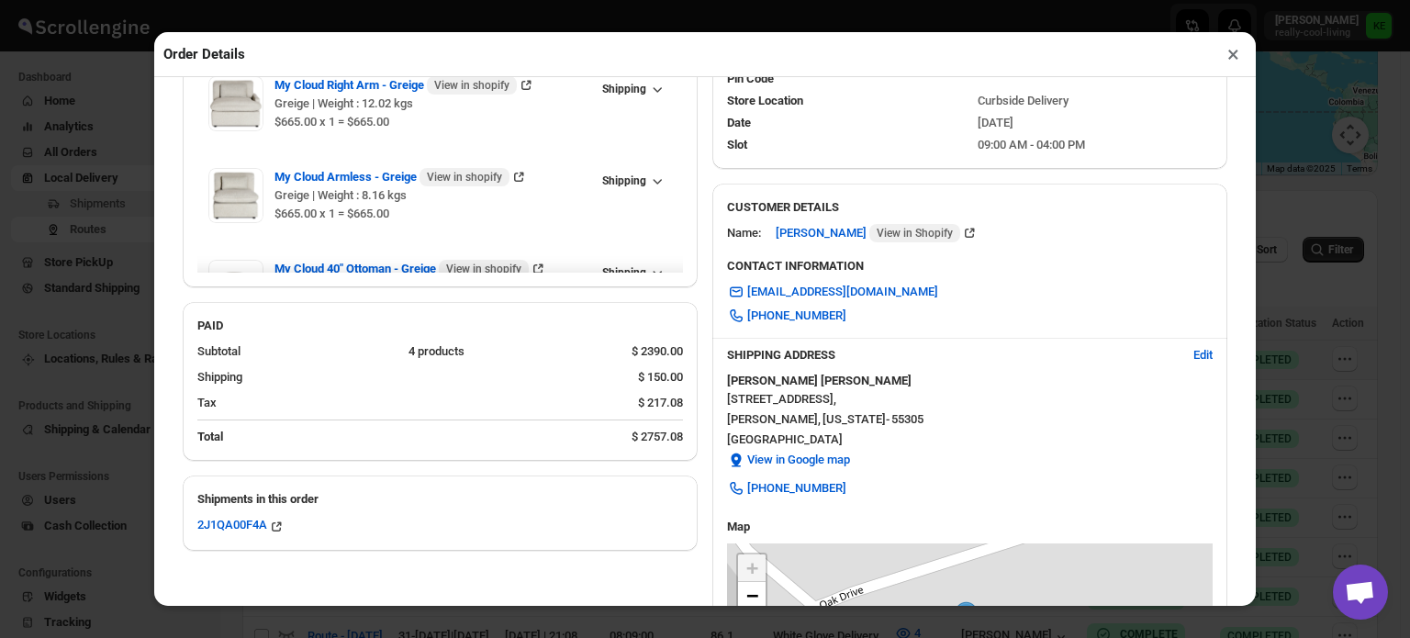
scroll to position [257, 0]
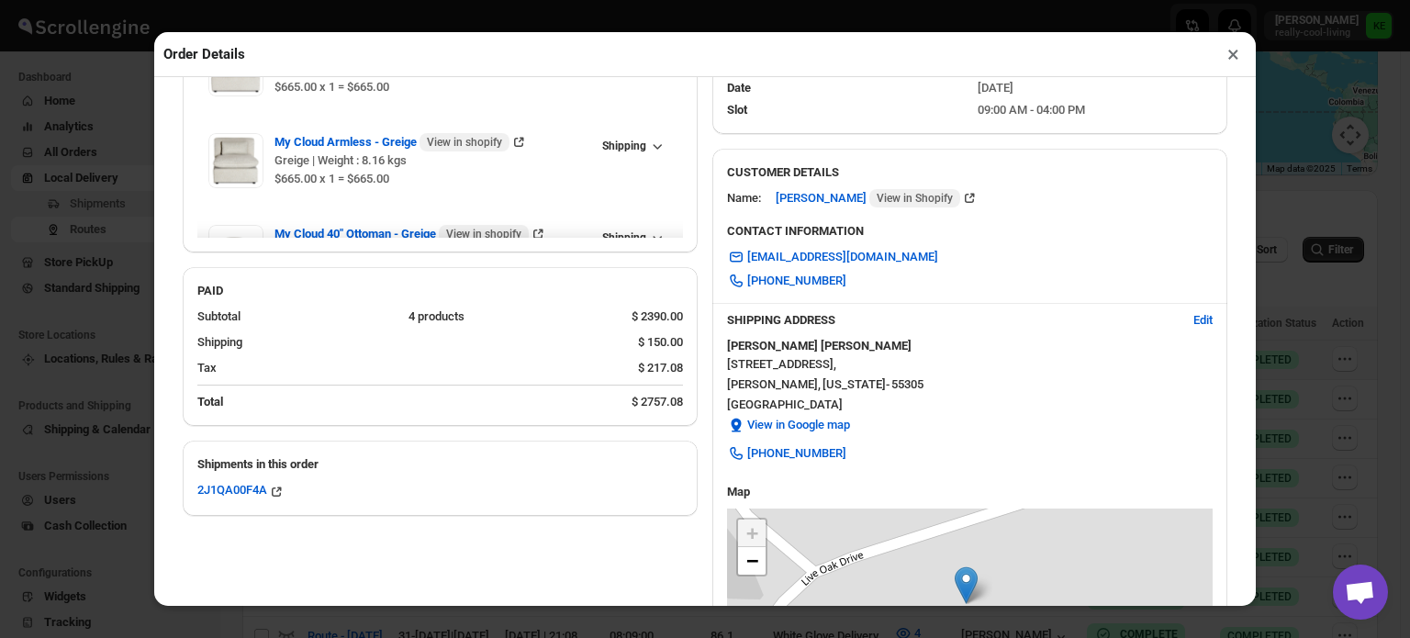
click at [1232, 58] on button "×" at bounding box center [1233, 54] width 27 height 26
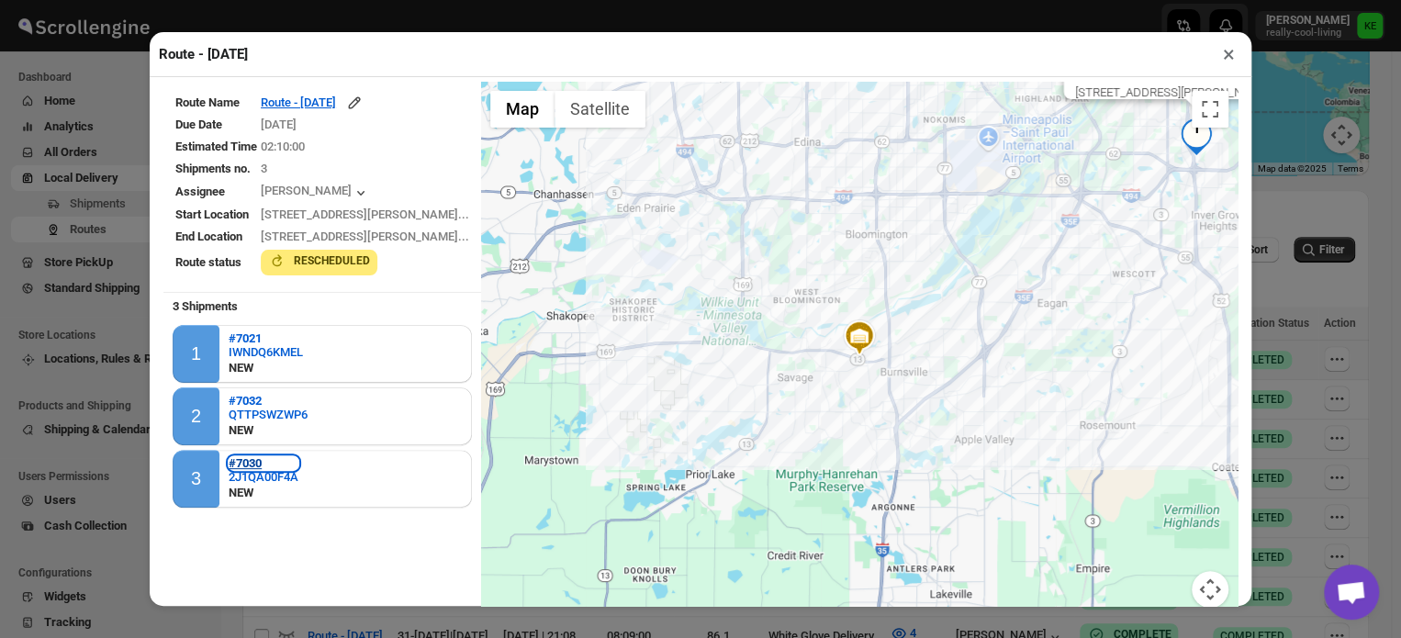
click at [253, 465] on b "#7030" at bounding box center [245, 463] width 33 height 14
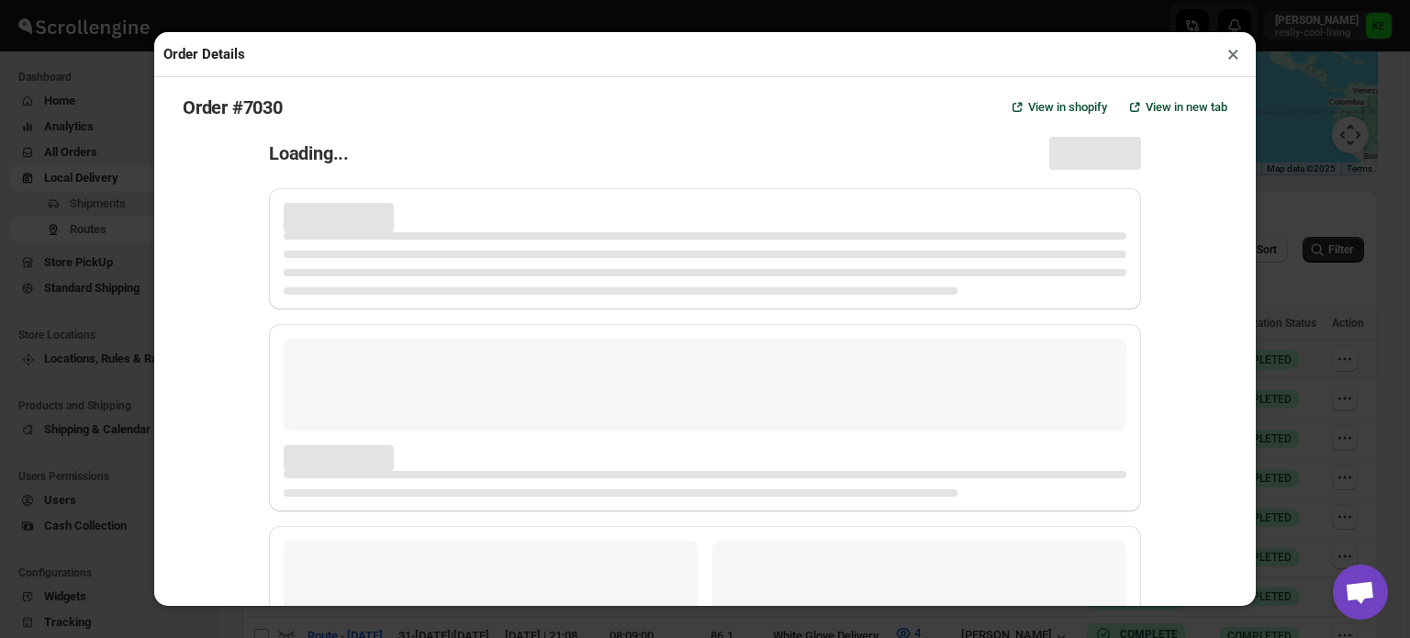
click at [254, 465] on div "Page loading" at bounding box center [697, 420] width 887 height 492
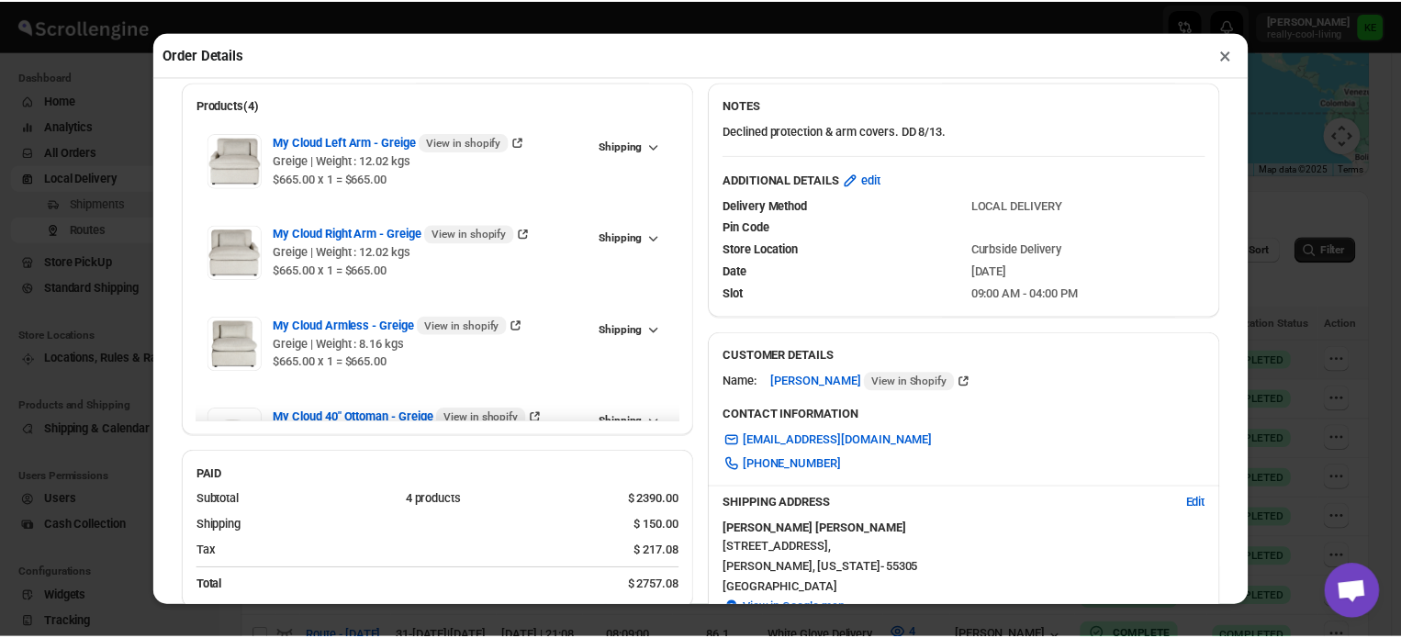
scroll to position [0, 0]
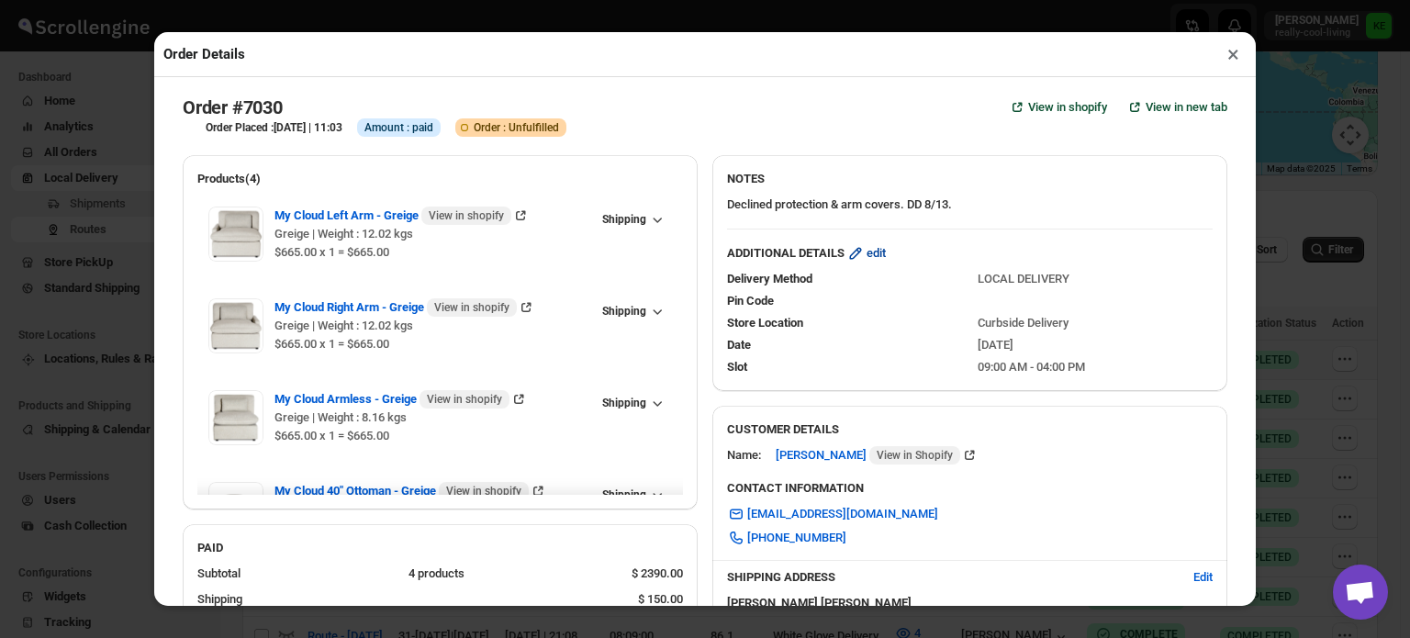
click at [870, 261] on span "edit" at bounding box center [876, 253] width 19 height 18
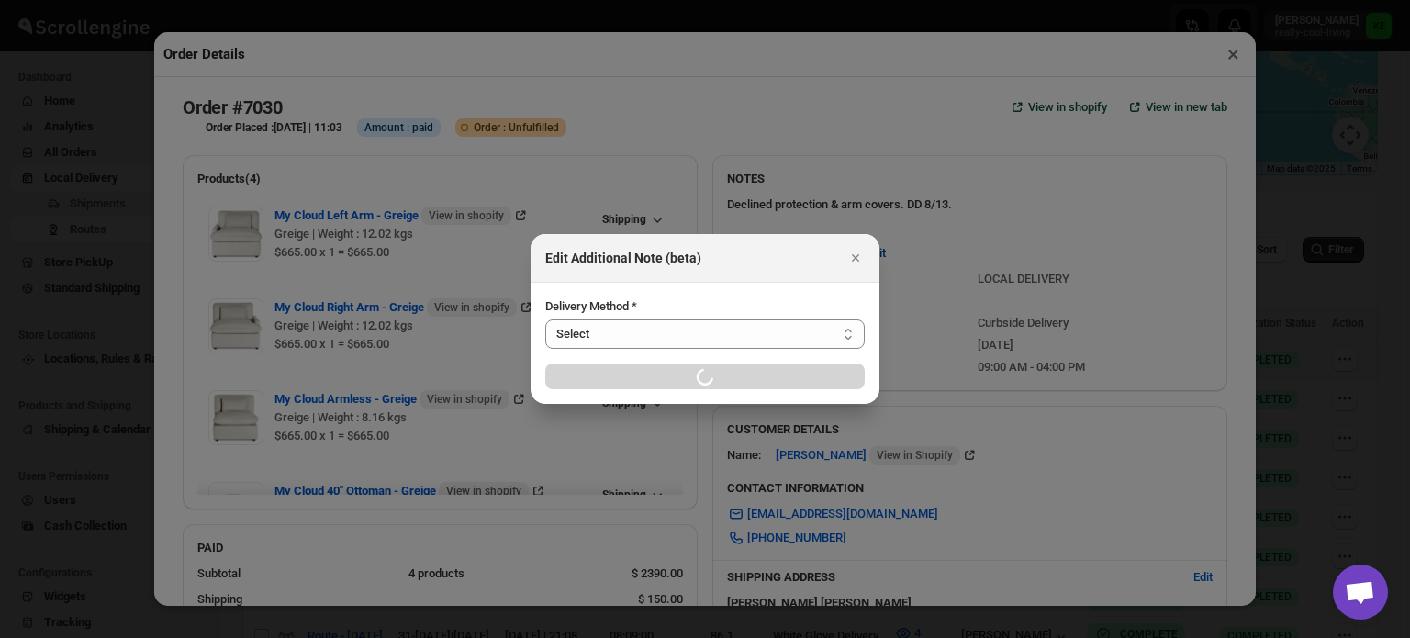
select select "LOCAL_DELIVERY"
select select "LOCATION_BASES"
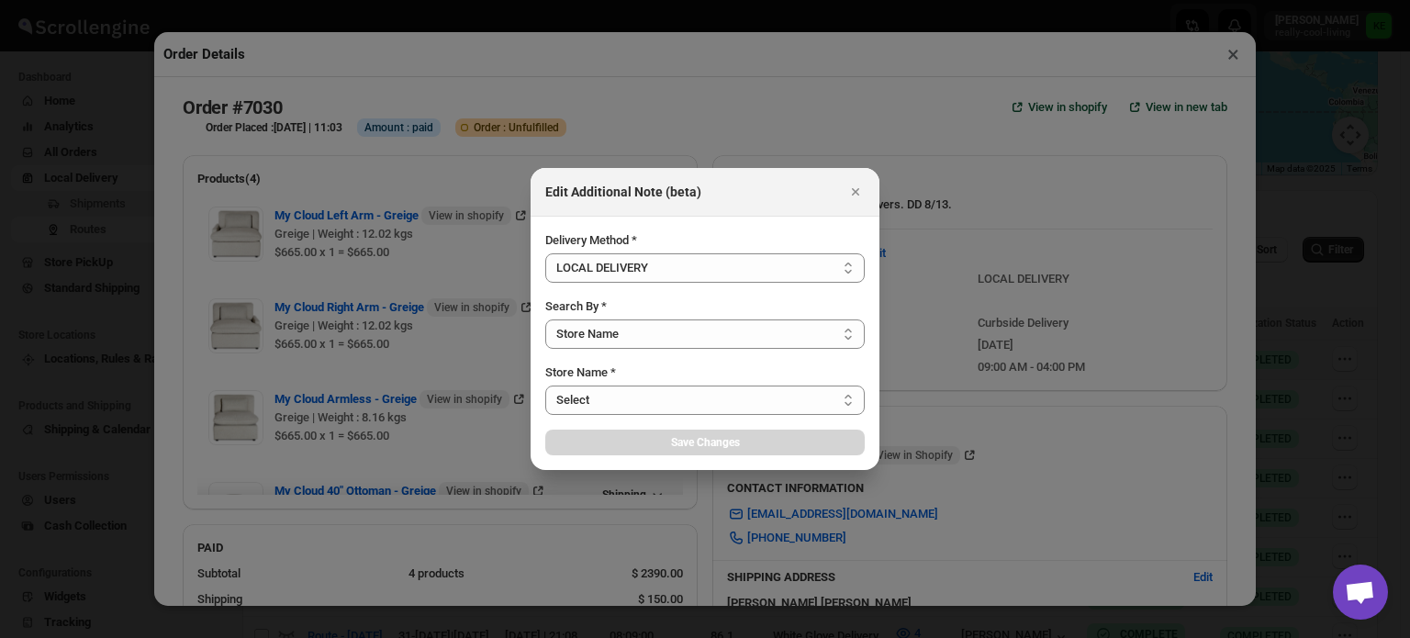
select select "656744df154a64d9bb065b6d"
select select "[DATE]"
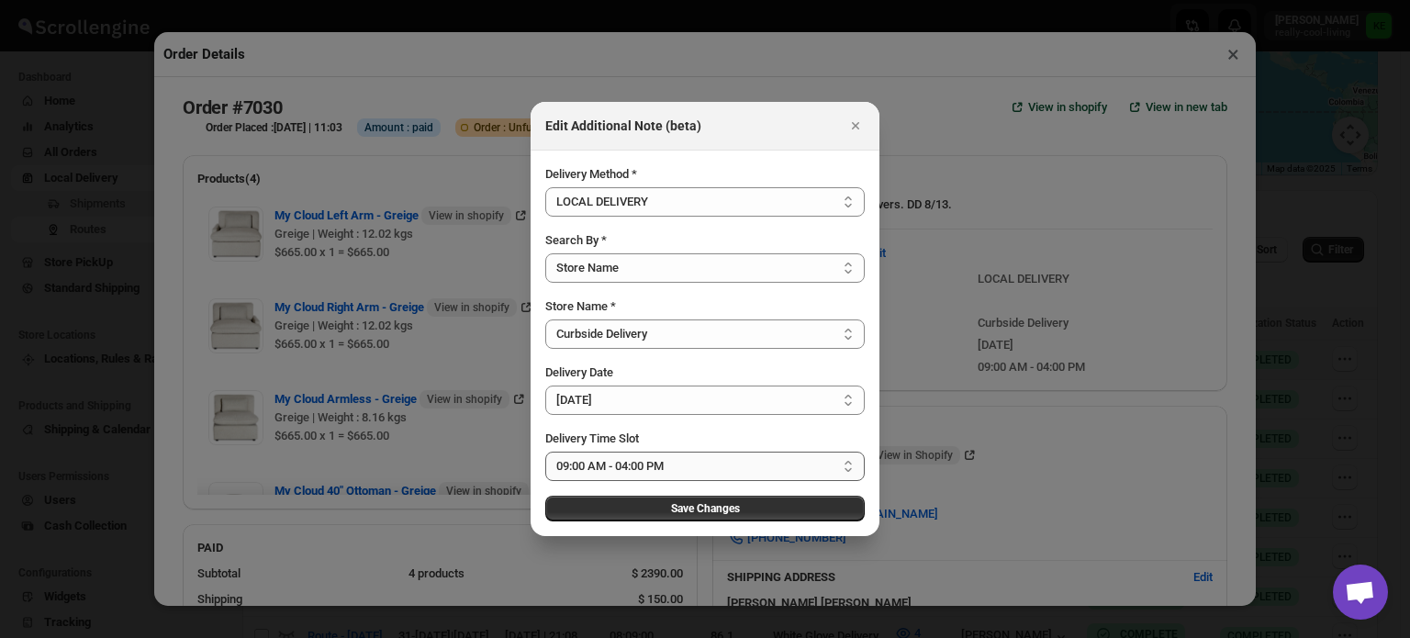
click at [847, 462] on select "Select 09:00 AM - 04:00 PM 09:00 AM - 11:00 AM 10:00 AM - 12:00 PM 11:00 AM - 0…" at bounding box center [704, 466] width 319 height 29
select select "673ffc4d35296b8d311f7cc5"
click at [545, 452] on select "Select 09:00 AM - 04:00 PM 09:00 AM - 11:00 AM 10:00 AM - 12:00 PM 11:00 AM - 0…" at bounding box center [704, 466] width 319 height 29
click at [713, 511] on span "Save Changes" at bounding box center [705, 508] width 69 height 15
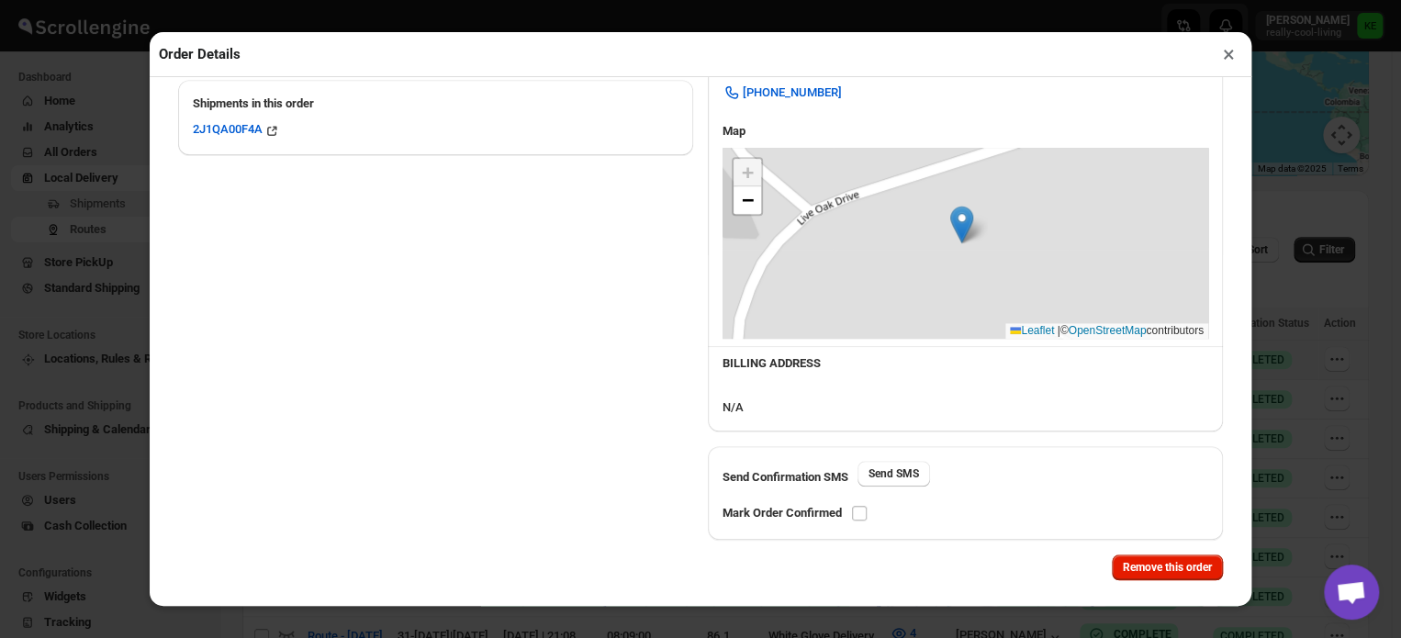
scroll to position [633, 0]
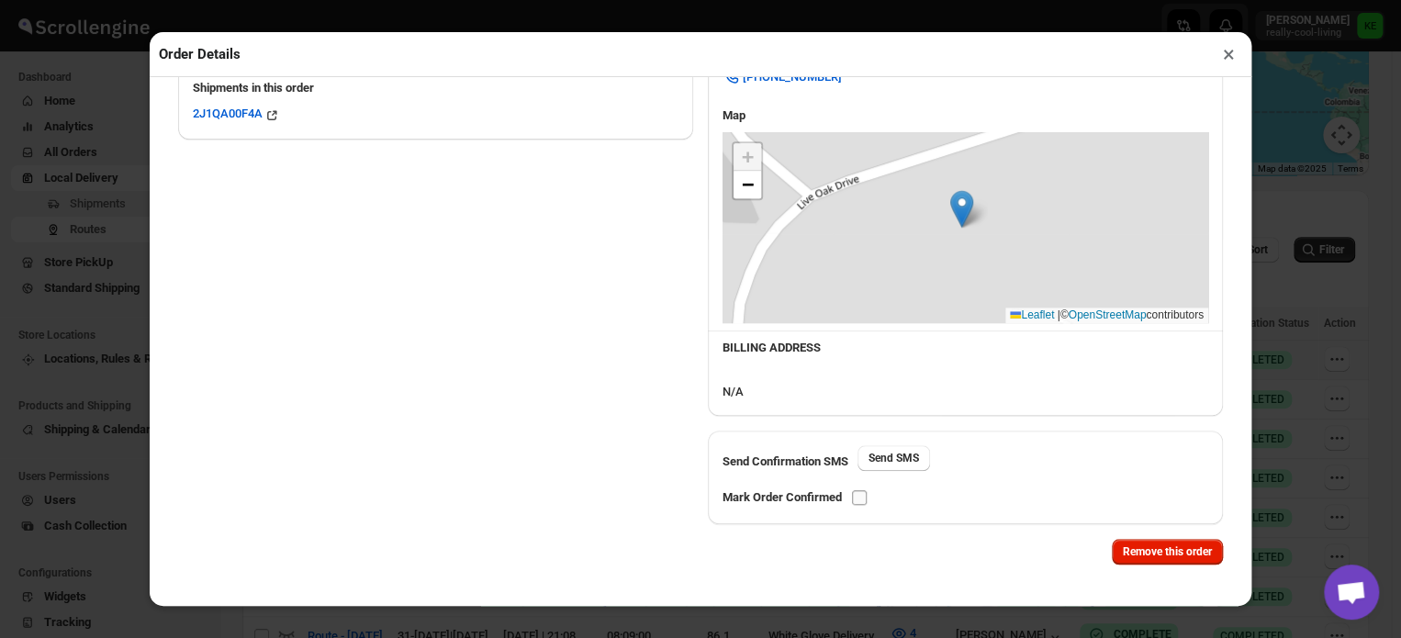
click at [860, 498] on input "checkbox" at bounding box center [859, 497] width 15 height 15
checkbox input "true"
click at [1226, 58] on button "×" at bounding box center [1228, 54] width 27 height 26
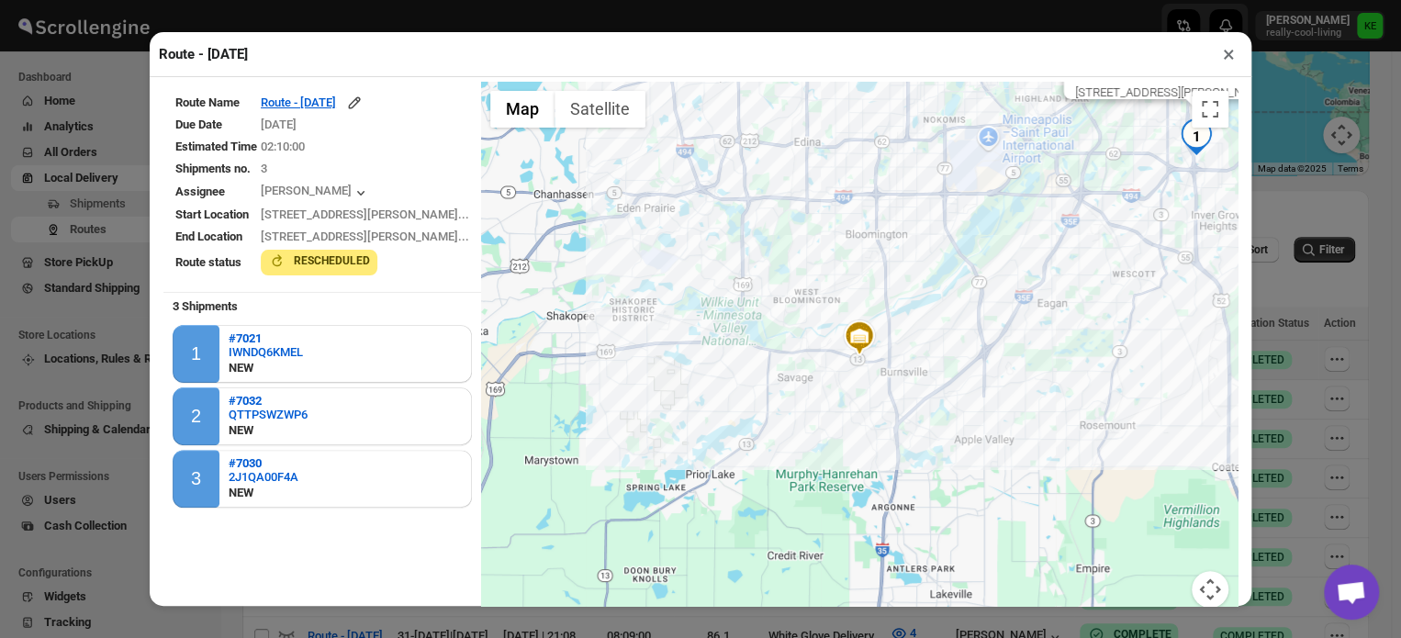
click at [1223, 62] on button "×" at bounding box center [1228, 54] width 27 height 26
